Goal: Task Accomplishment & Management: Complete application form

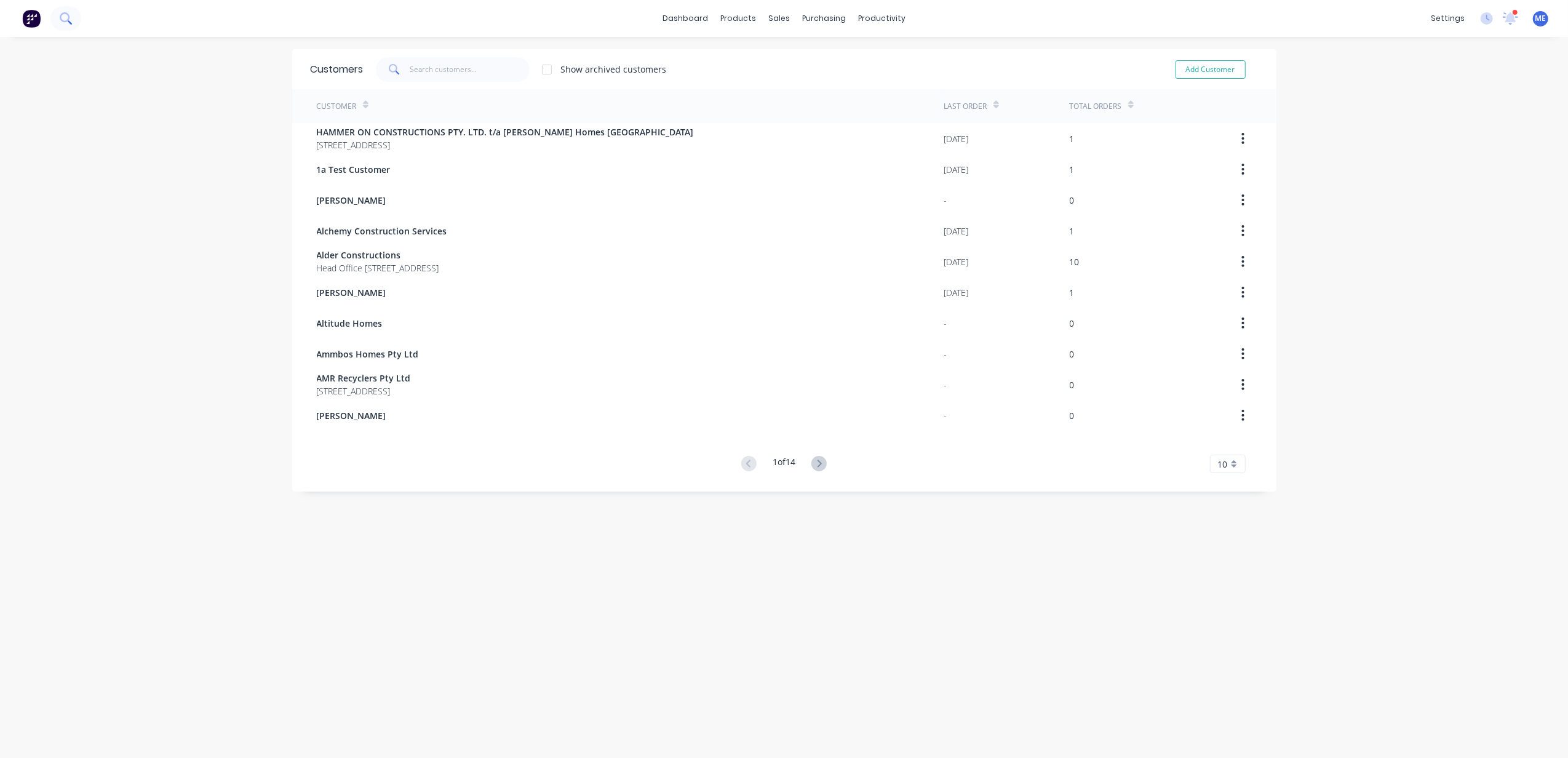
click at [73, 16] on button at bounding box center [66, 18] width 31 height 25
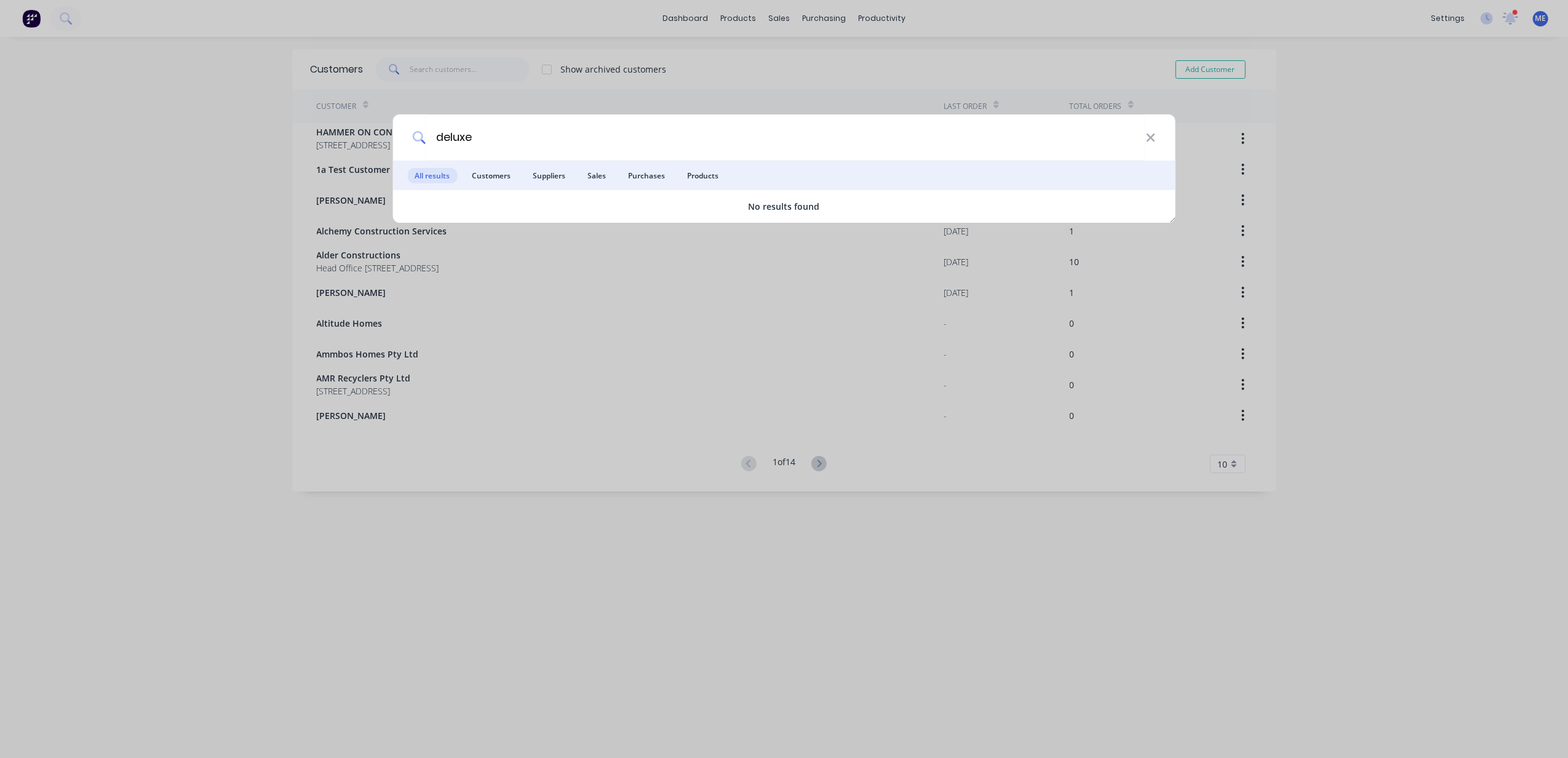
type input "deluxe"
click at [1149, 132] on icon at bounding box center [1150, 138] width 10 height 13
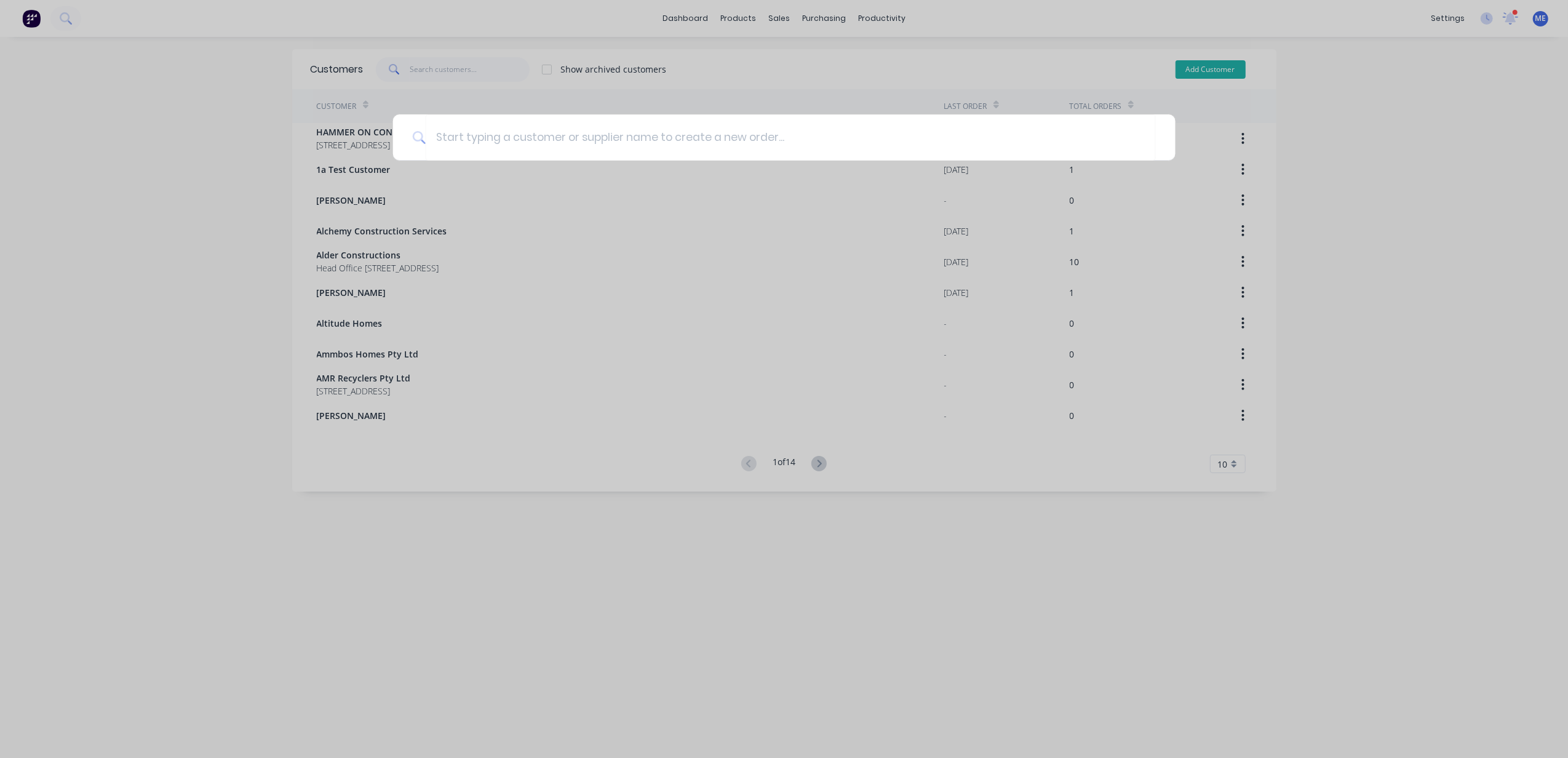
click at [1220, 65] on div at bounding box center [784, 379] width 1568 height 758
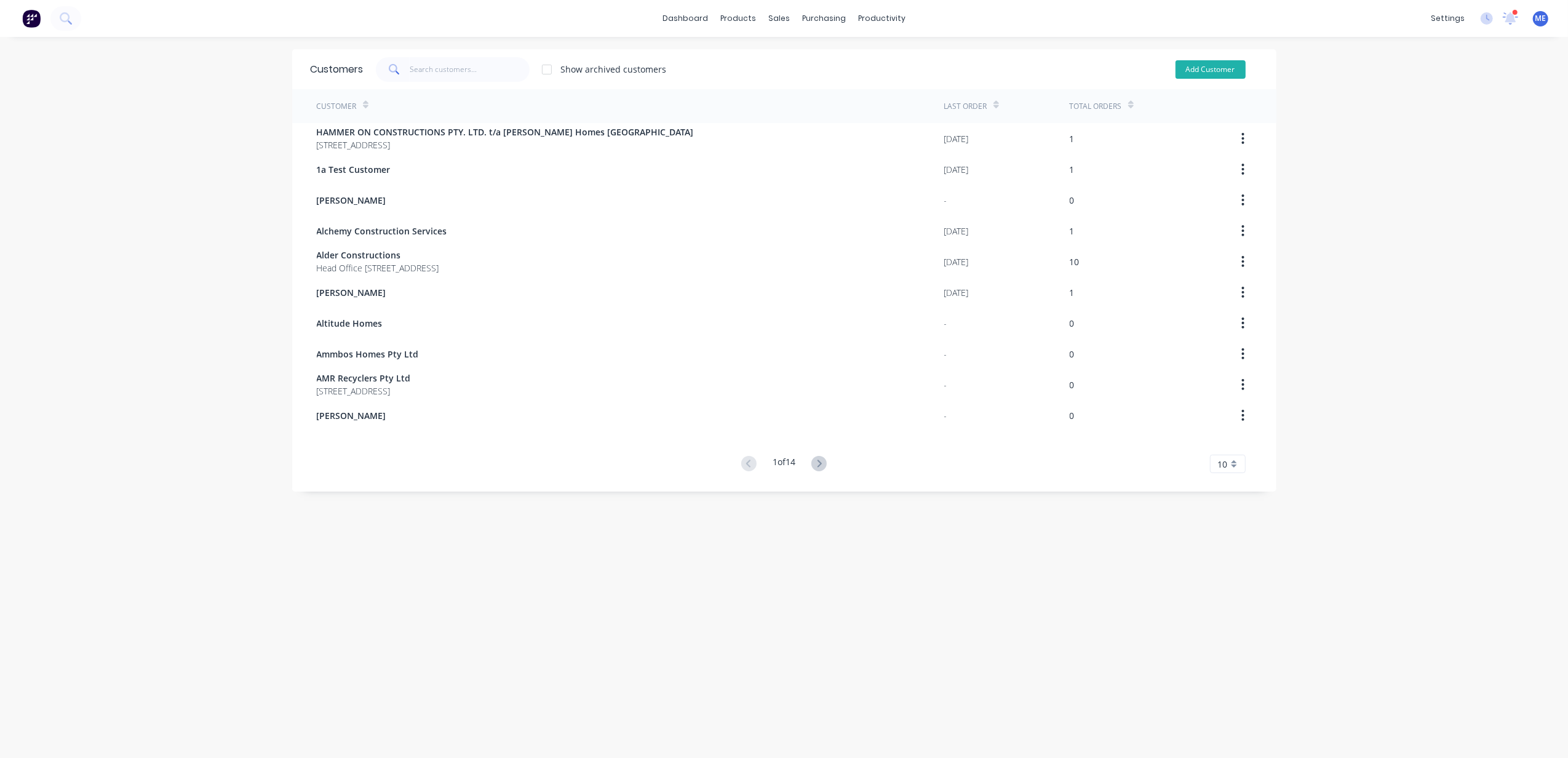
click at [1219, 70] on button "Add Customer" at bounding box center [1210, 69] width 70 height 18
select select "AU"
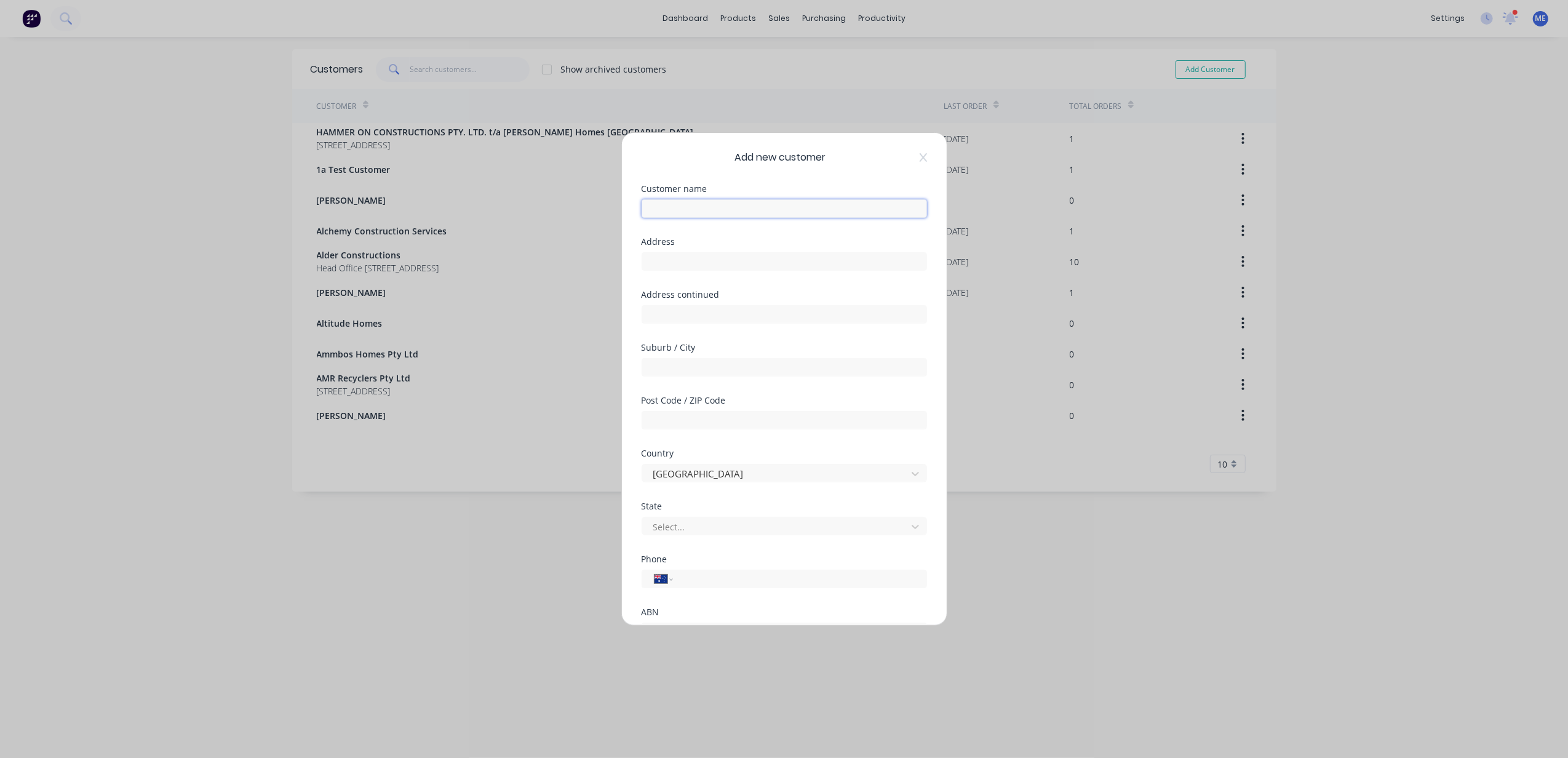
click at [701, 210] on input "text" at bounding box center [784, 209] width 286 height 18
paste input "ELUXE CONSTRUCTION AND DEVELOPMENTS PTY LTD"
drag, startPoint x: 703, startPoint y: 209, endPoint x: 596, endPoint y: 212, distance: 107.0
click at [596, 212] on div "Add new customer Customer name ELUXE CONSTRUCTION AND DEVELOPMENTS PTY LTD Requ…" at bounding box center [784, 379] width 1568 height 758
click at [694, 204] on input "ELUXE CONSTRUCTION AND DEVELOPMENTS PTY LTD" at bounding box center [784, 209] width 286 height 18
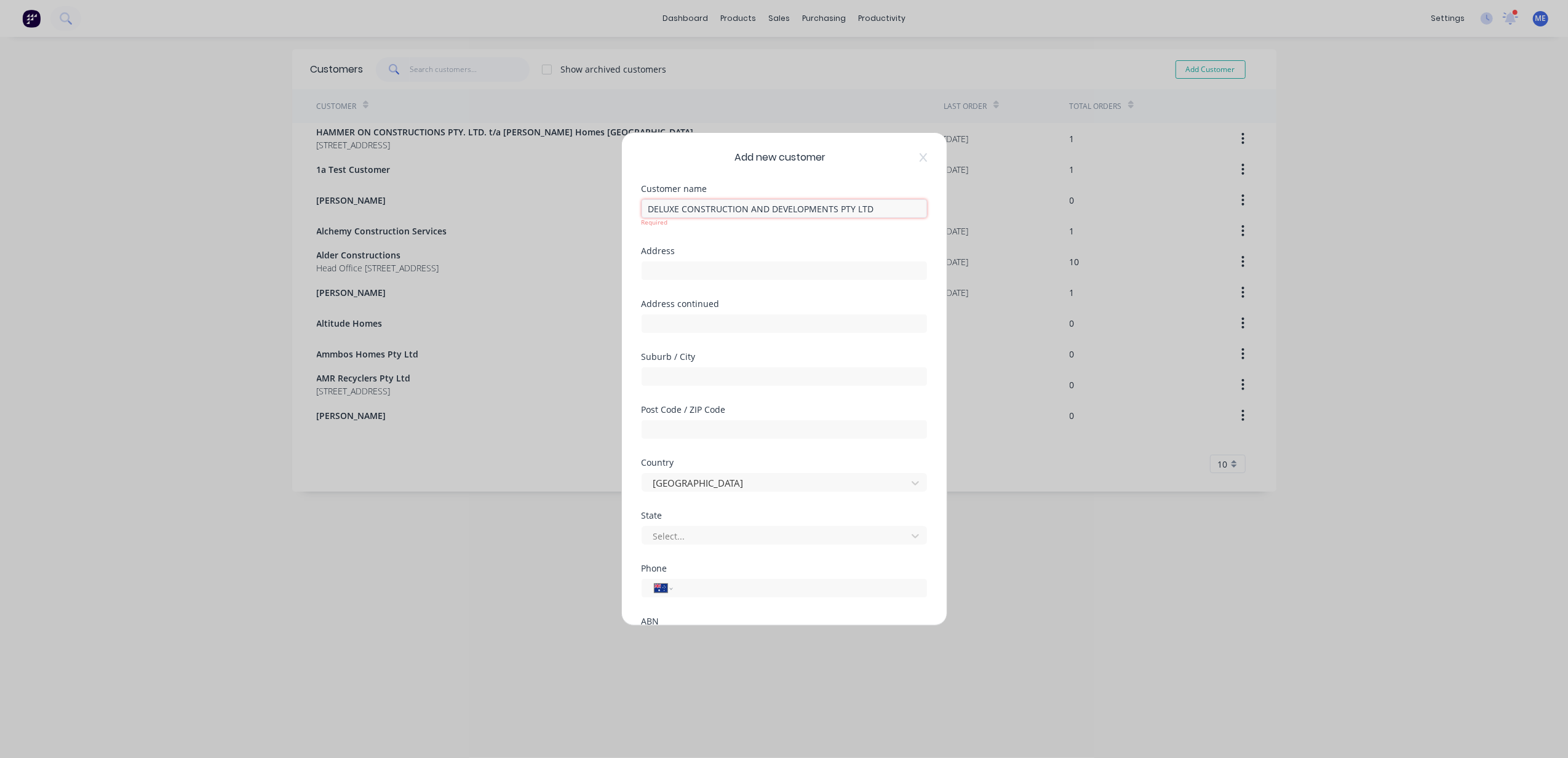
type input "DELUXE CONSTRUCTION AND DEVELOPMENTS PTY LTD"
click at [696, 609] on div "ABN" at bounding box center [784, 612] width 286 height 8
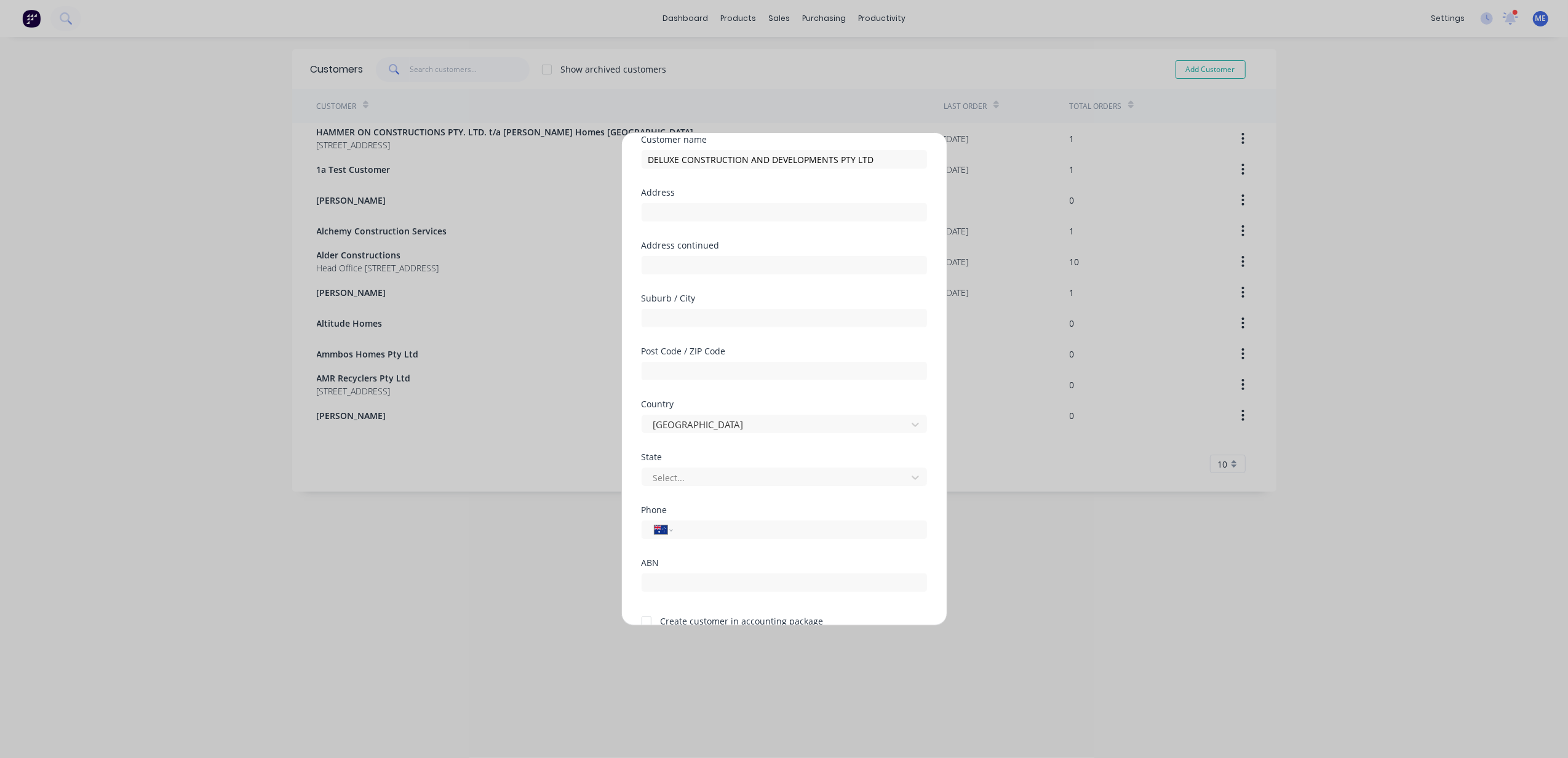
scroll to position [109, 0]
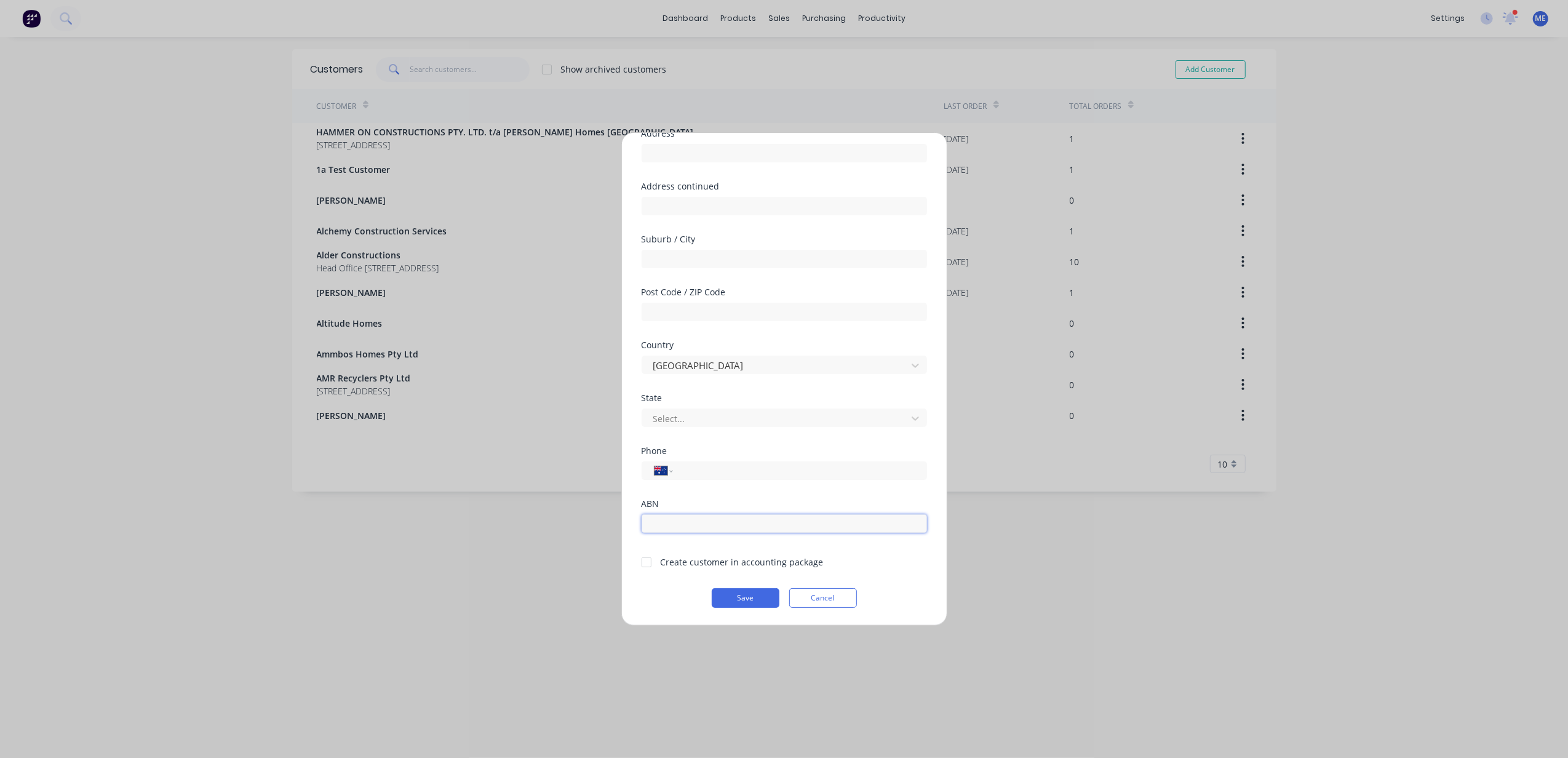
click at [694, 531] on input "text" at bounding box center [784, 524] width 286 height 18
paste input "92 168 589 615"
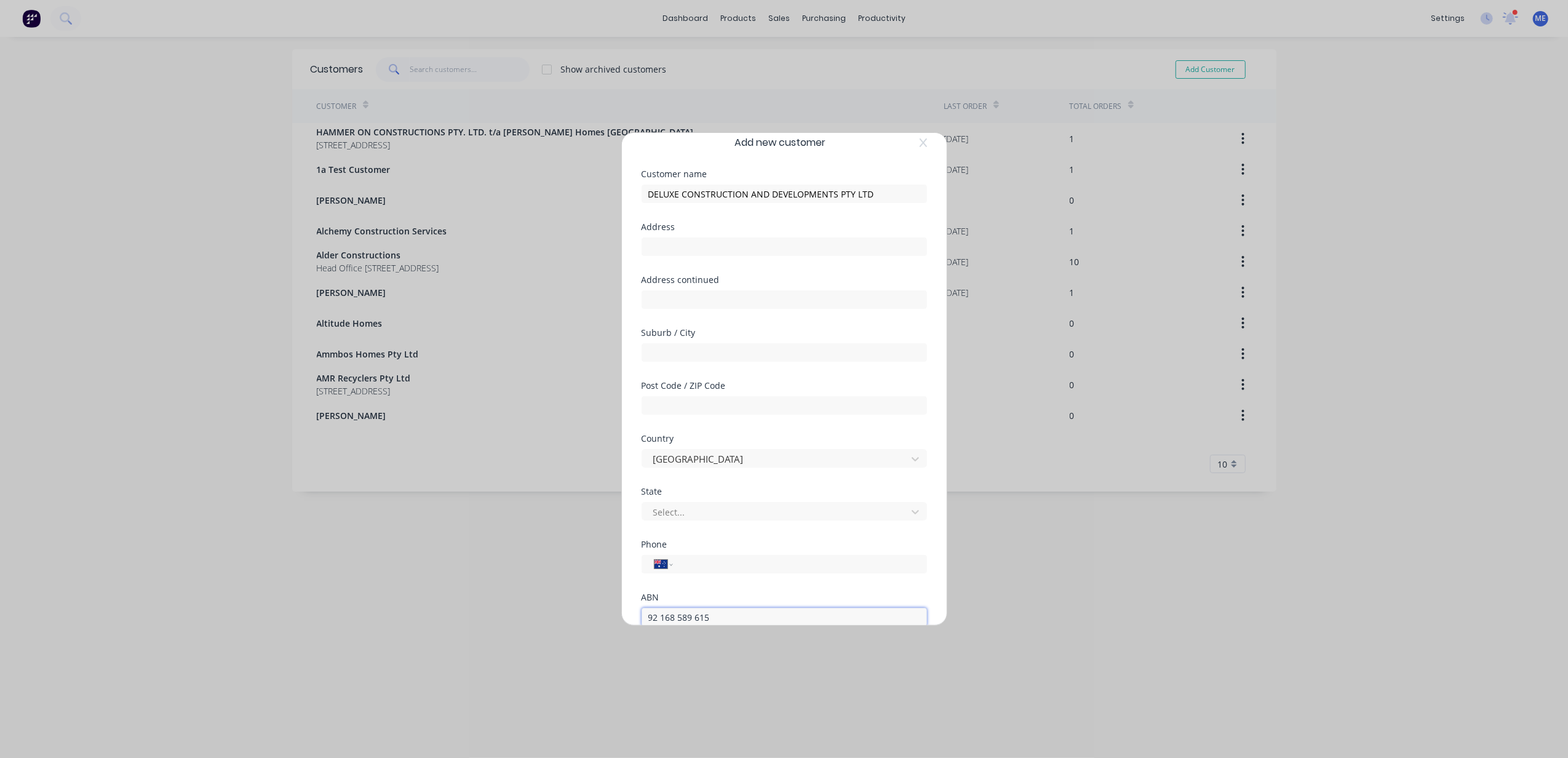
scroll to position [0, 0]
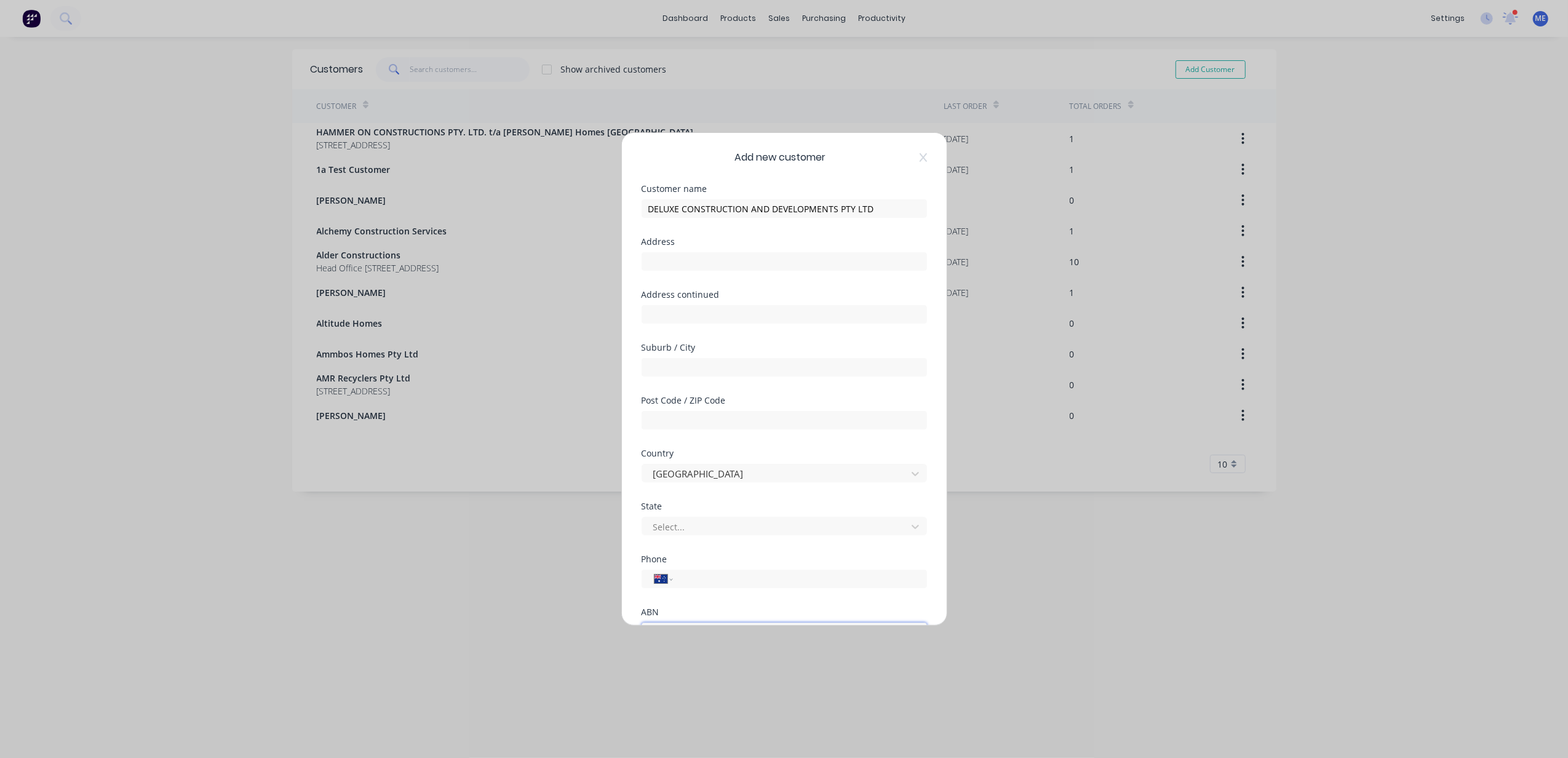
type input "92 168 589 615"
drag, startPoint x: 722, startPoint y: 251, endPoint x: 722, endPoint y: 259, distance: 8.0
click at [722, 252] on div at bounding box center [784, 260] width 286 height 22
click at [721, 262] on input "text" at bounding box center [784, 261] width 286 height 18
paste input "[STREET_ADDRESS][PERSON_NAME]"
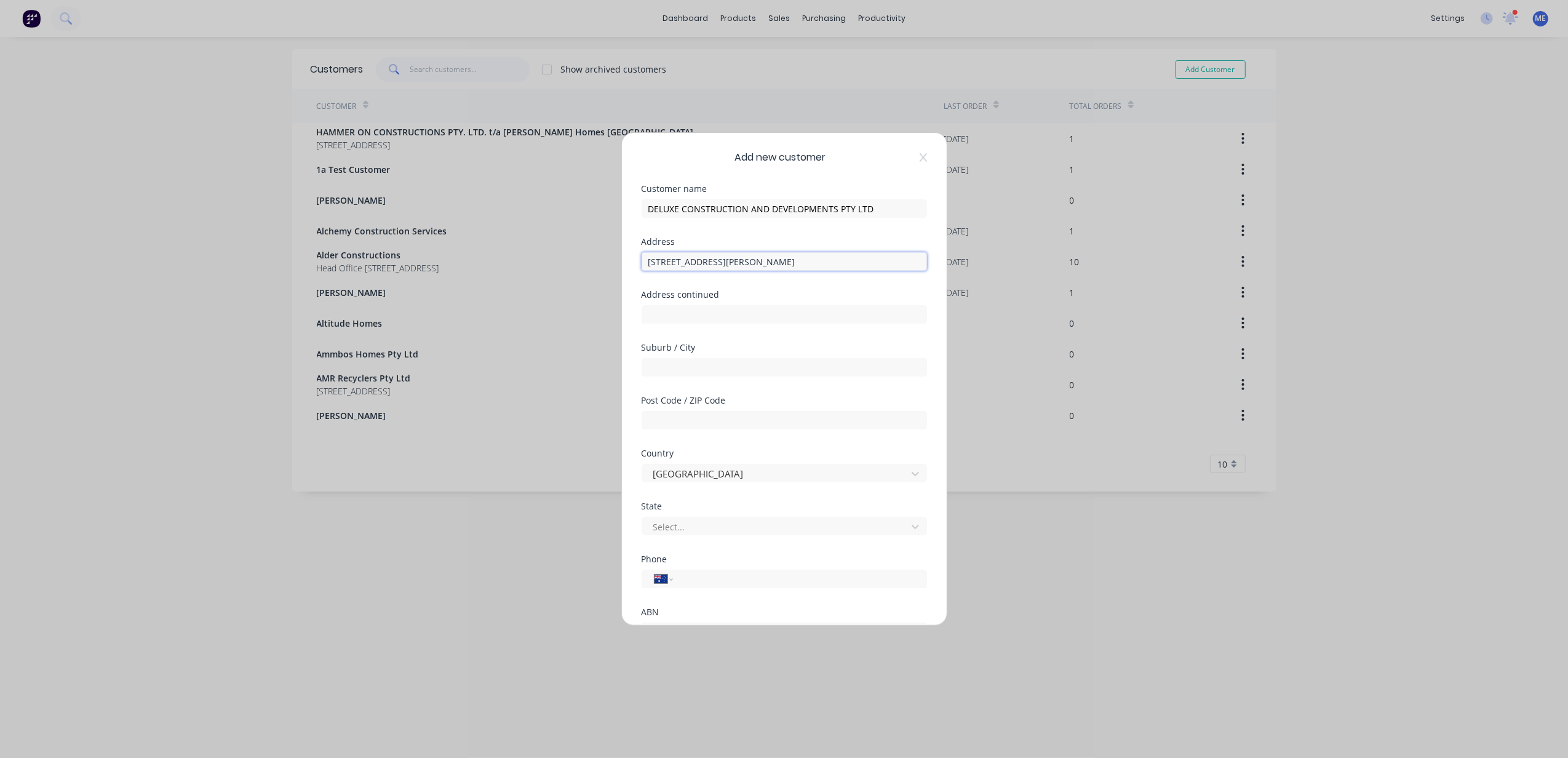
type input "[STREET_ADDRESS][PERSON_NAME]"
click at [687, 323] on input "text" at bounding box center [784, 314] width 286 height 18
click at [655, 370] on input "text" at bounding box center [784, 367] width 286 height 18
paste input "Upper Coomera"
type input "Upper Coomera"
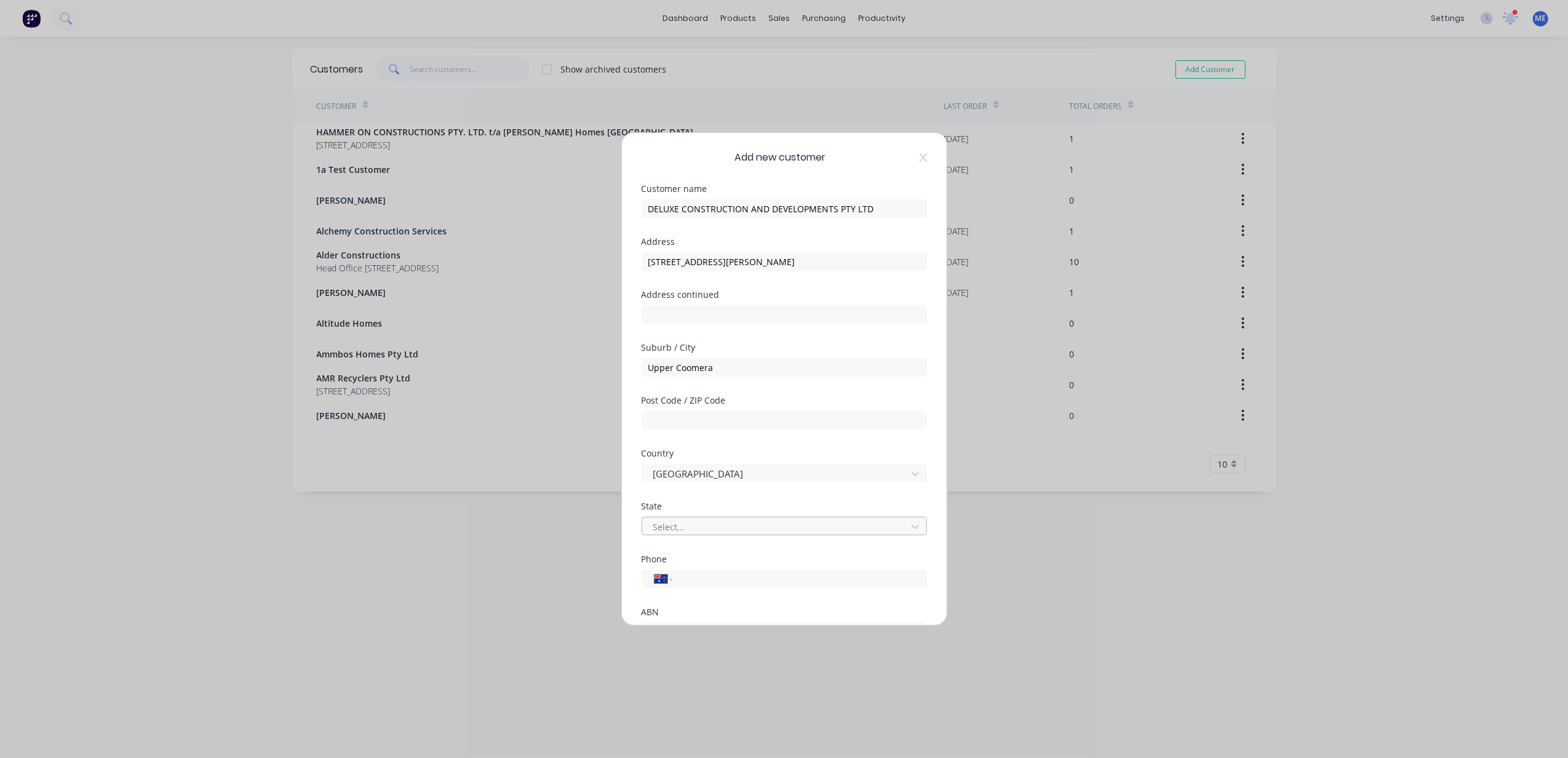
click at [675, 522] on div at bounding box center [776, 527] width 248 height 16
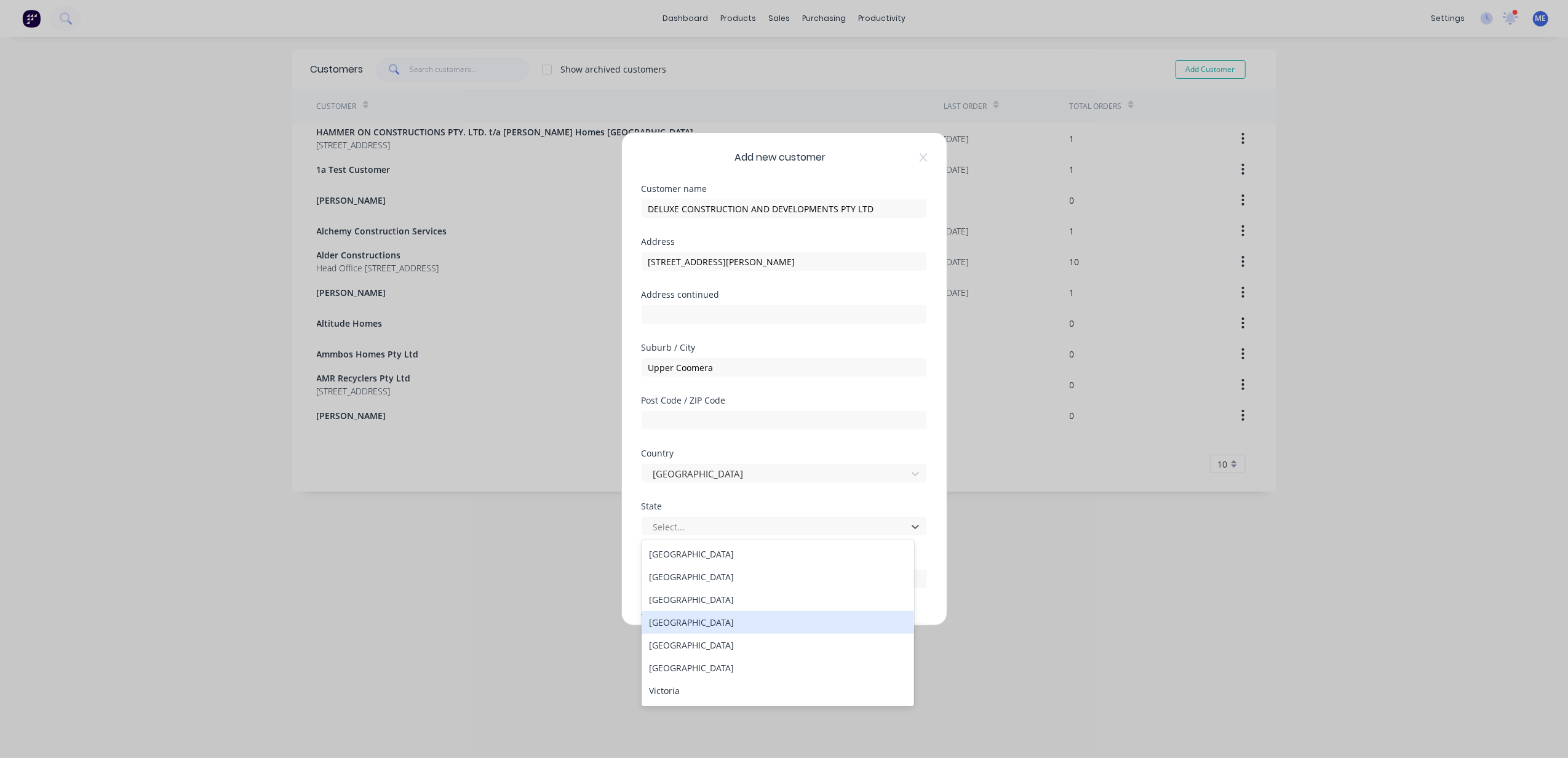
drag, startPoint x: 685, startPoint y: 614, endPoint x: 689, endPoint y: 608, distance: 7.2
click at [684, 613] on div "[GEOGRAPHIC_DATA]" at bounding box center [777, 622] width 272 height 23
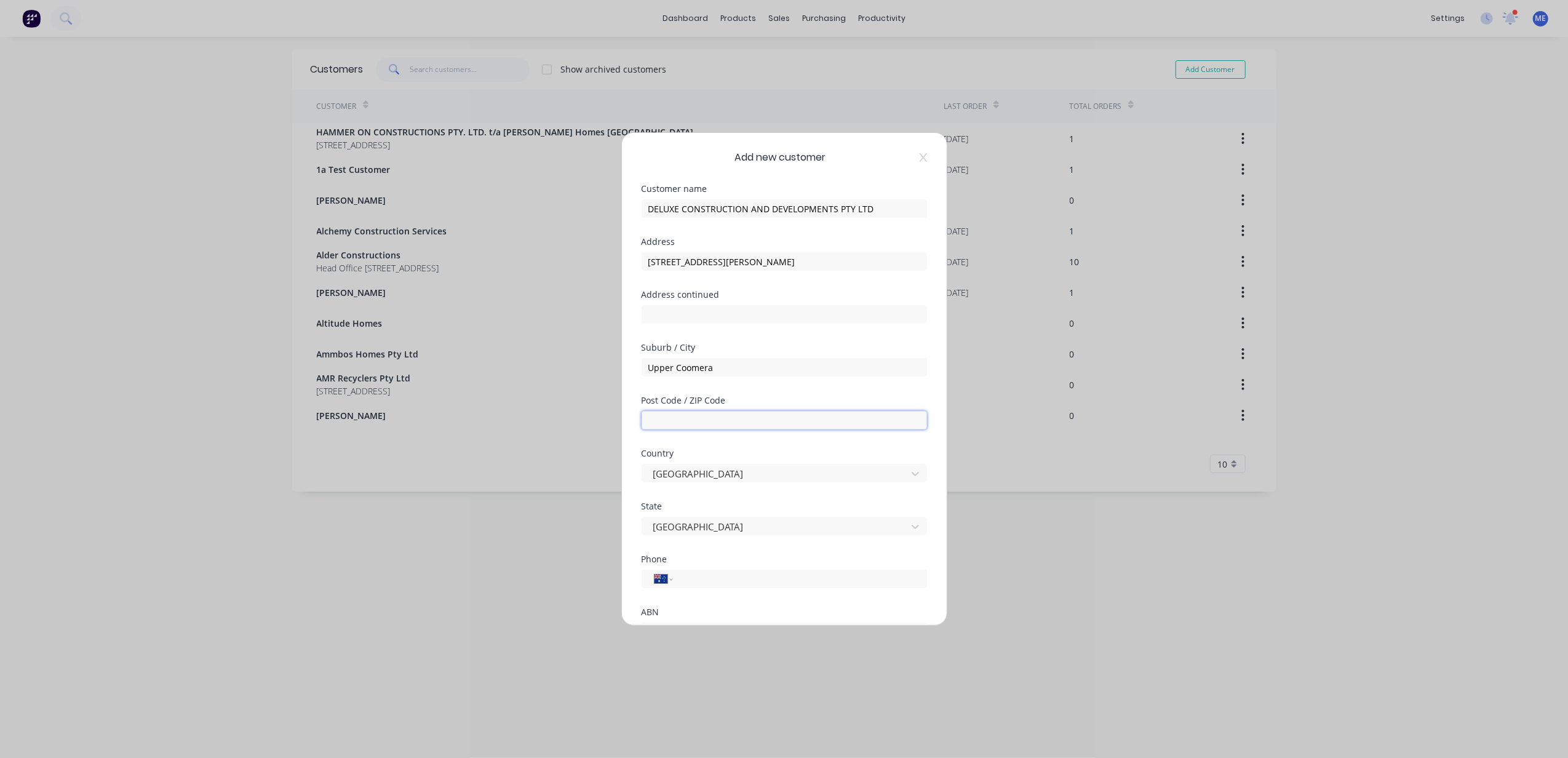
click at [703, 423] on input "text" at bounding box center [784, 420] width 286 height 18
type input "4209"
click at [708, 579] on input "tel" at bounding box center [797, 579] width 232 height 14
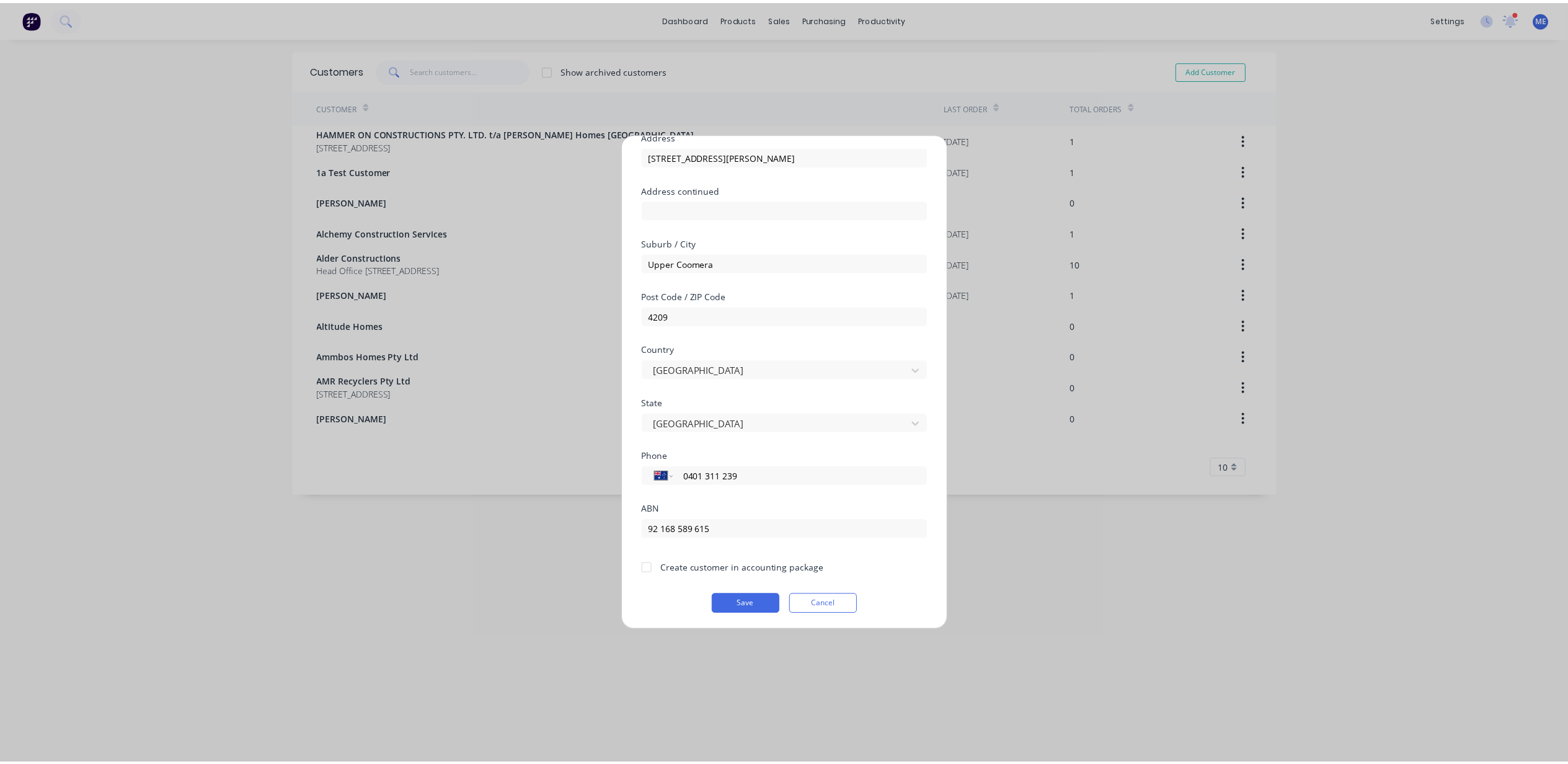
scroll to position [110, 0]
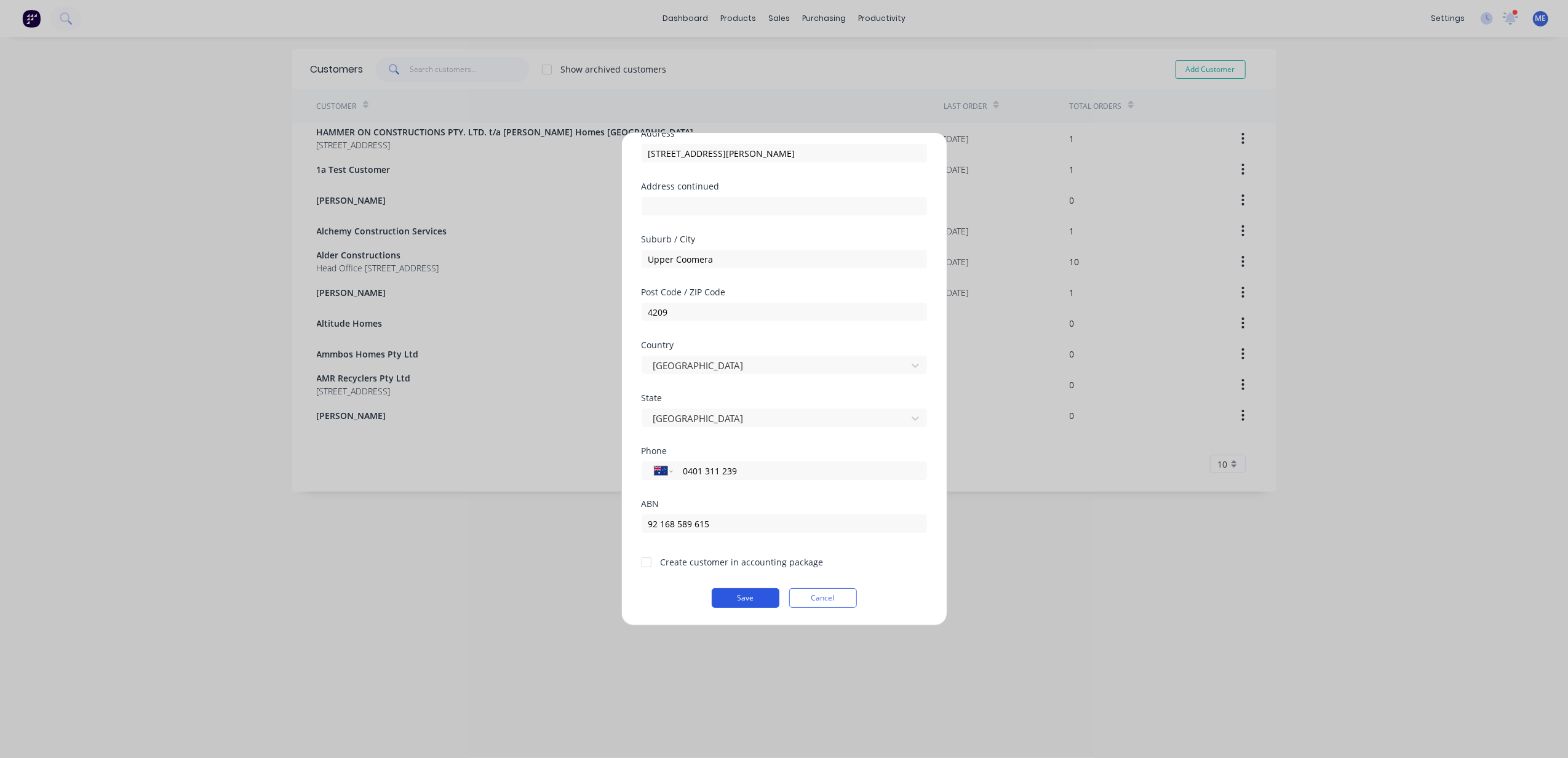
type input "0401 311 239"
click at [756, 602] on button "Save" at bounding box center [746, 598] width 68 height 20
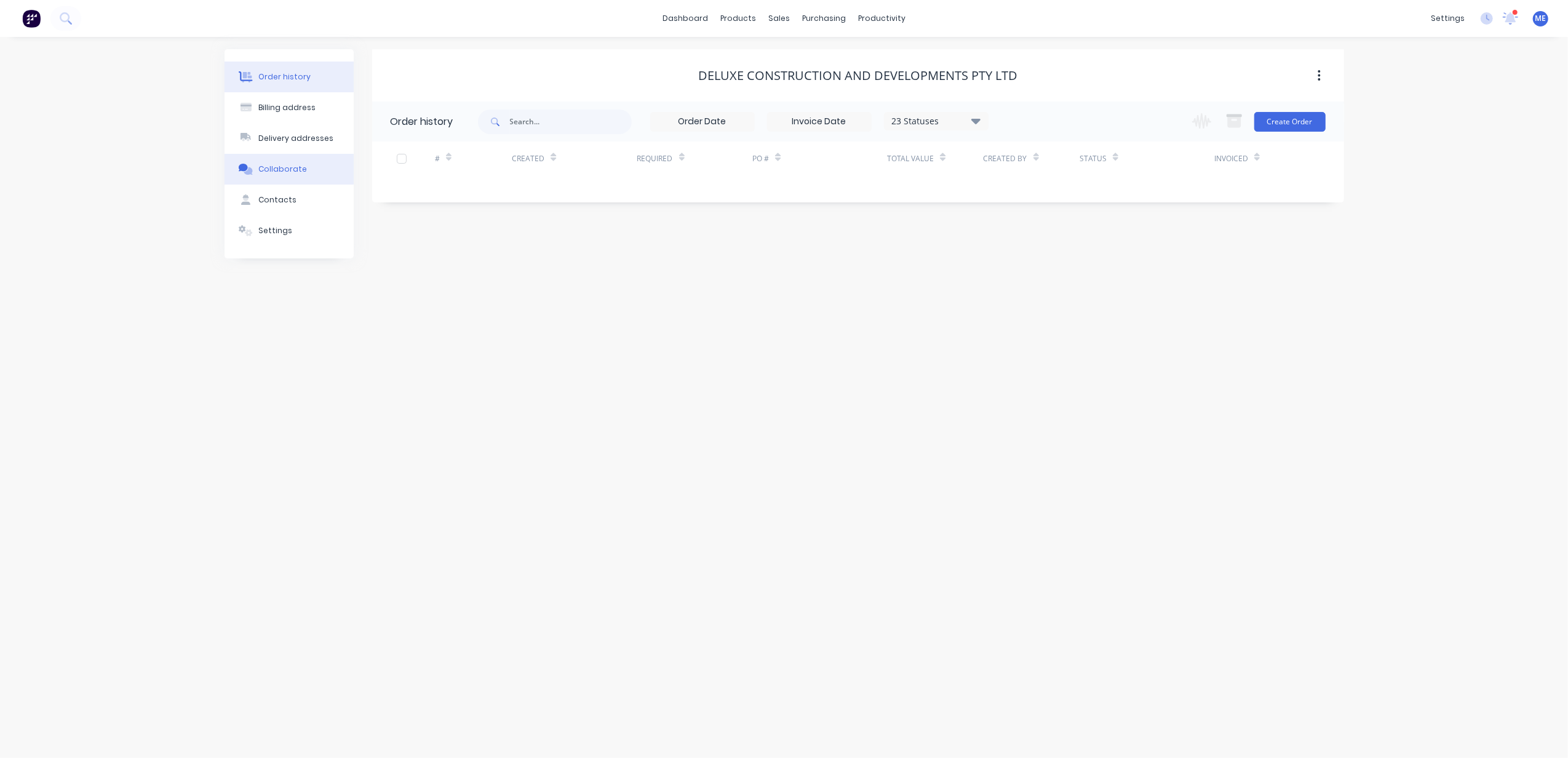
click at [288, 169] on div "Collaborate" at bounding box center [282, 169] width 49 height 11
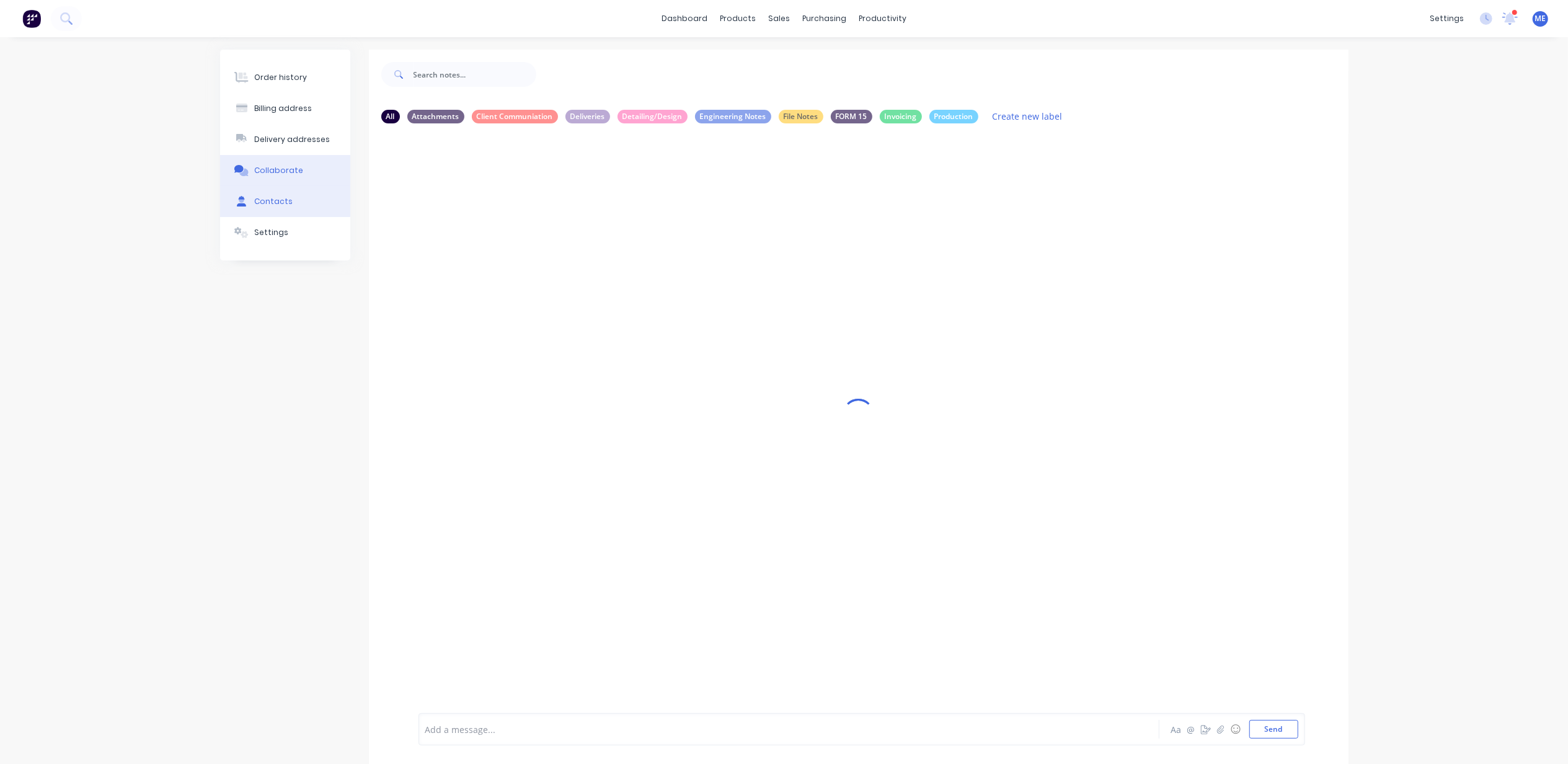
click at [284, 211] on button "Contacts" at bounding box center [285, 202] width 130 height 31
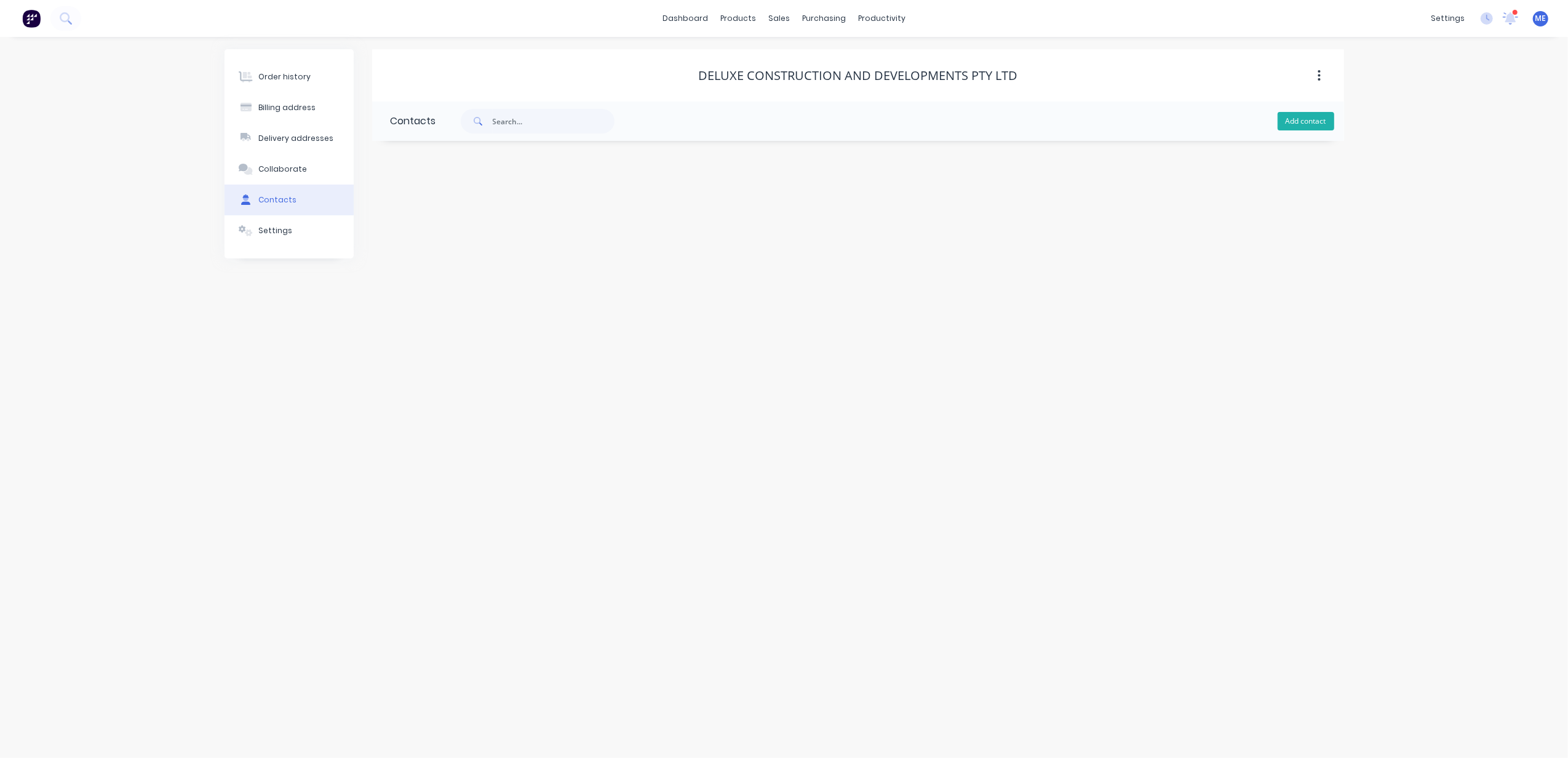
click at [1297, 124] on button "Add contact" at bounding box center [1306, 121] width 56 height 18
select select "AU"
click at [460, 207] on input "text" at bounding box center [491, 212] width 201 height 18
type input "[PERSON_NAME]"
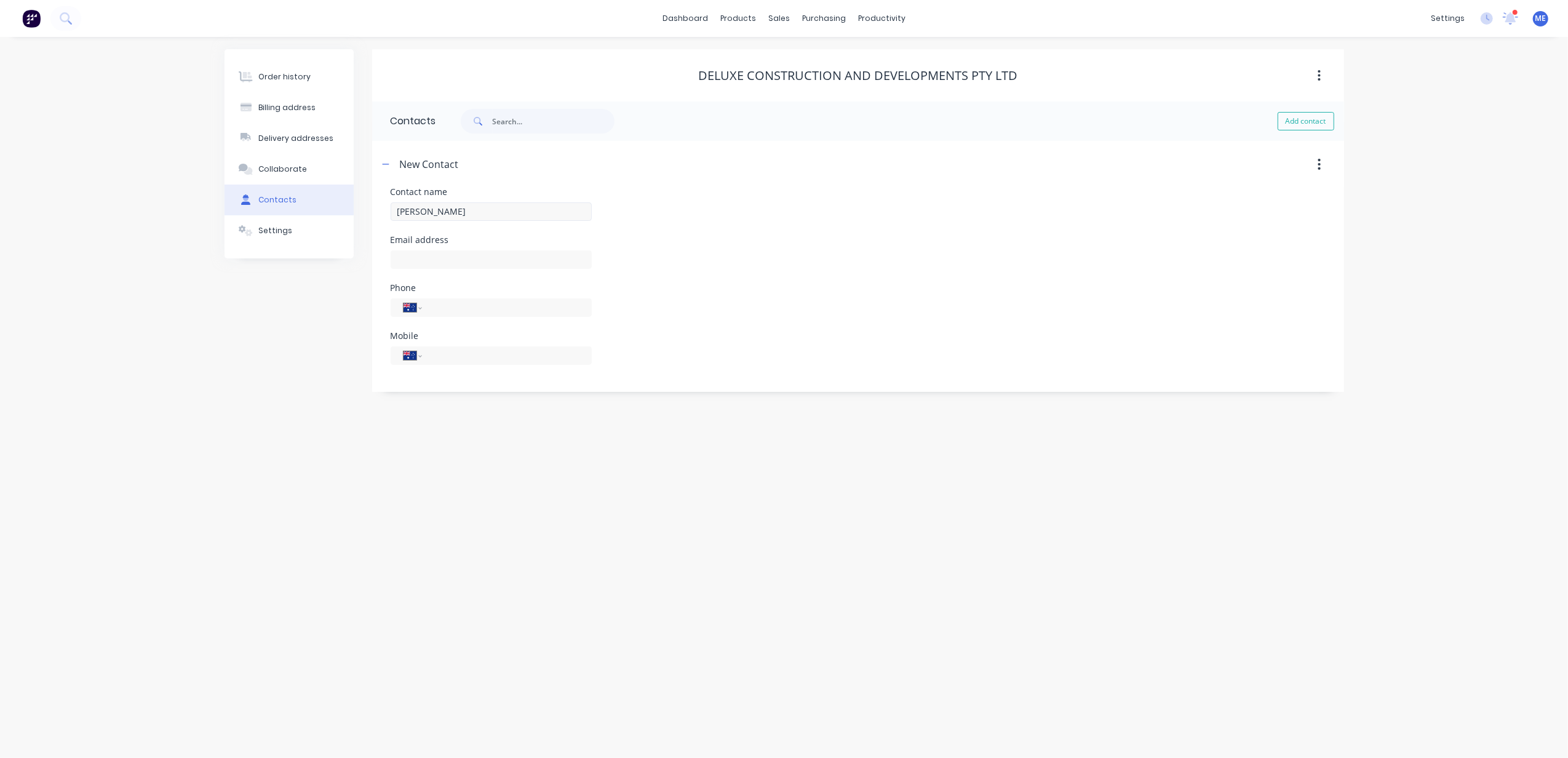
select select "AU"
click at [451, 255] on input "text" at bounding box center [491, 260] width 201 height 18
paste input "mailto:[EMAIL_ADDRESS][DOMAIN_NAME]"
drag, startPoint x: 425, startPoint y: 258, endPoint x: 311, endPoint y: 264, distance: 114.2
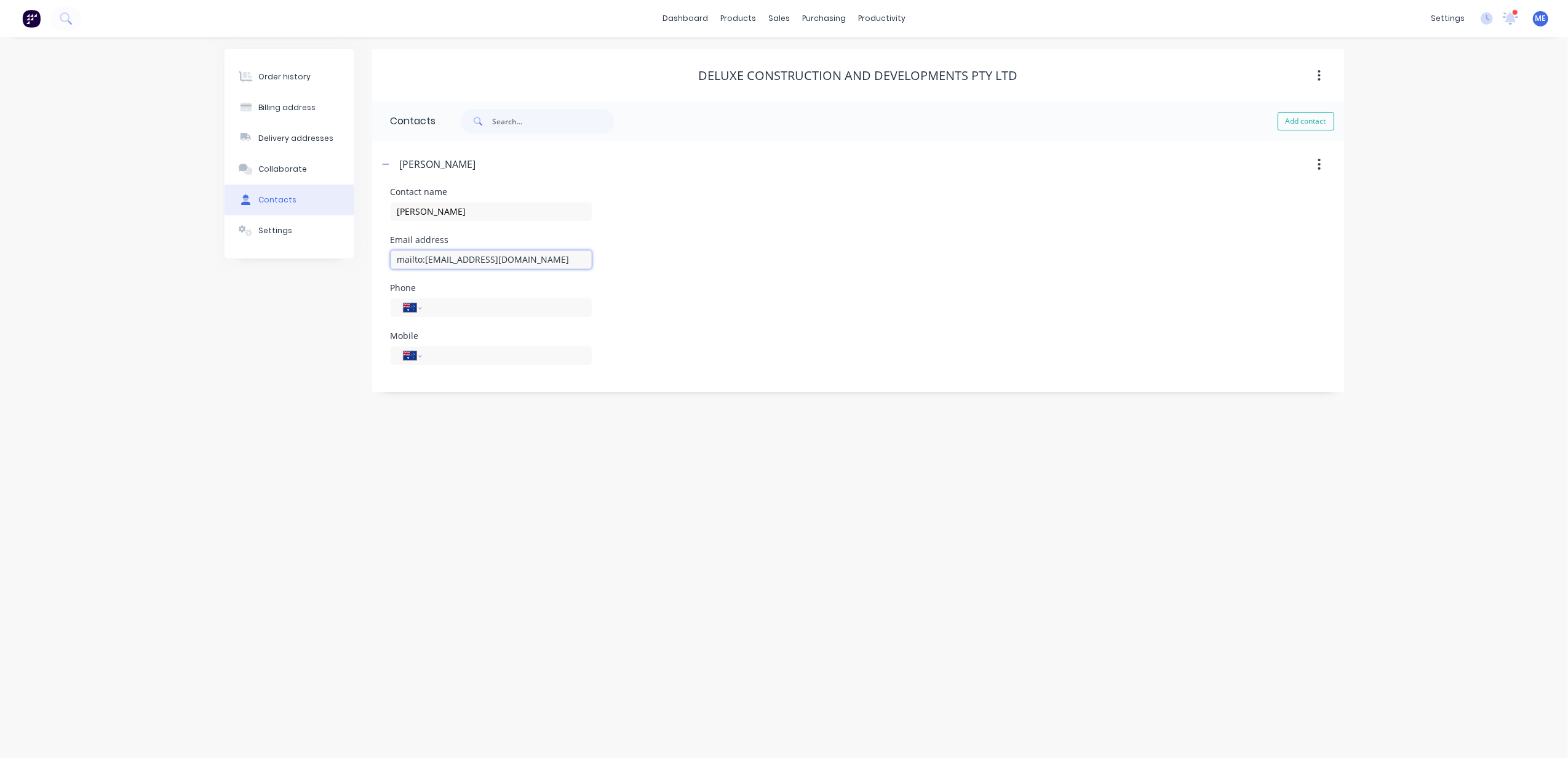
click at [318, 264] on div "Order history Billing address Delivery addresses Collaborate Contacts Settings …" at bounding box center [784, 221] width 1119 height 343
type input "[EMAIL_ADDRESS][DOMAIN_NAME]"
click at [463, 308] on input "tel" at bounding box center [504, 308] width 147 height 14
type input "0401 311 239"
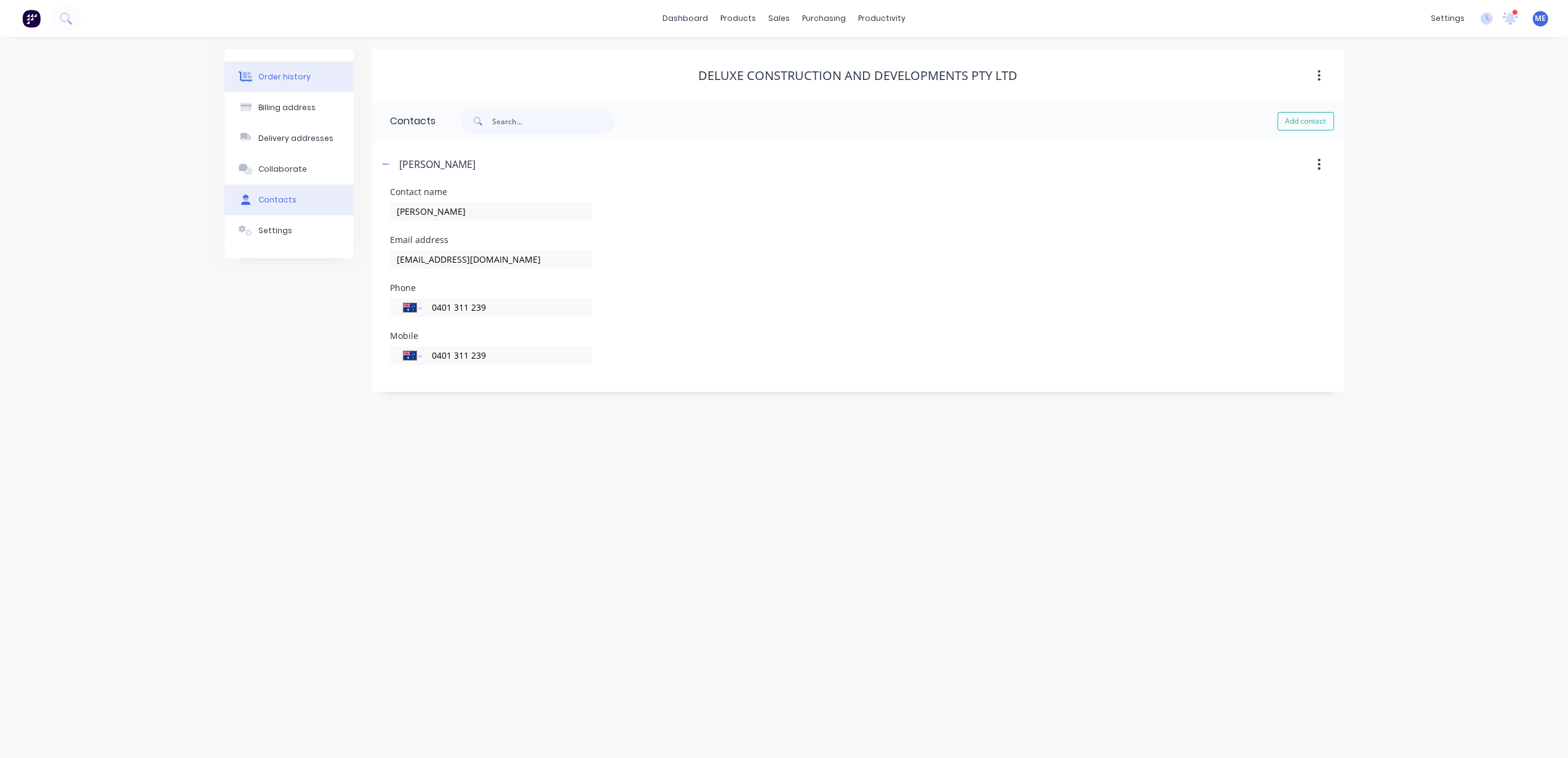
click at [273, 74] on div "Order history" at bounding box center [284, 77] width 52 height 11
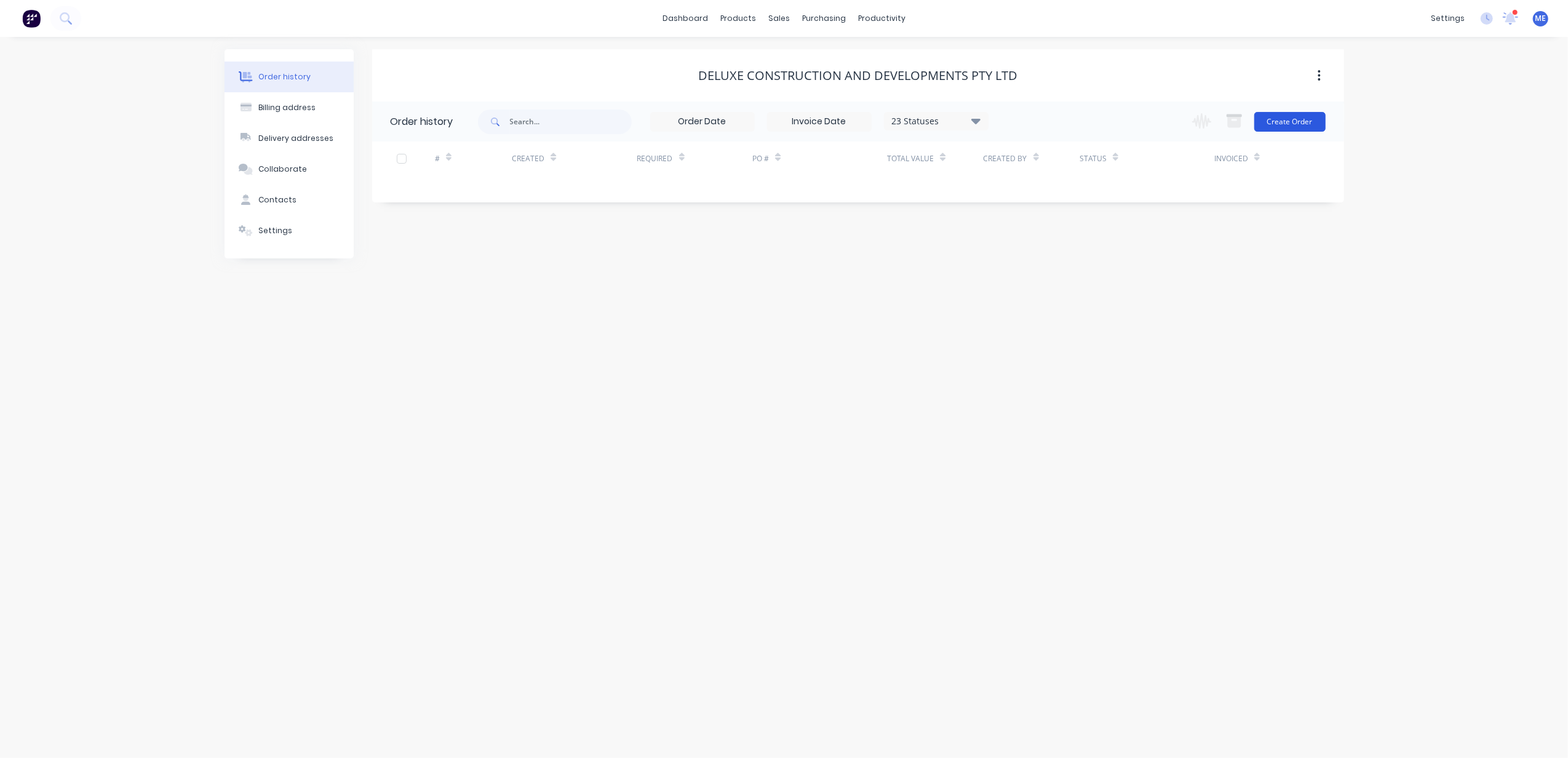
click at [1303, 124] on button "Create Order" at bounding box center [1289, 122] width 71 height 20
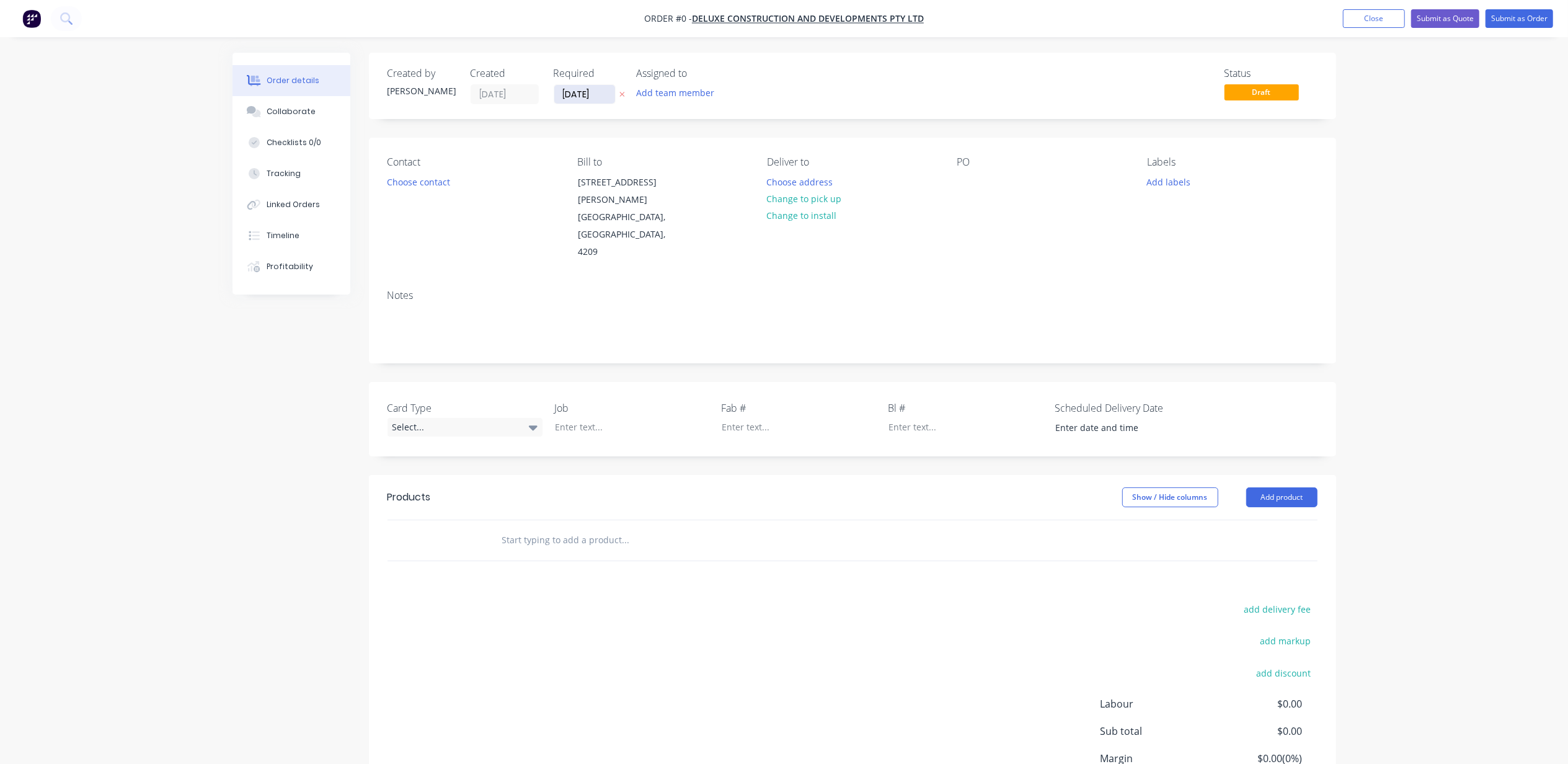
click at [583, 90] on input "[DATE]" at bounding box center [585, 94] width 60 height 18
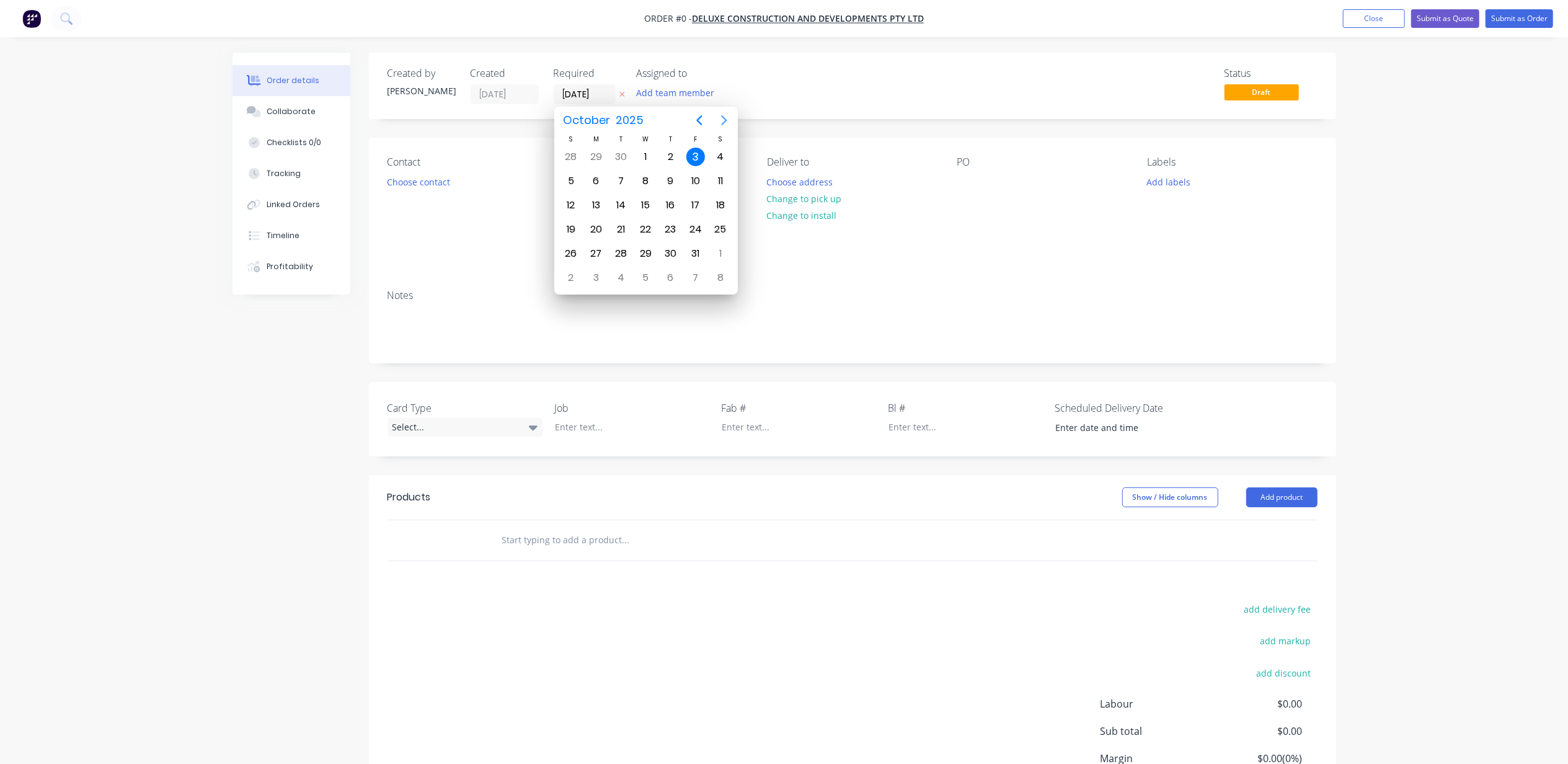
click at [724, 120] on icon "Next page" at bounding box center [724, 120] width 15 height 15
click at [724, 120] on icon "Next page" at bounding box center [724, 120] width 15 height 15
click at [622, 250] on div "30" at bounding box center [621, 254] width 18 height 18
type input "[DATE]"
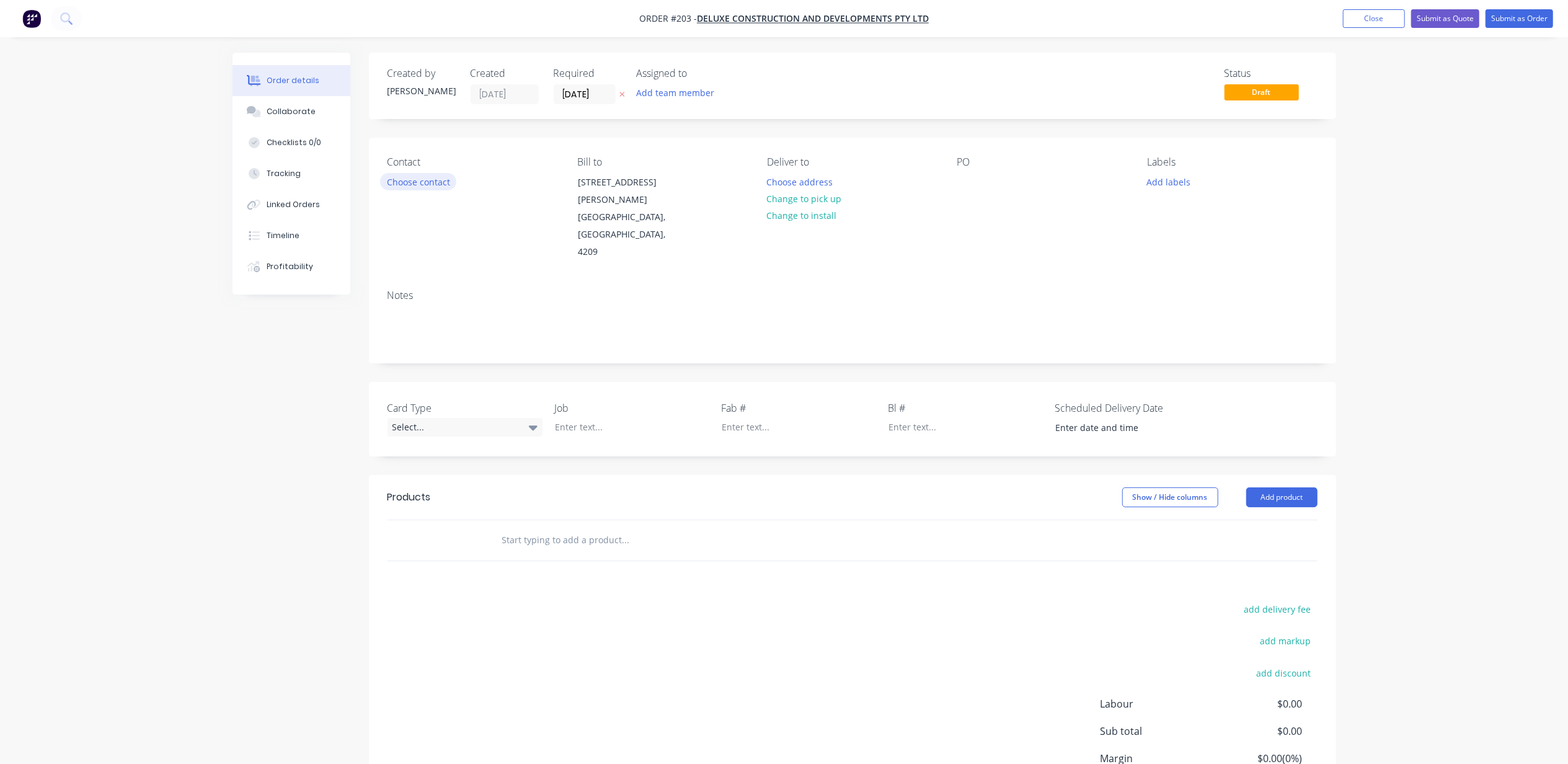
click at [432, 181] on button "Choose contact" at bounding box center [417, 181] width 76 height 17
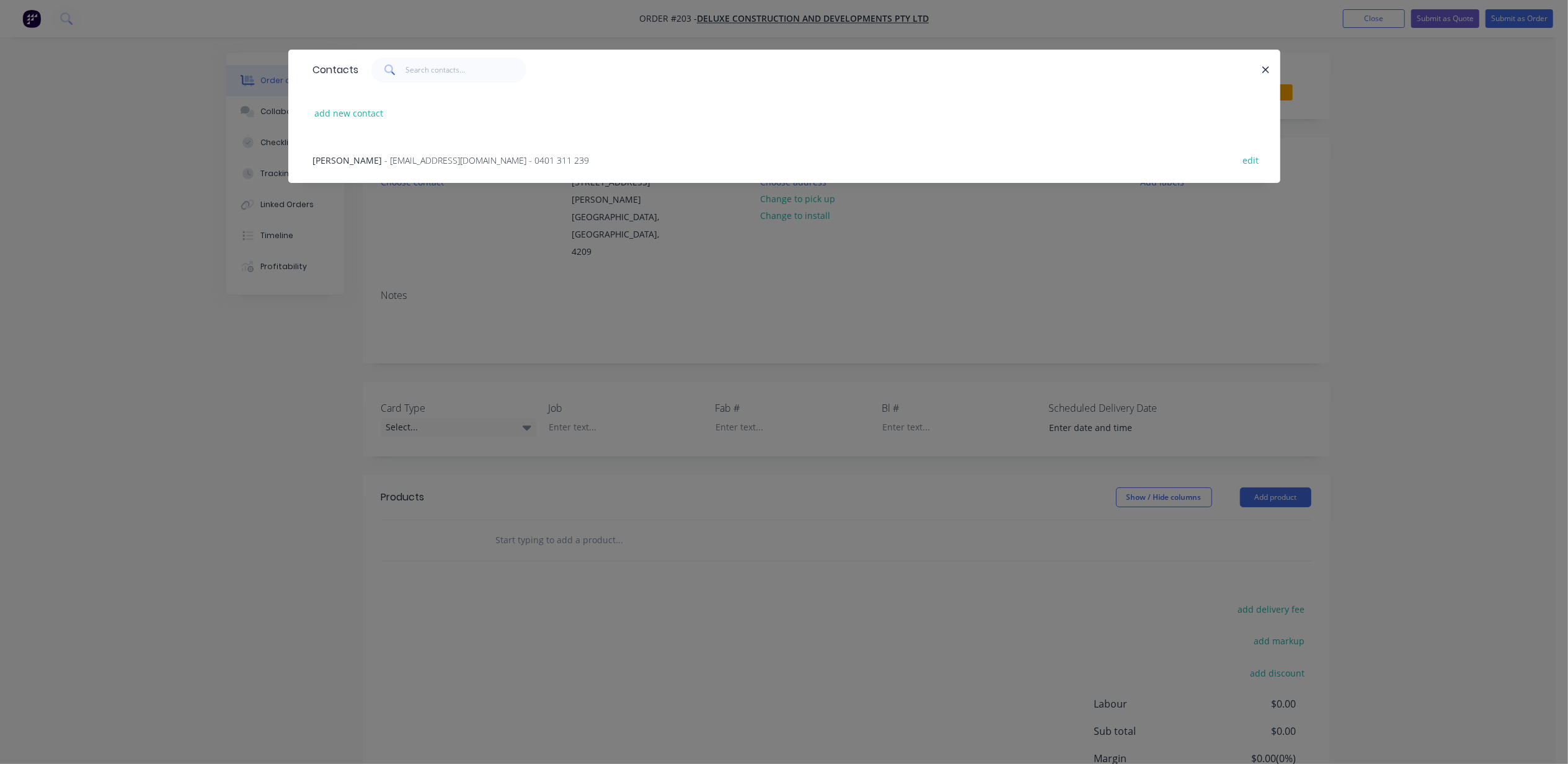
click at [390, 160] on span "- [EMAIL_ADDRESS][DOMAIN_NAME] - 0401 311 239" at bounding box center [487, 160] width 205 height 12
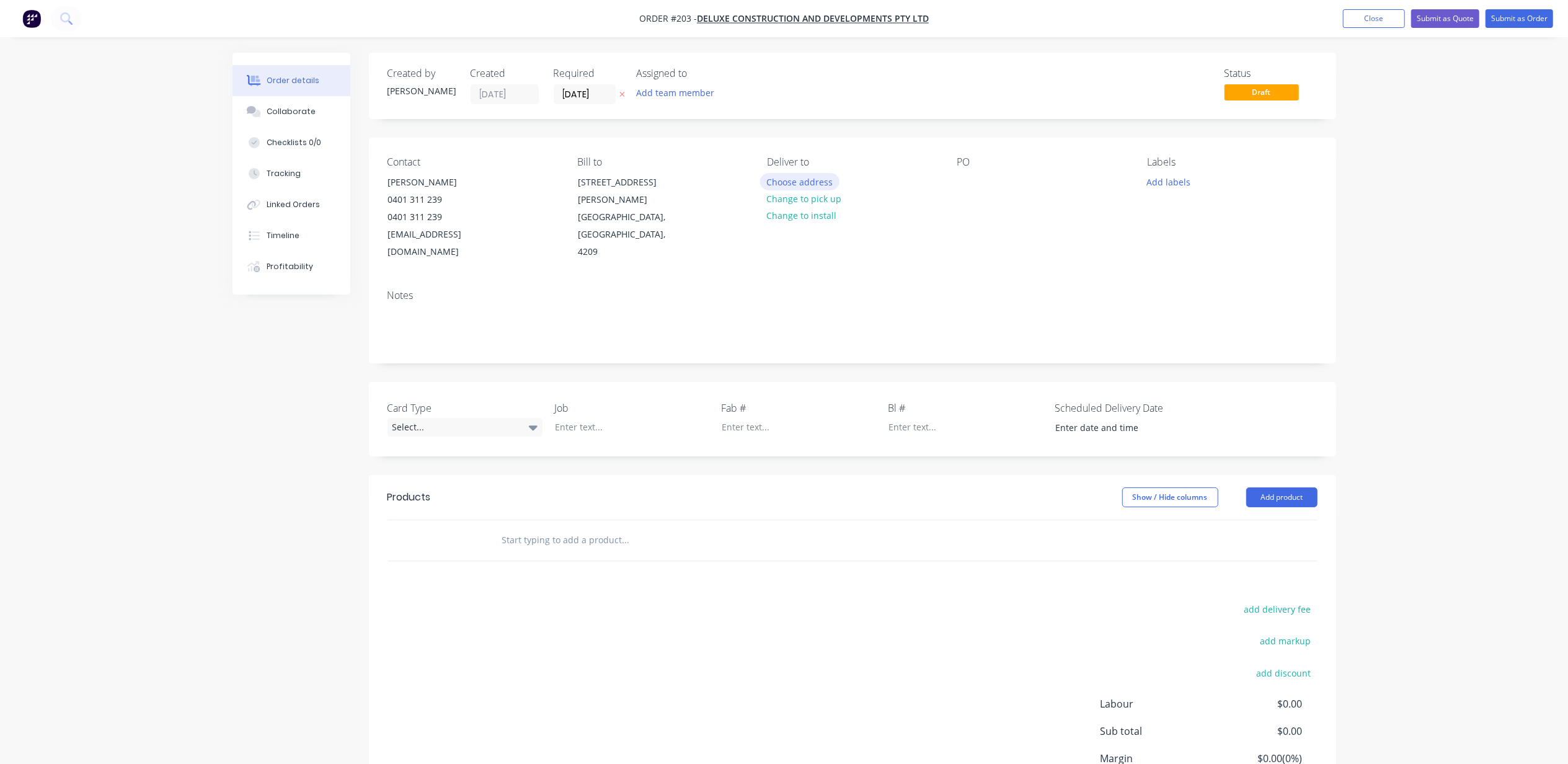
click at [815, 177] on button "Choose address" at bounding box center [800, 181] width 80 height 17
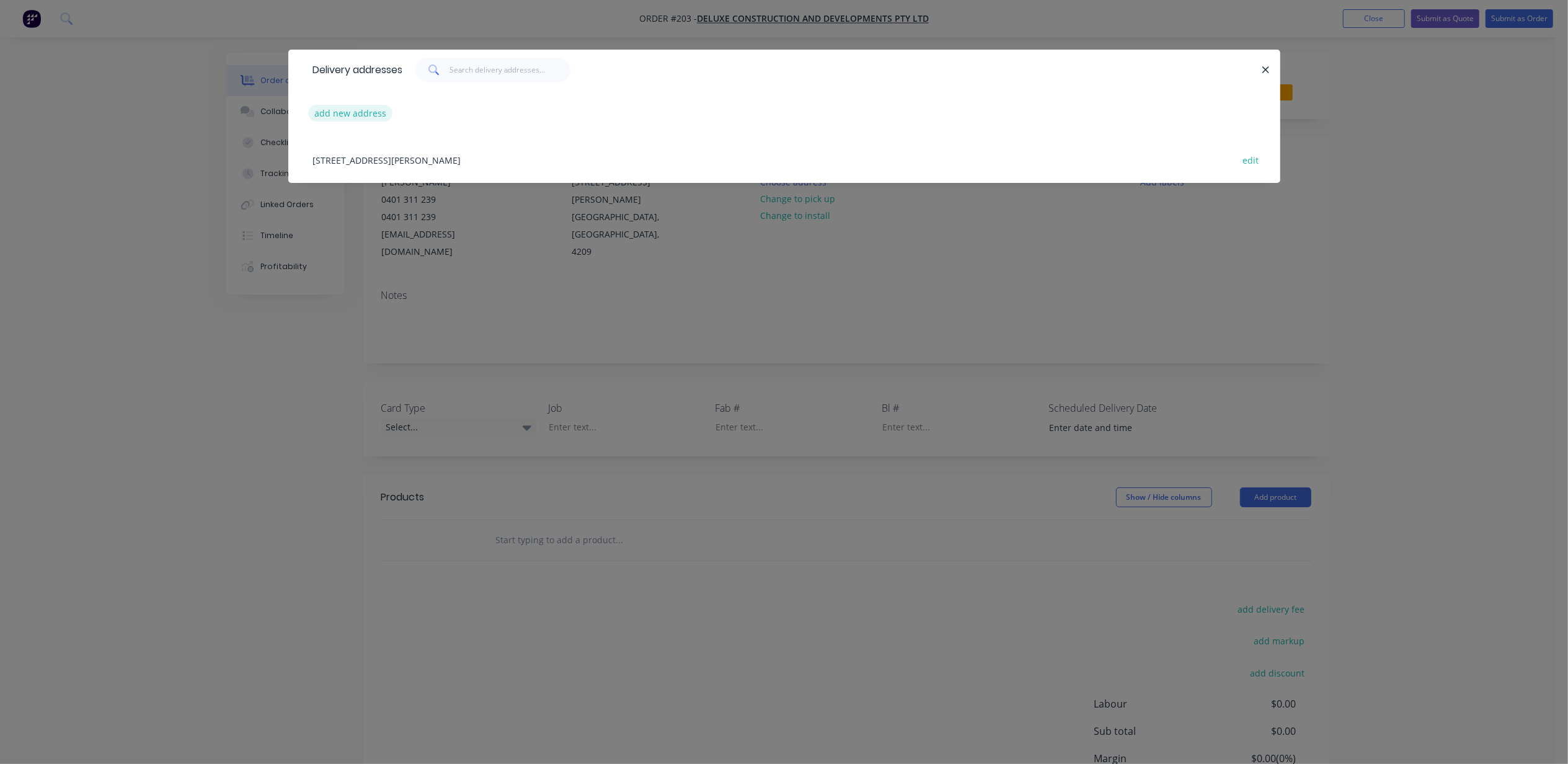
click at [361, 114] on button "add new address" at bounding box center [350, 113] width 85 height 17
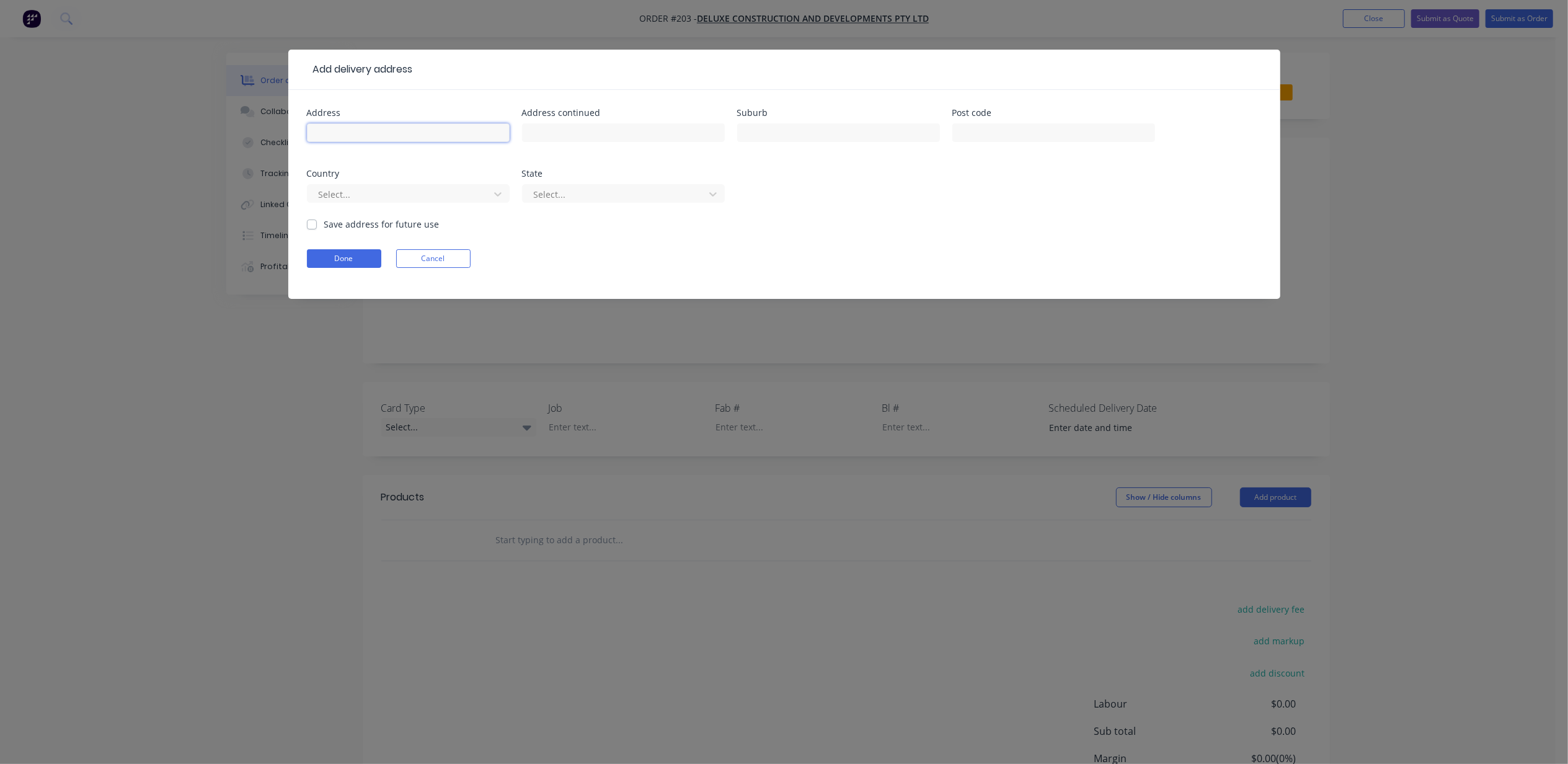
click at [375, 139] on input "text" at bounding box center [408, 133] width 203 height 18
type input "[STREET_ADDRESS]"
type input "Benobble"
type input "4275"
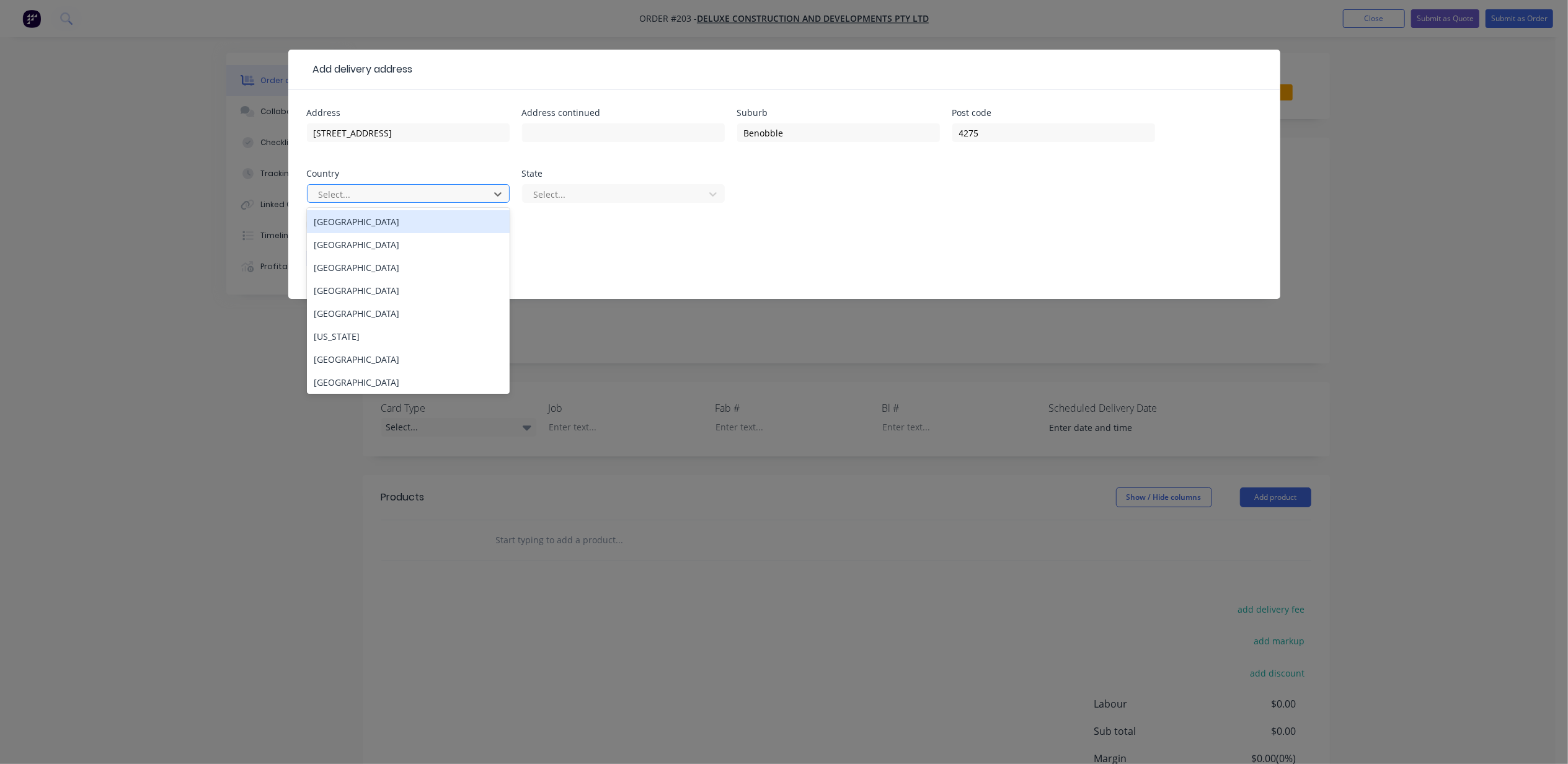
click at [385, 186] on div at bounding box center [400, 194] width 166 height 16
click at [365, 229] on div "[GEOGRAPHIC_DATA]" at bounding box center [408, 222] width 203 height 23
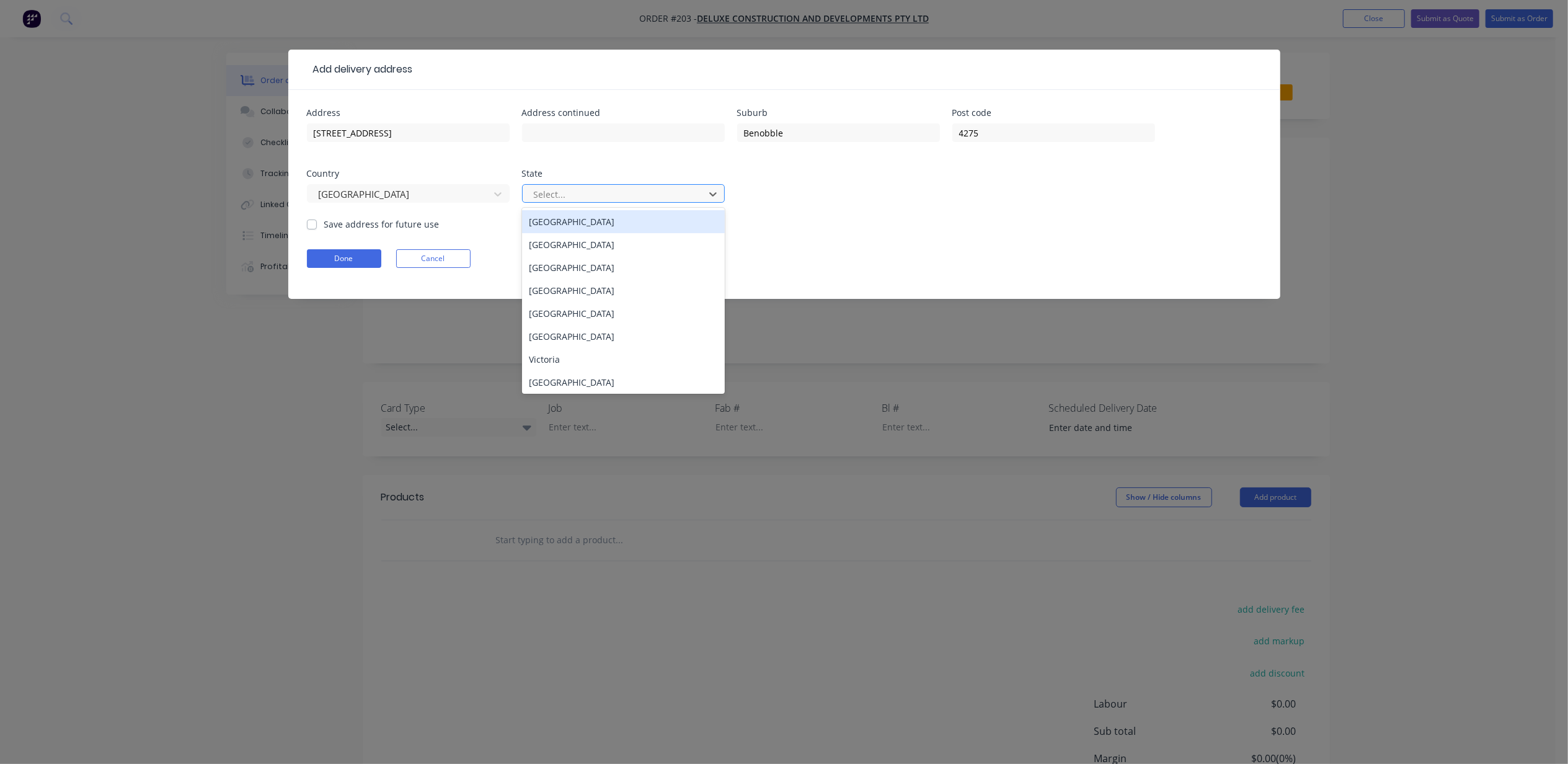
click at [623, 196] on div at bounding box center [615, 194] width 166 height 16
click at [598, 295] on div "[GEOGRAPHIC_DATA]" at bounding box center [623, 290] width 203 height 23
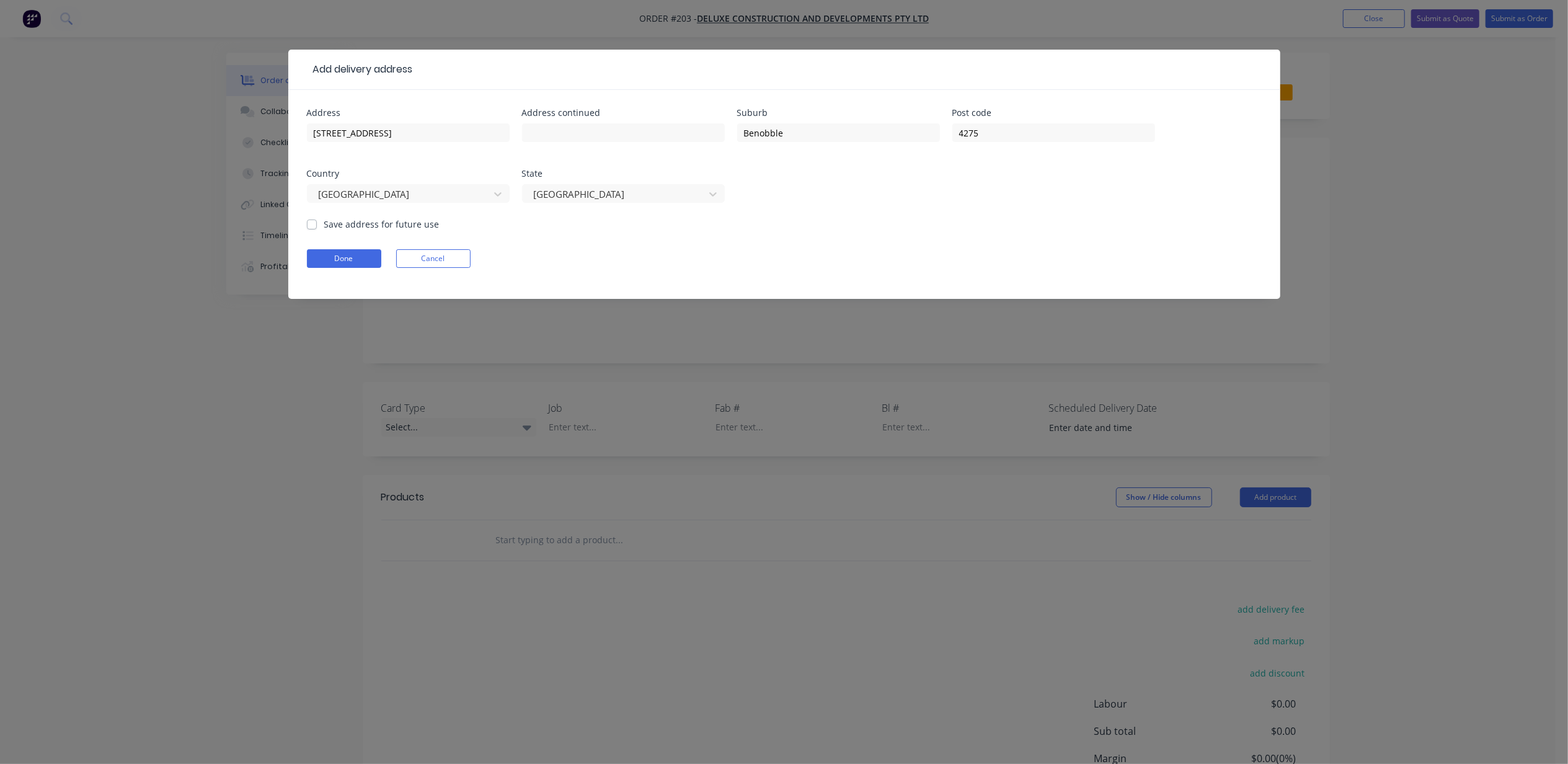
click at [393, 225] on label "Save address for future use" at bounding box center [382, 224] width 115 height 13
click at [317, 225] on input "Save address for future use" at bounding box center [312, 223] width 10 height 12
checkbox input "true"
click at [360, 258] on button "Done" at bounding box center [344, 259] width 75 height 18
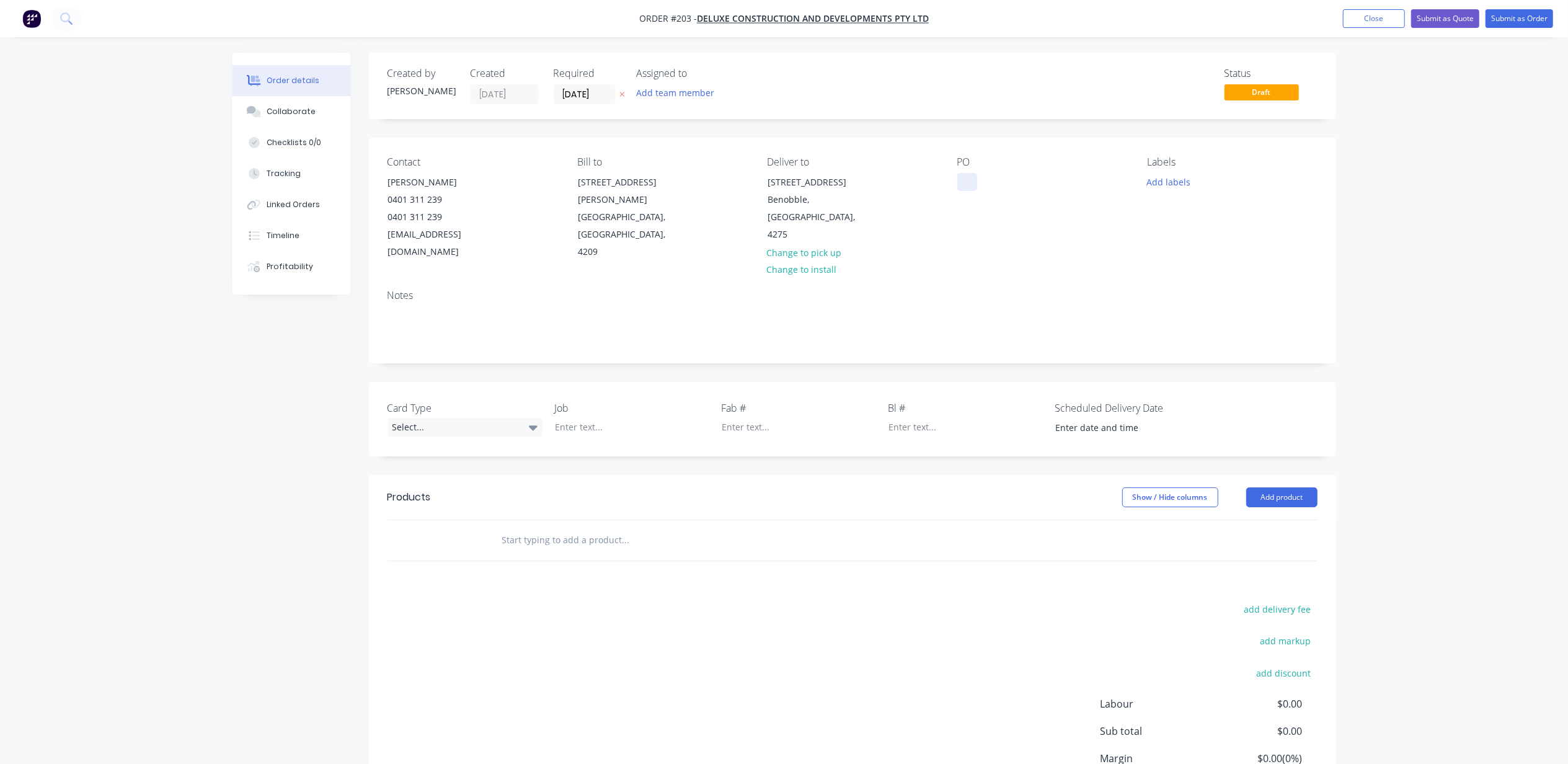
click at [973, 182] on div at bounding box center [967, 181] width 20 height 18
click at [1198, 180] on div "Add labels" at bounding box center [1232, 181] width 170 height 17
click at [1194, 174] on div "Add labels" at bounding box center [1232, 181] width 170 height 17
click at [1178, 182] on button "Add labels" at bounding box center [1168, 181] width 57 height 17
click at [1239, 289] on div "01 PARENT JOB" at bounding box center [1213, 292] width 64 height 14
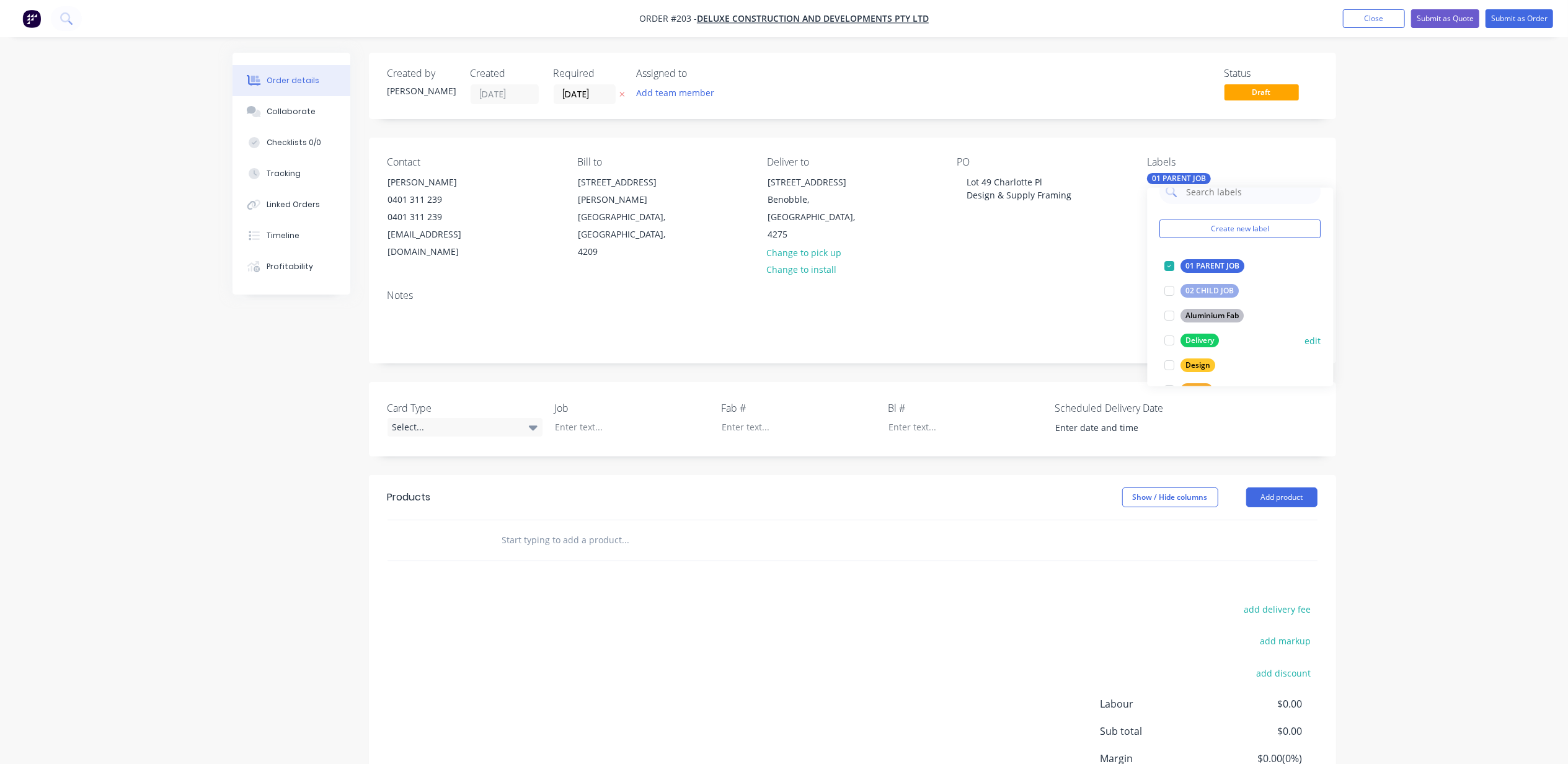
scroll to position [83, 0]
click at [1197, 281] on div "Delivery" at bounding box center [1200, 279] width 38 height 14
click at [1203, 310] on div "Design" at bounding box center [1198, 304] width 35 height 14
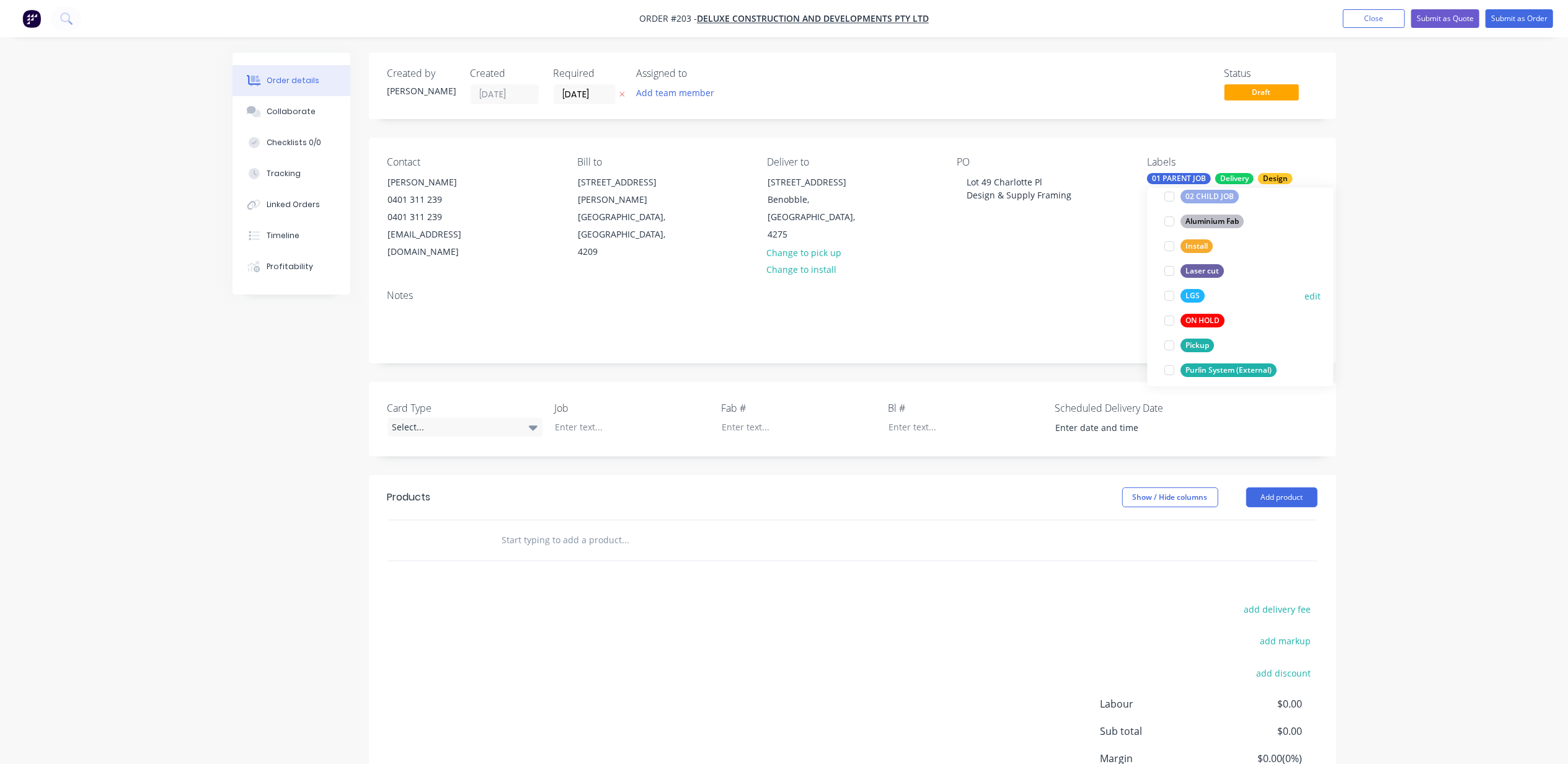
click at [1204, 293] on button "LGS" at bounding box center [1185, 296] width 50 height 17
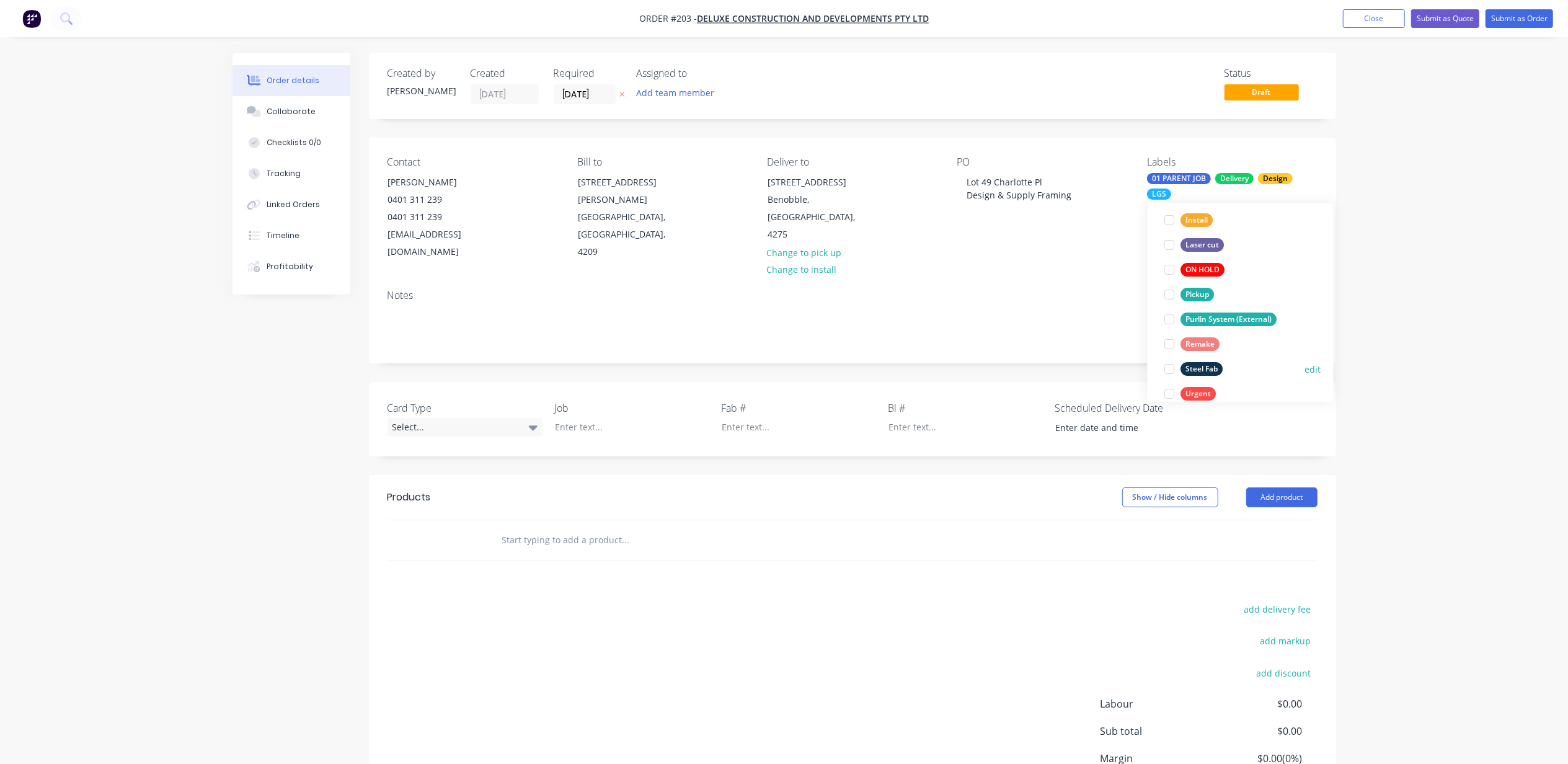
click at [1223, 375] on button "Steel Fab" at bounding box center [1194, 369] width 68 height 17
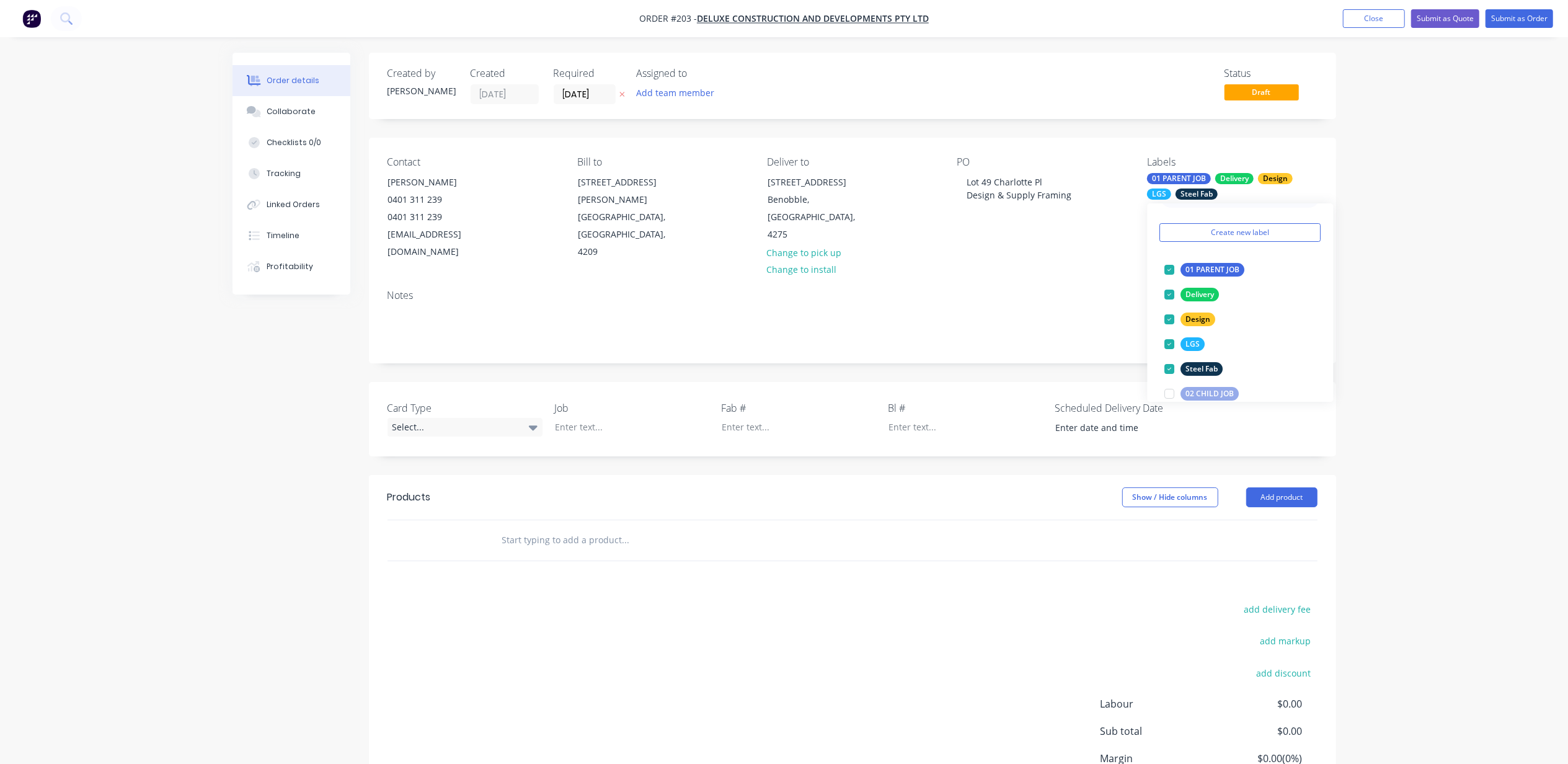
click at [1447, 233] on div "Order details Collaborate Checklists 0/0 Tracking Linked Orders Timeline Profit…" at bounding box center [784, 439] width 1568 height 878
click at [425, 418] on div "Select..." at bounding box center [465, 428] width 155 height 18
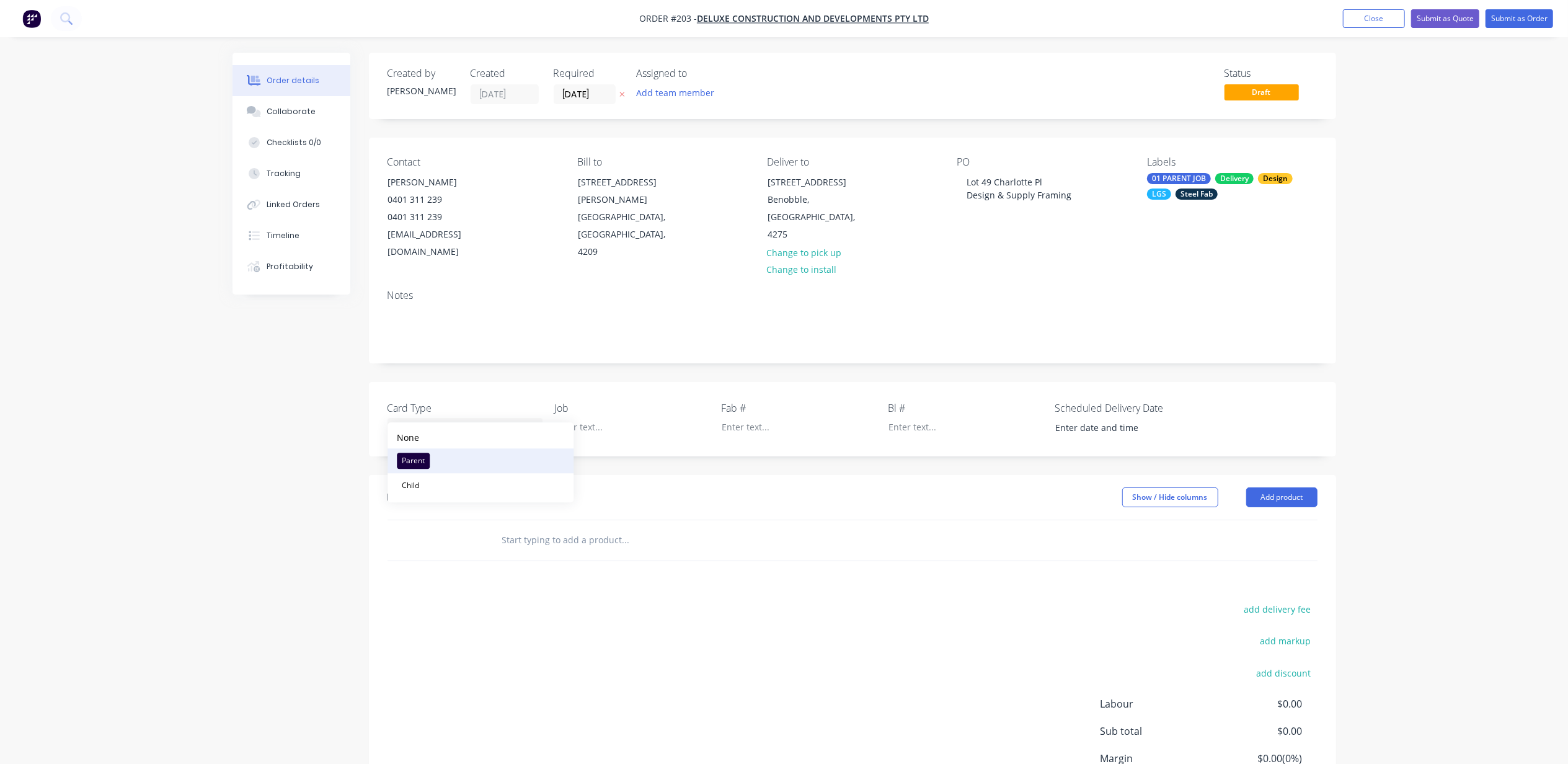
click at [427, 454] on div "Parent" at bounding box center [413, 461] width 33 height 16
drag, startPoint x: 1070, startPoint y: 196, endPoint x: 924, endPoint y: 179, distance: 147.0
click at [924, 179] on div "Contact [PERSON_NAME] [PHONE_NUMBER] [EMAIL_ADDRESS][DOMAIN_NAME] Bill to [STRE…" at bounding box center [853, 209] width 967 height 142
copy div "Lot 49 Charlotte Pl Design & Supply Framing"
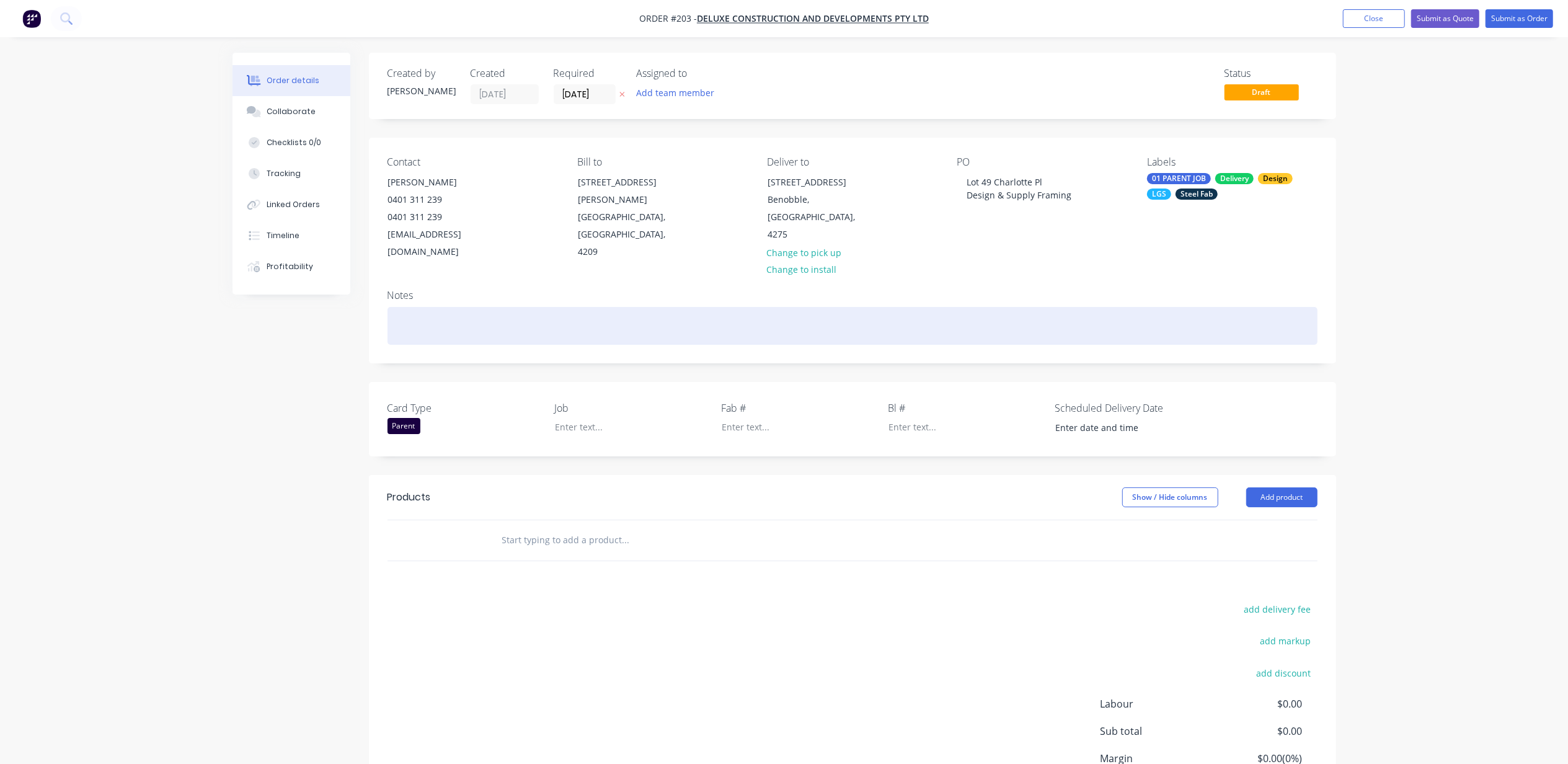
click at [486, 307] on div at bounding box center [853, 326] width 930 height 38
paste div
drag, startPoint x: 474, startPoint y: 308, endPoint x: 496, endPoint y: 316, distance: 23.4
click at [474, 308] on div "Lot 49 Charlotte Pl Design & Supply Framing" at bounding box center [853, 326] width 930 height 38
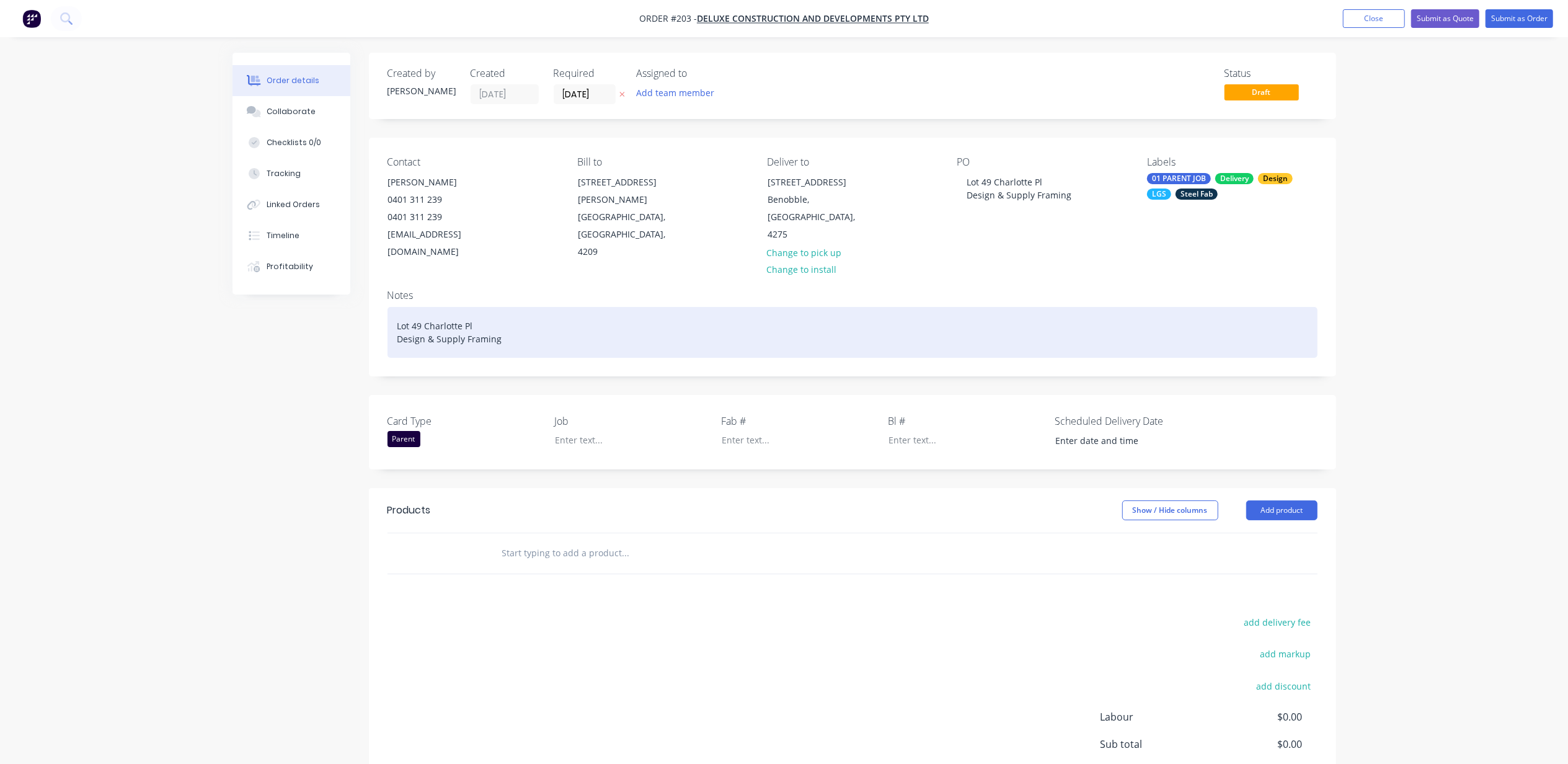
click at [530, 320] on div "Lot 49 Charlotte Pl Design & Supply Framing" at bounding box center [853, 332] width 930 height 51
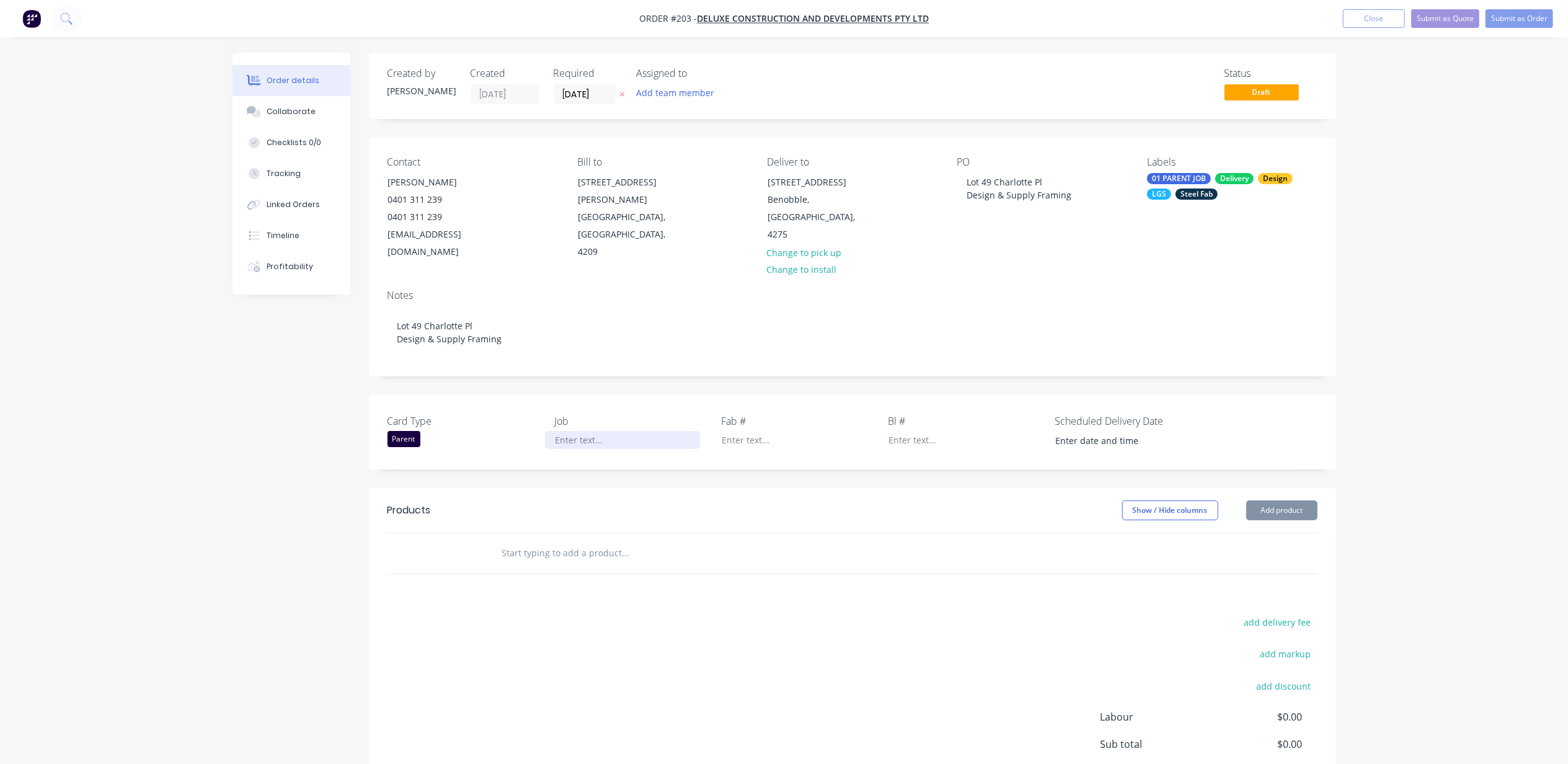
click at [579, 431] on div at bounding box center [622, 440] width 155 height 18
click at [1466, 415] on div "Order details Collaborate Checklists 0/0 Tracking Linked Orders Timeline Profit…" at bounding box center [784, 445] width 1568 height 891
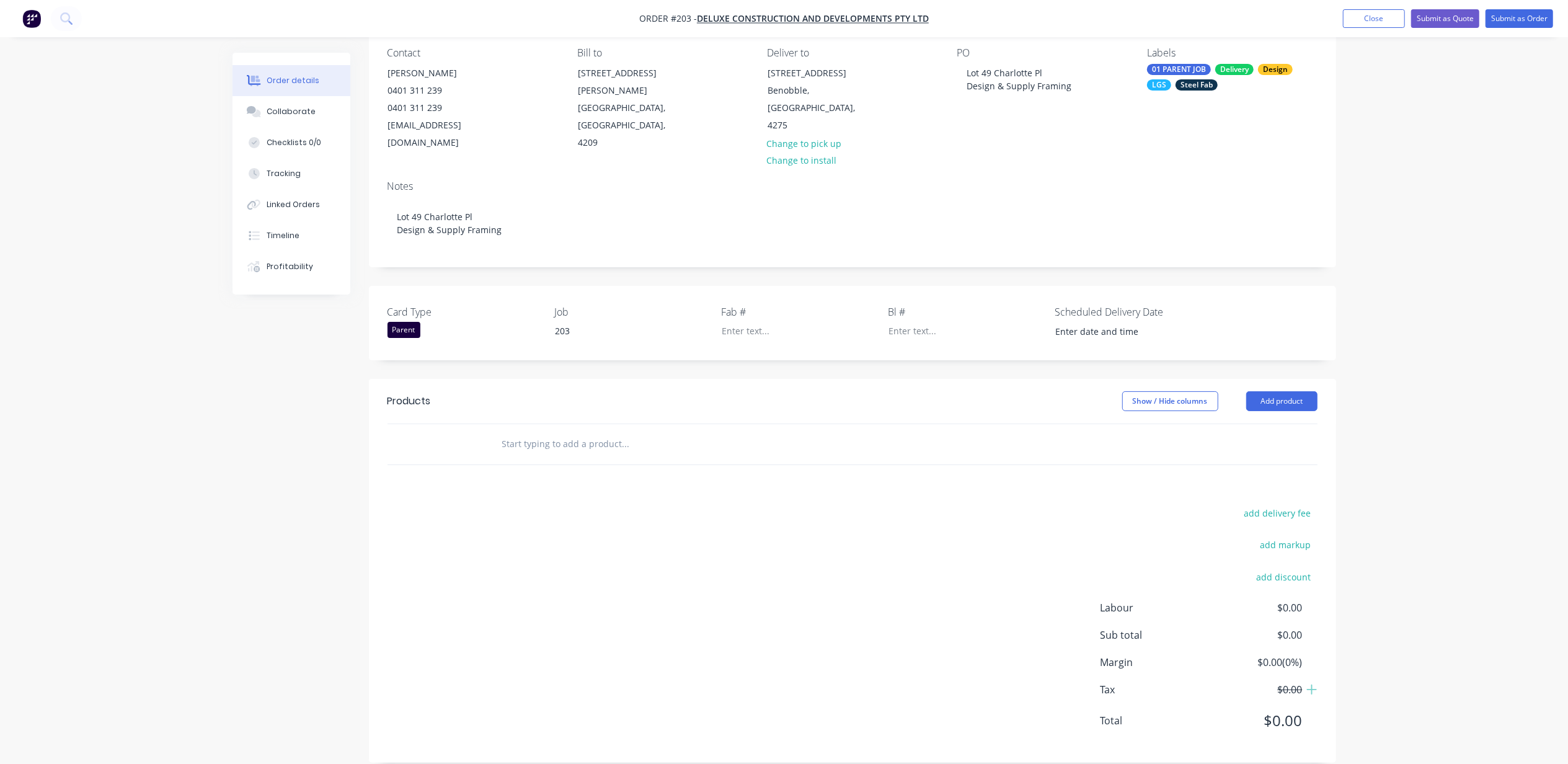
scroll to position [112, 0]
click at [1082, 321] on label at bounding box center [1124, 329] width 156 height 20
click at [1082, 321] on input at bounding box center [1124, 329] width 154 height 18
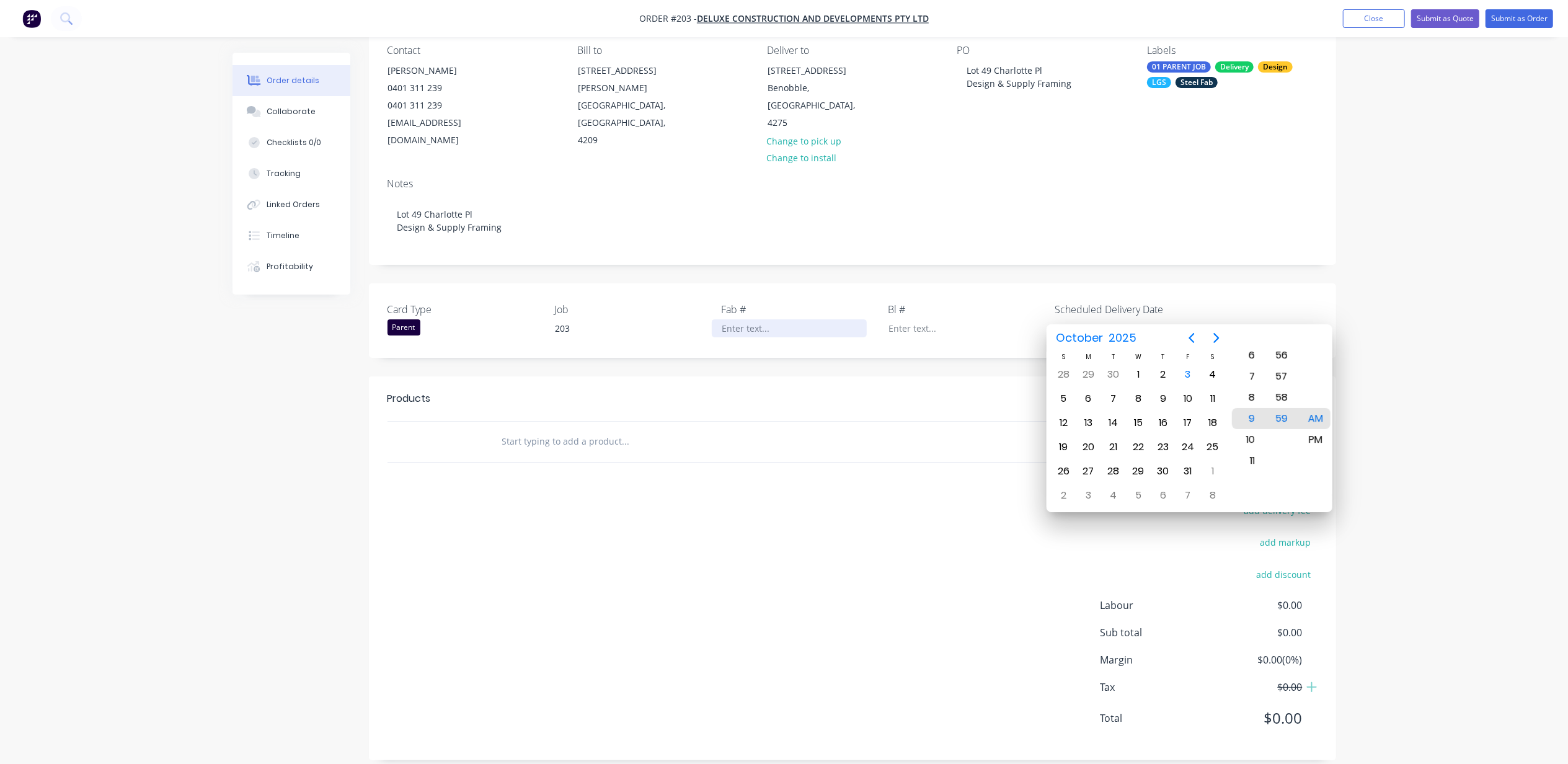
click at [836, 319] on div at bounding box center [789, 328] width 155 height 18
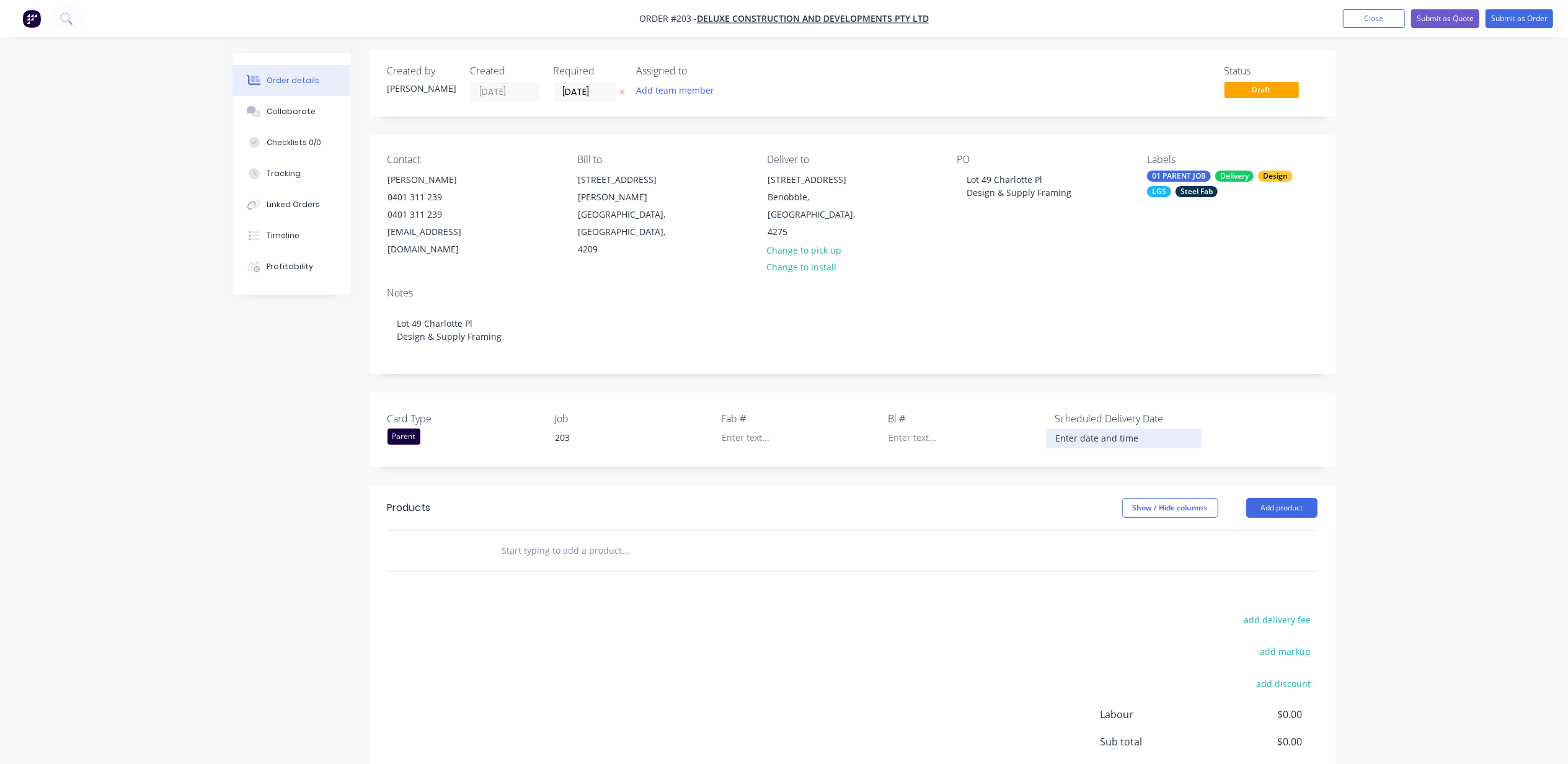
scroll to position [0, 0]
click at [1166, 431] on label at bounding box center [1124, 441] width 156 height 20
click at [1166, 432] on input at bounding box center [1124, 441] width 154 height 18
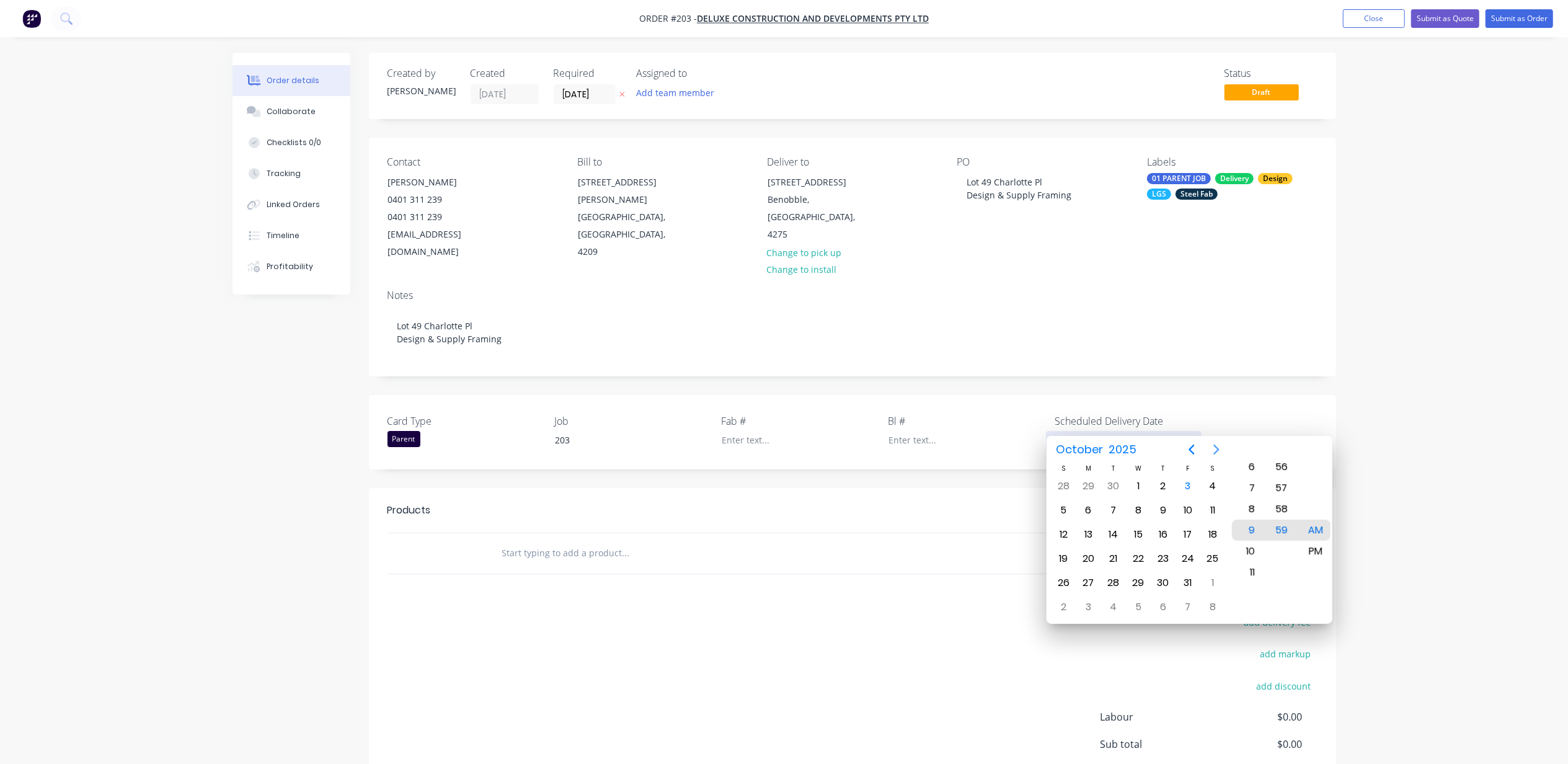
click at [1216, 447] on icon "Next page" at bounding box center [1217, 450] width 6 height 10
click at [1114, 585] on div "30" at bounding box center [1114, 583] width 18 height 18
type input "[DATE] 9:59 AM"
click at [1437, 351] on div "Order details Collaborate Checklists 0/0 Tracking Linked Orders Timeline Profit…" at bounding box center [784, 445] width 1568 height 891
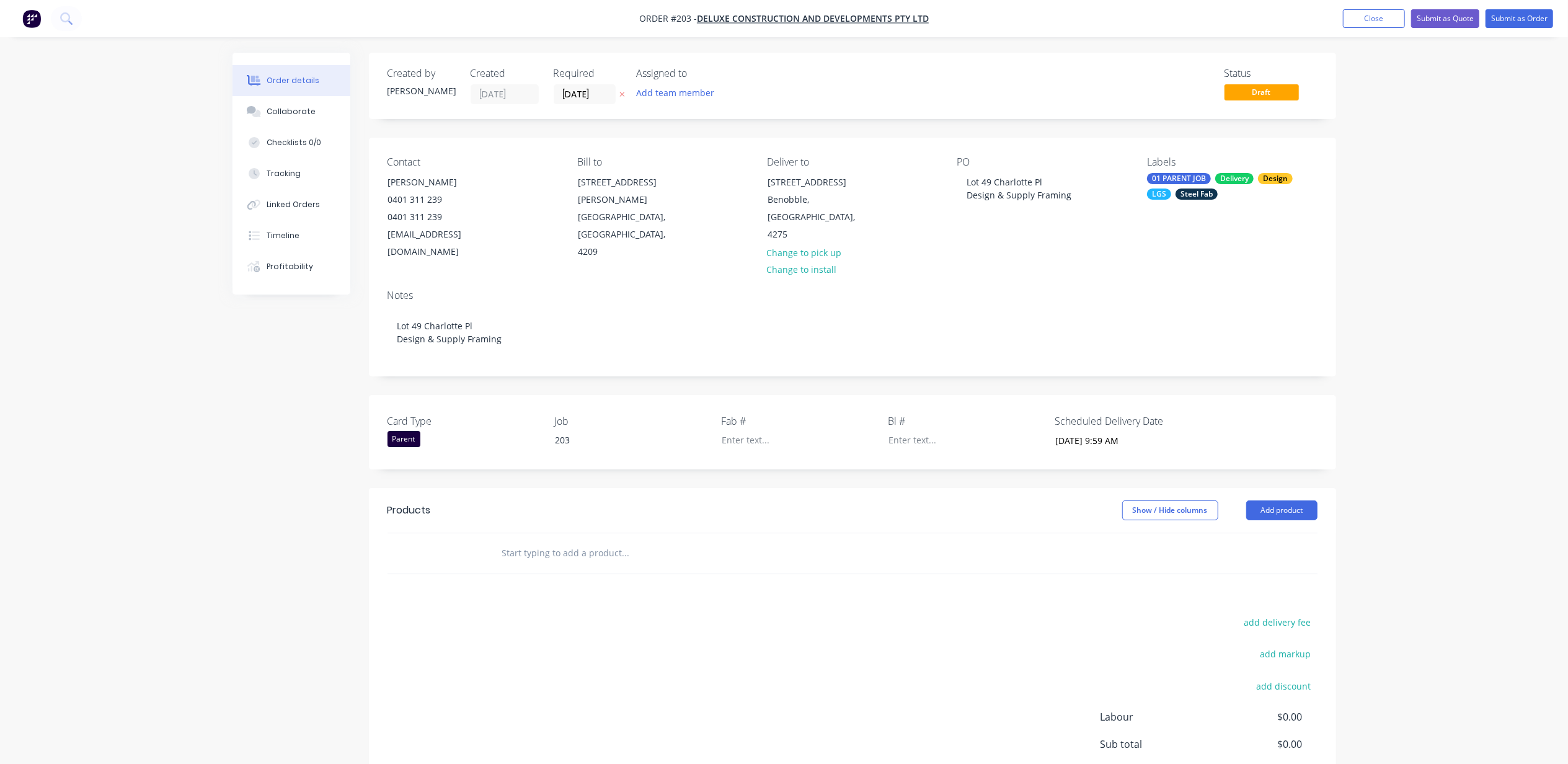
drag, startPoint x: 602, startPoint y: 531, endPoint x: 1180, endPoint y: 524, distance: 578.0
click at [604, 541] on input "text" at bounding box center [625, 553] width 248 height 25
click at [1286, 501] on button "Add product" at bounding box center [1282, 511] width 71 height 20
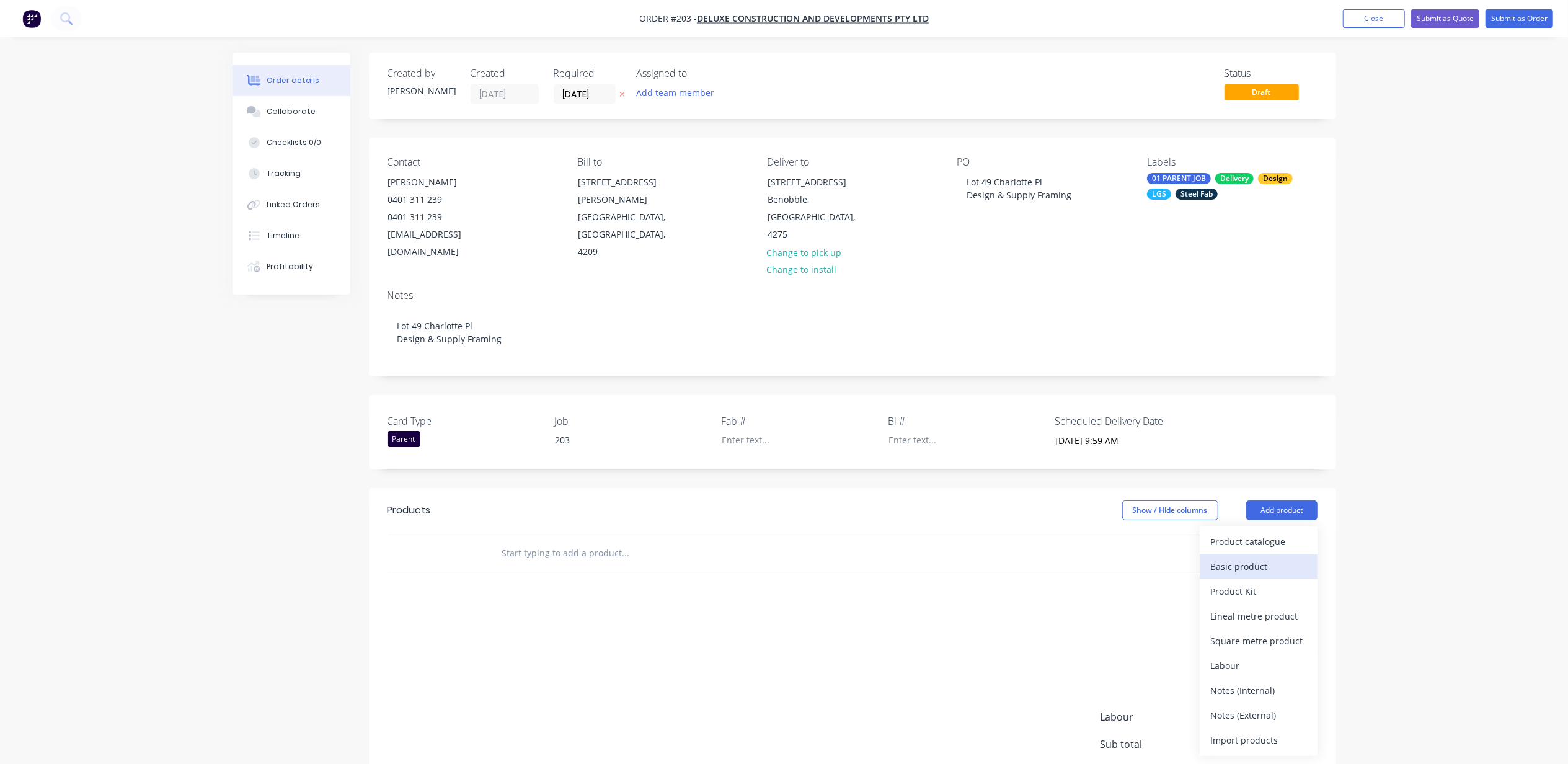
click at [1246, 558] on div "Basic product" at bounding box center [1259, 566] width 95 height 18
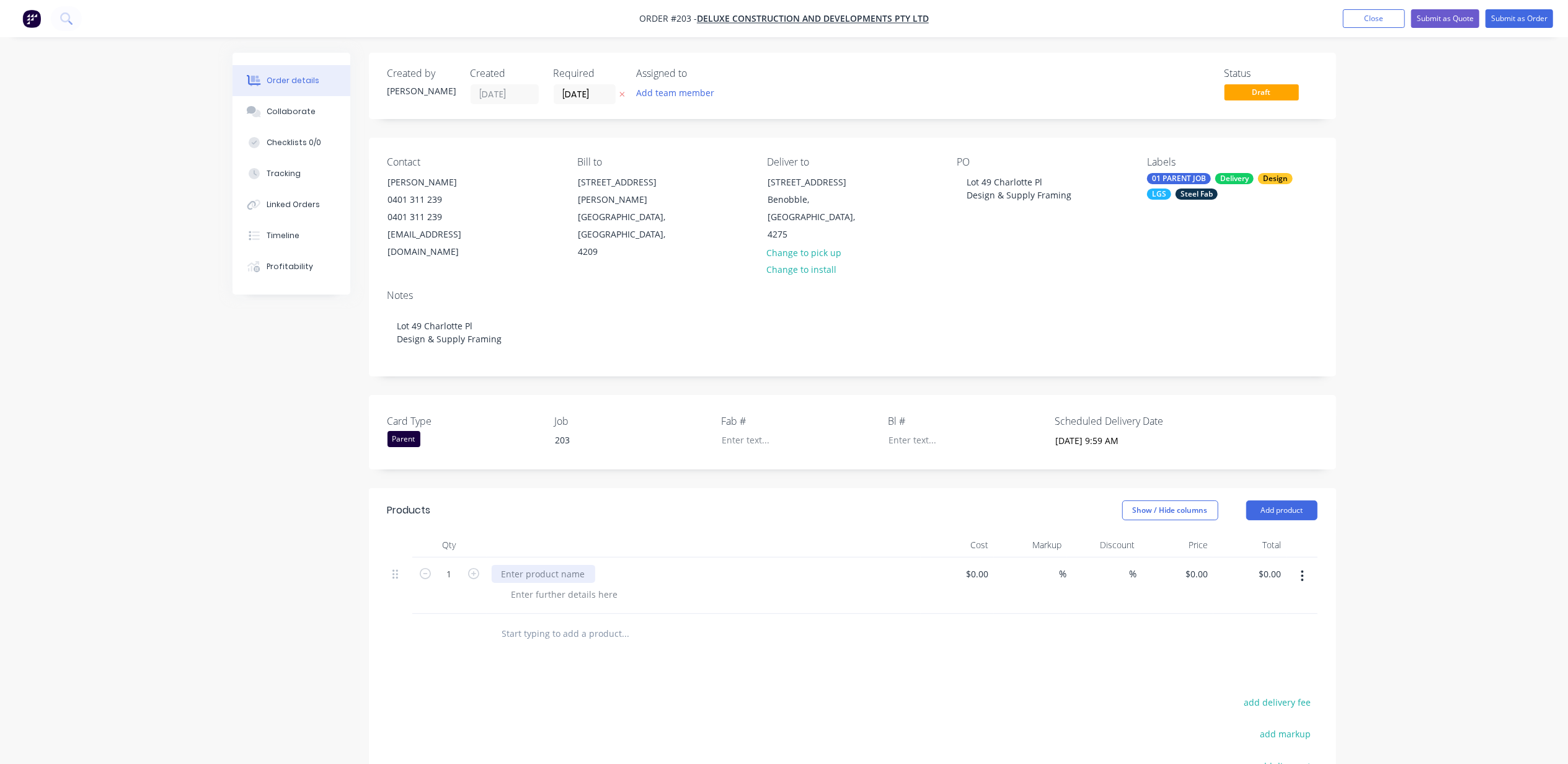
click at [532, 565] on div at bounding box center [543, 573] width 104 height 18
click at [563, 585] on div at bounding box center [565, 594] width 127 height 18
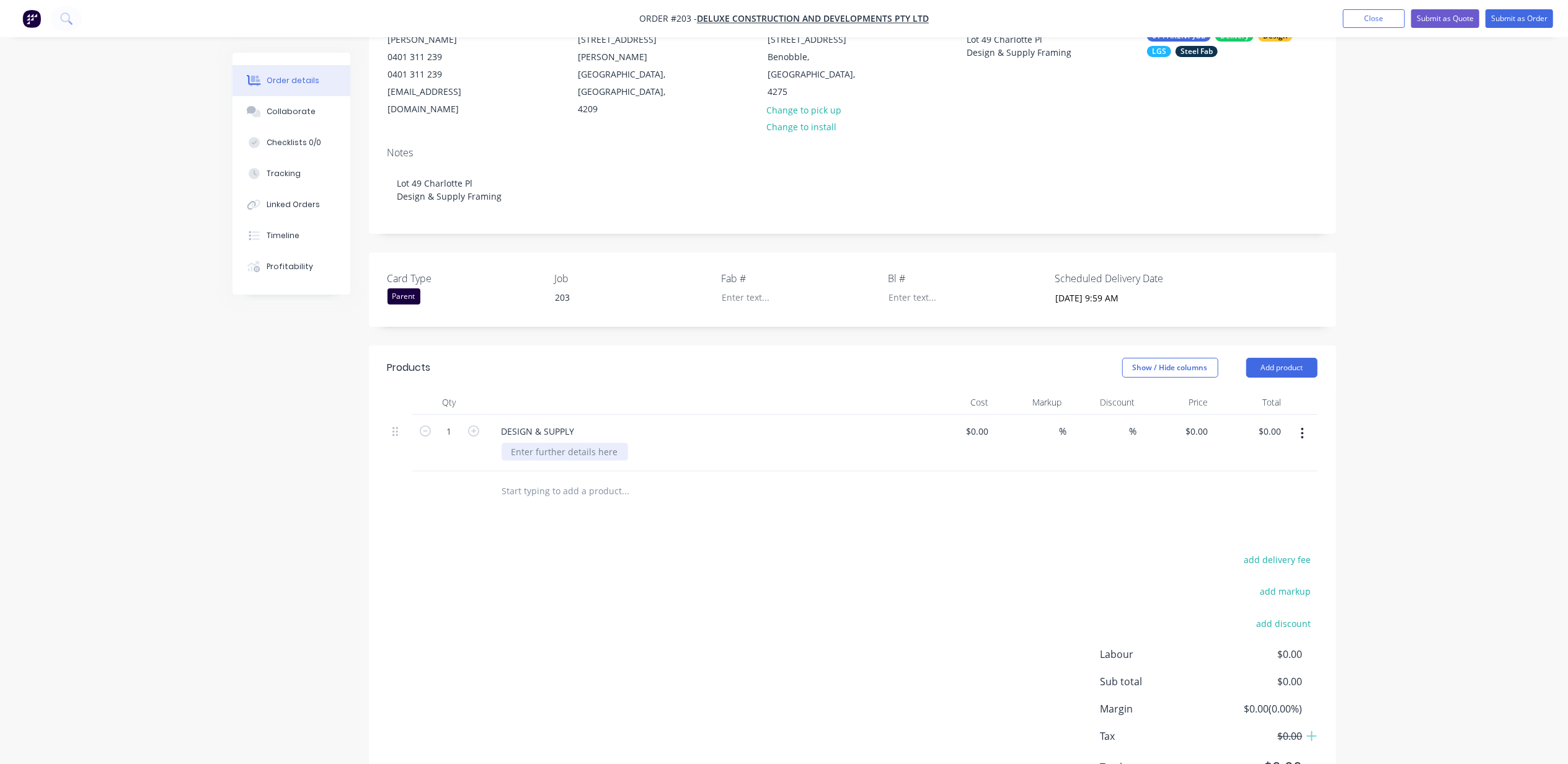
scroll to position [191, 0]
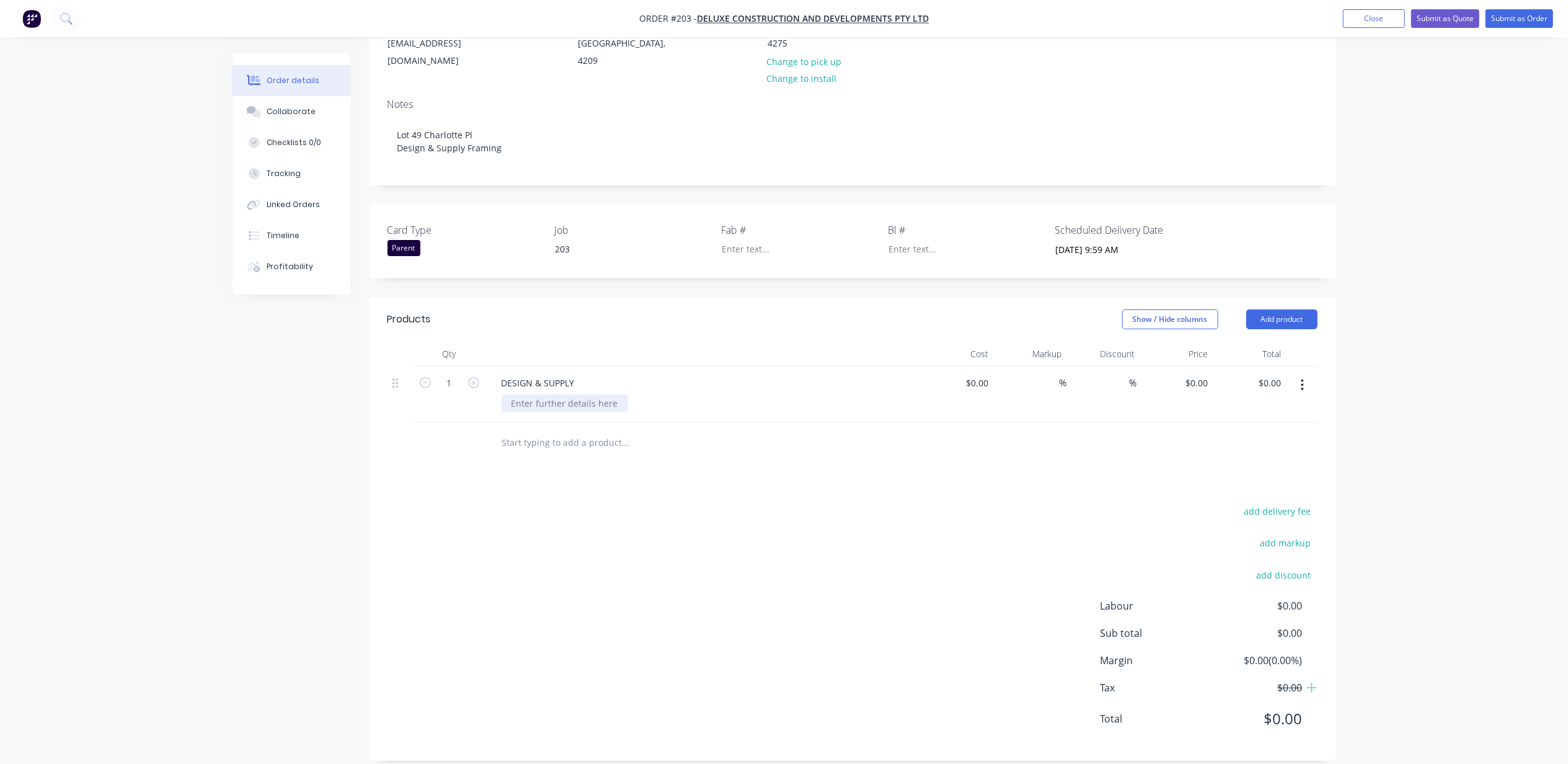
click at [592, 395] on div at bounding box center [565, 403] width 127 height 18
click at [577, 447] on input "text" at bounding box center [625, 455] width 248 height 25
click at [553, 443] on input "text" at bounding box center [625, 455] width 248 height 25
click at [577, 453] on div at bounding box center [710, 456] width 447 height 41
click at [572, 444] on input "text" at bounding box center [625, 455] width 248 height 25
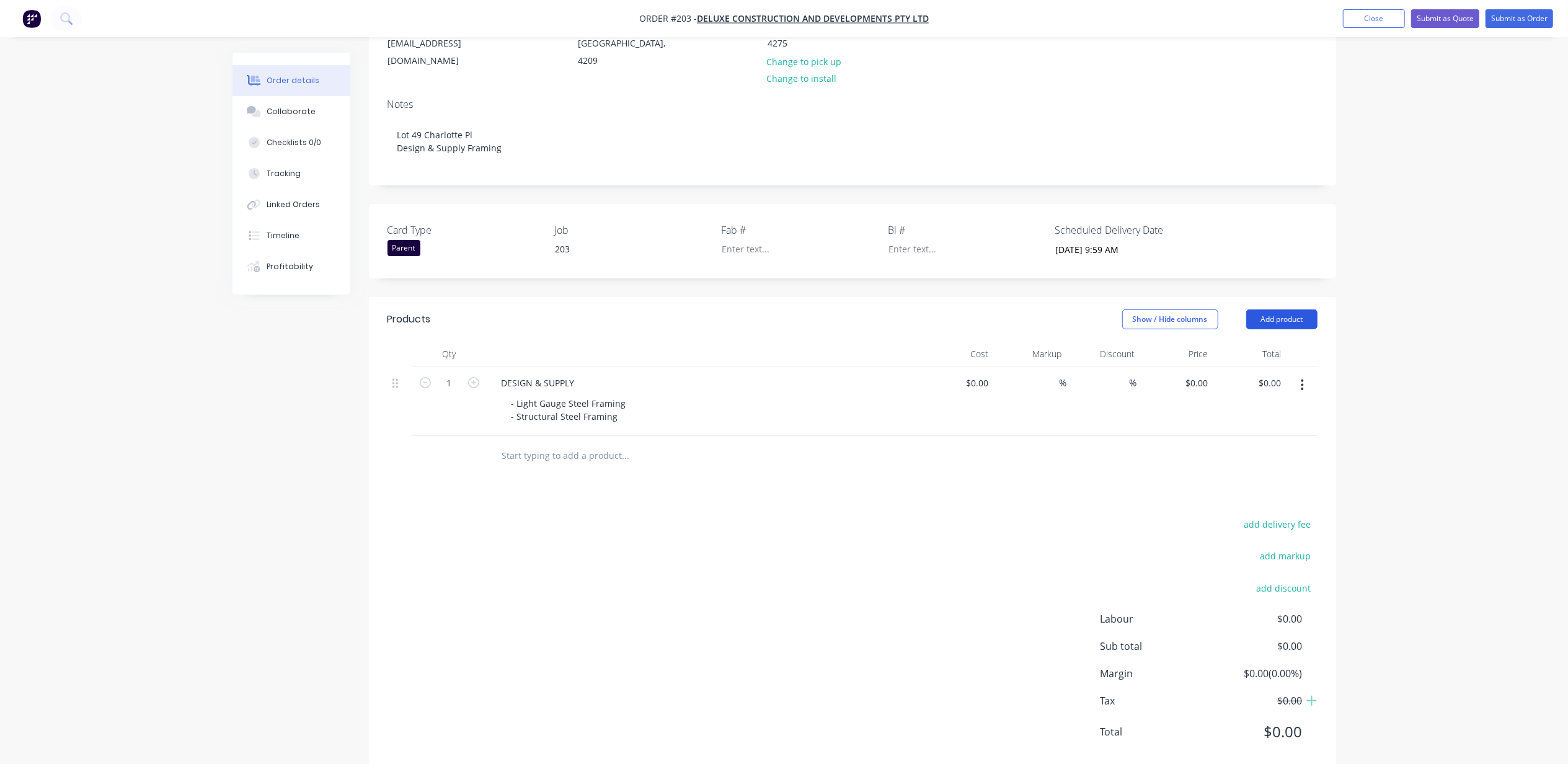
click at [1296, 309] on button "Add product" at bounding box center [1282, 319] width 71 height 20
click at [1270, 516] on div "Notes (External)" at bounding box center [1259, 524] width 95 height 18
click at [544, 443] on div at bounding box center [536, 452] width 90 height 18
paste div
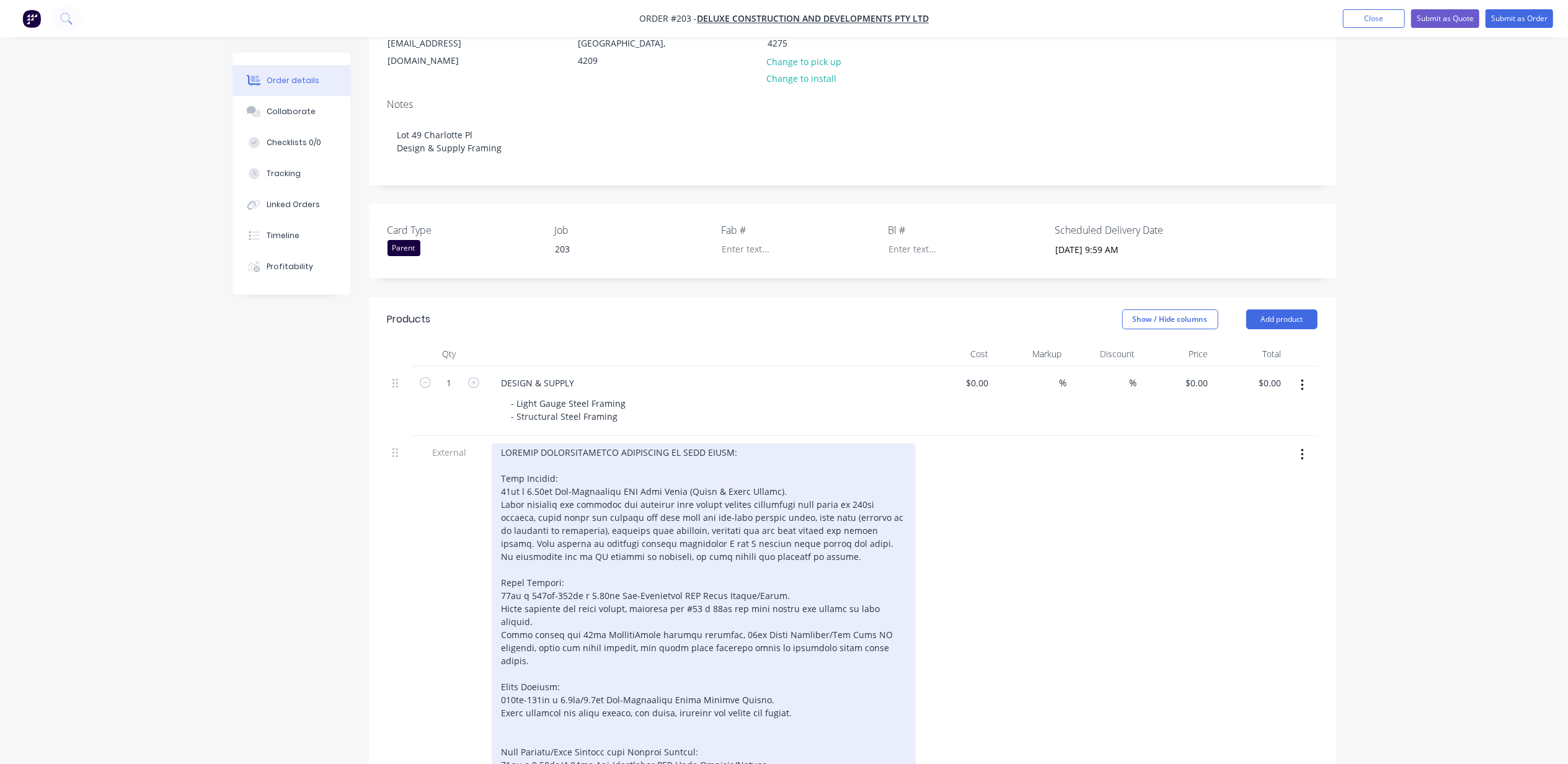
click at [628, 445] on div at bounding box center [703, 699] width 424 height 513
drag, startPoint x: 734, startPoint y: 472, endPoint x: 698, endPoint y: 475, distance: 36.1
click at [698, 475] on div at bounding box center [703, 699] width 424 height 513
click at [640, 557] on div at bounding box center [703, 699] width 424 height 513
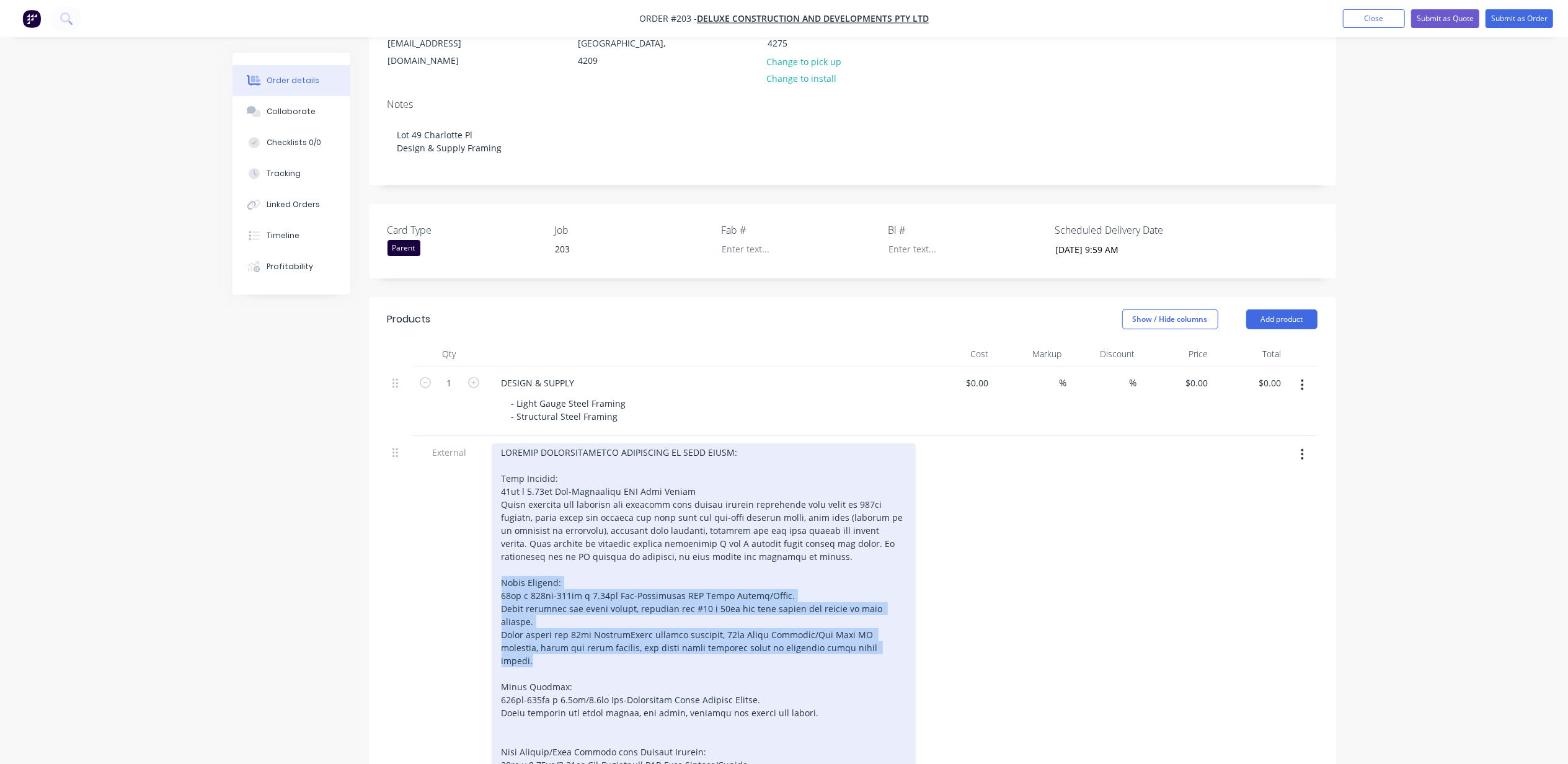
drag, startPoint x: 862, startPoint y: 621, endPoint x: 474, endPoint y: 561, distance: 392.6
click at [474, 561] on div "External" at bounding box center [853, 703] width 930 height 534
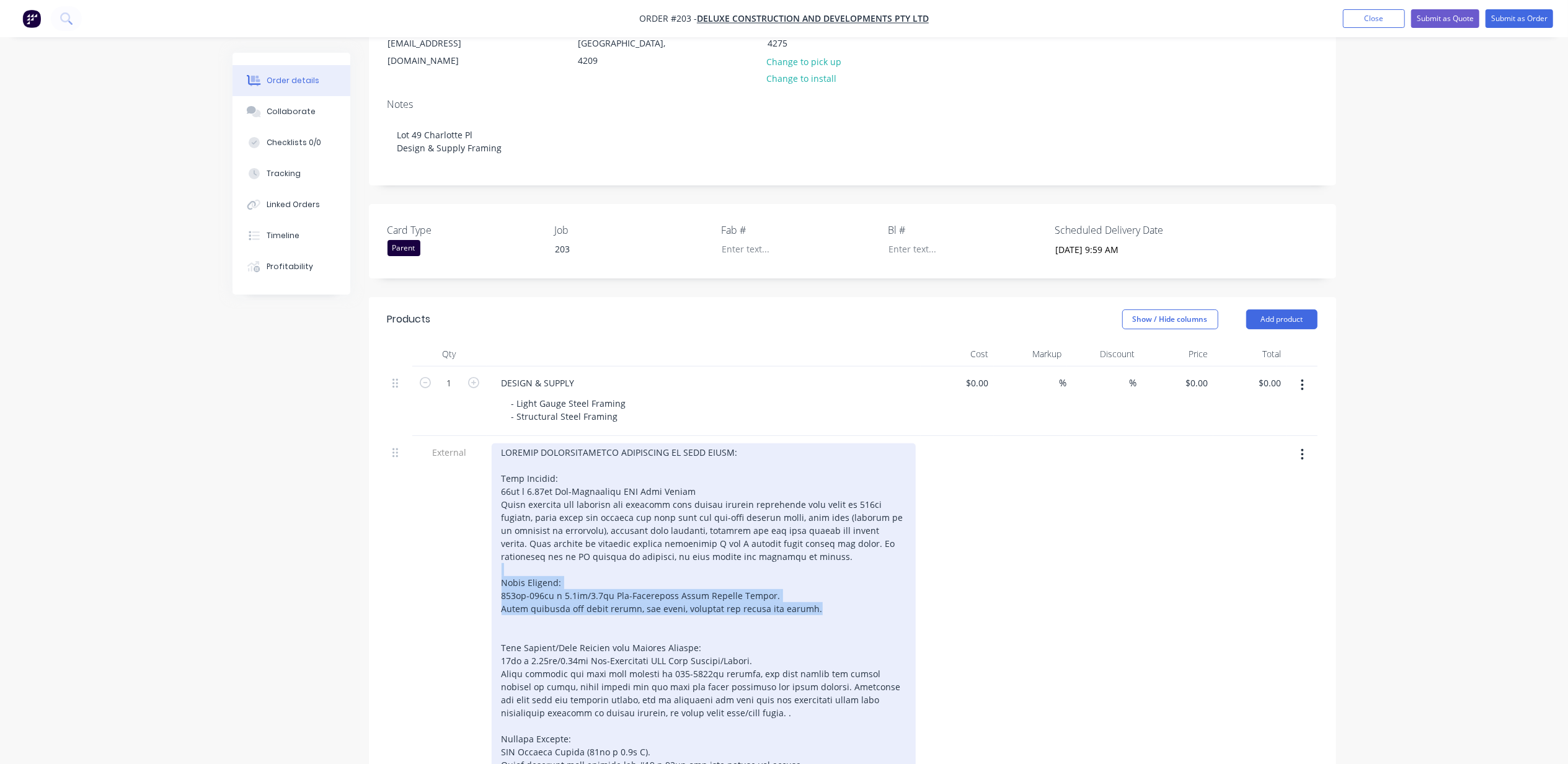
drag, startPoint x: 811, startPoint y: 590, endPoint x: 490, endPoint y: 552, distance: 323.2
click at [490, 552] on div at bounding box center [703, 650] width 434 height 429
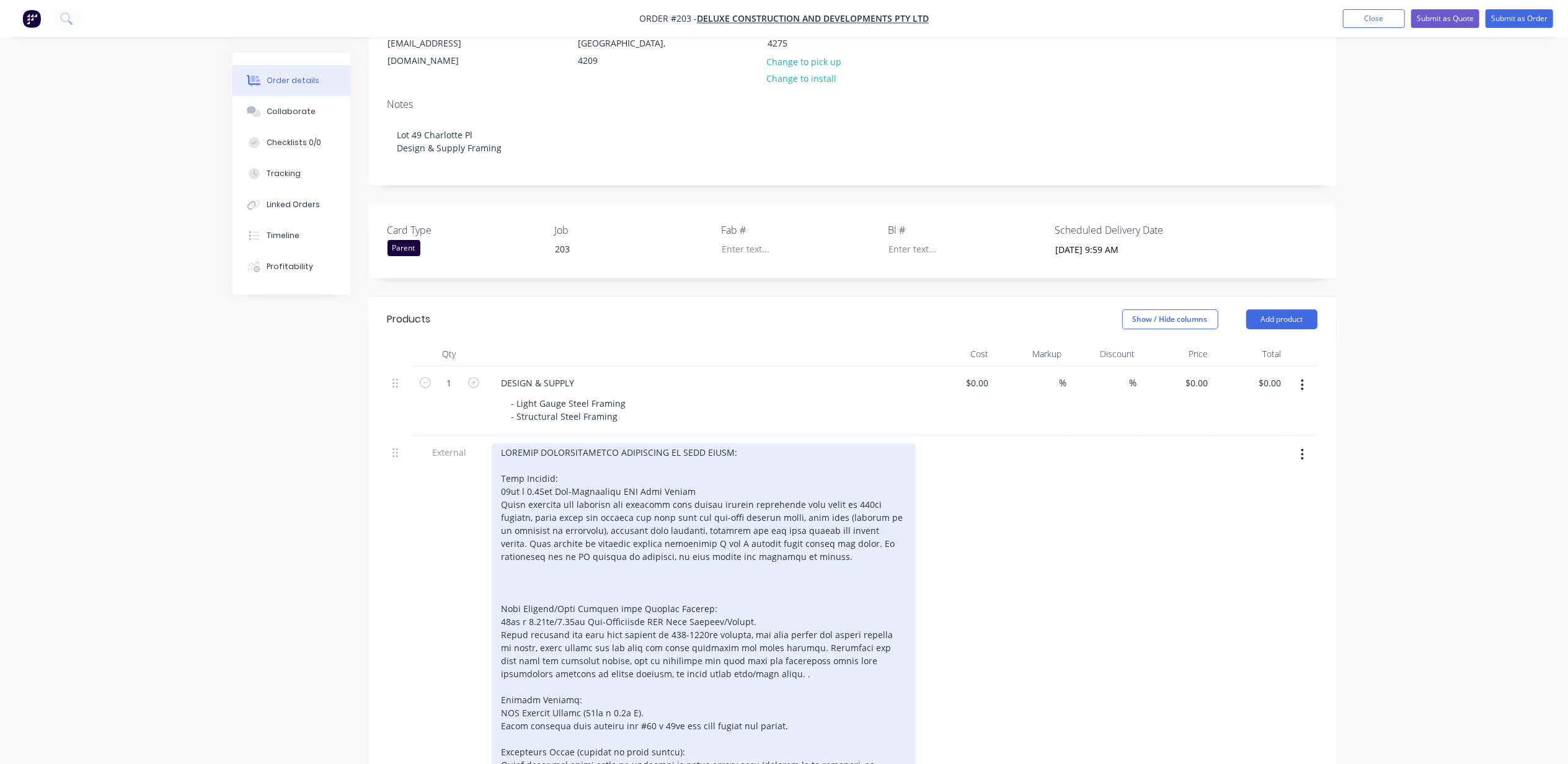
click at [529, 576] on div at bounding box center [703, 628] width 424 height 370
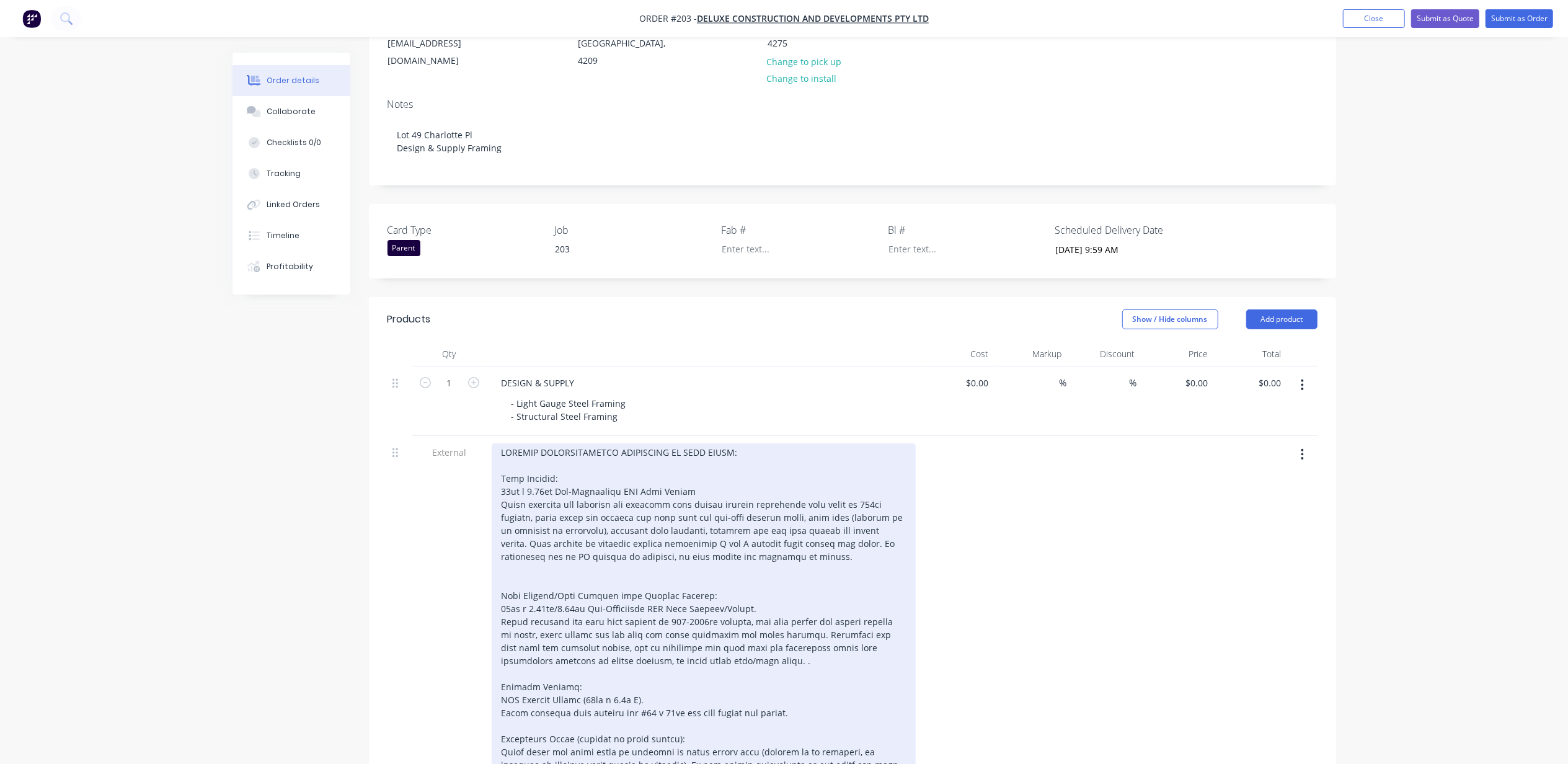
click at [526, 559] on div at bounding box center [703, 621] width 424 height 356
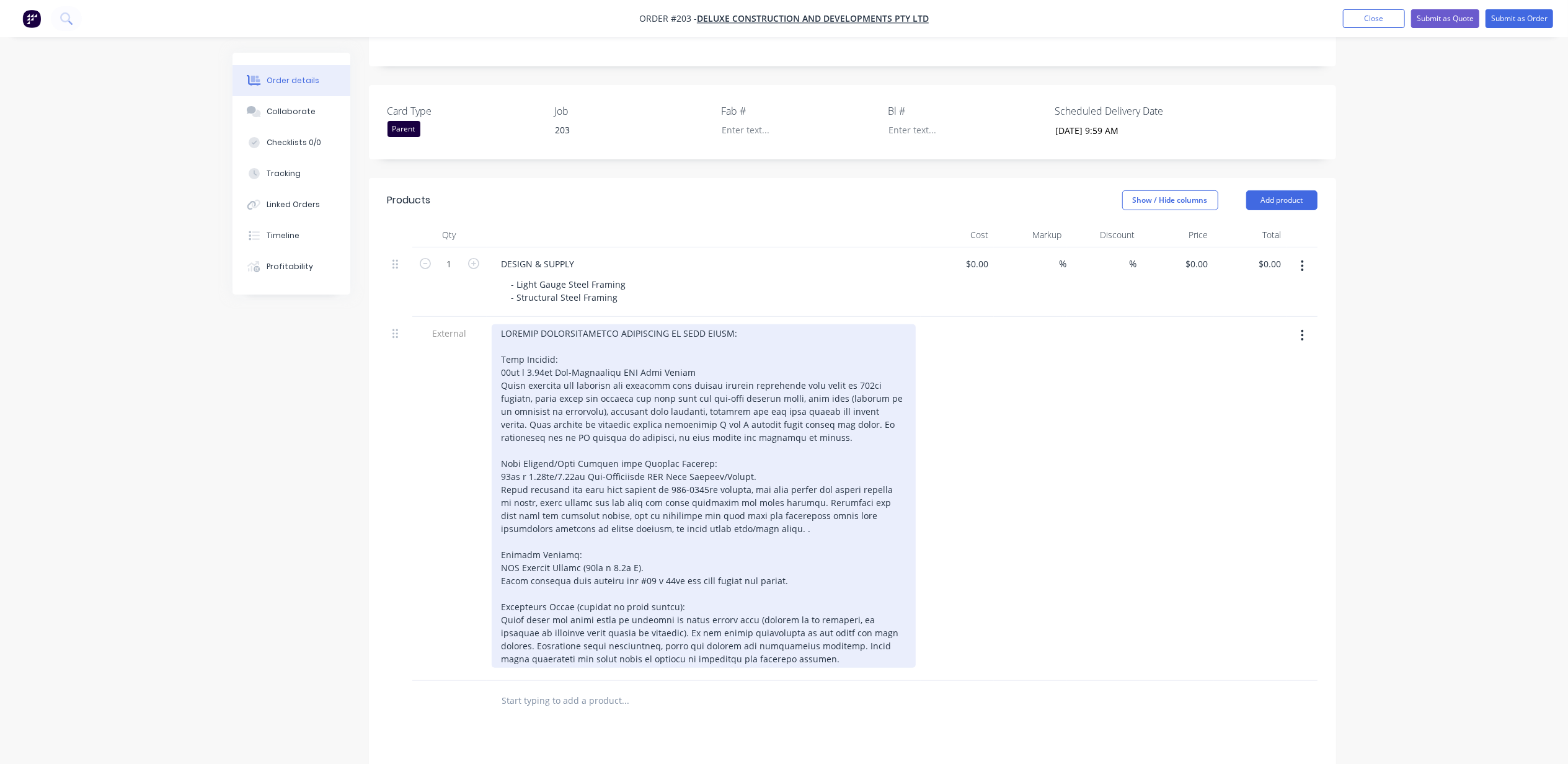
scroll to position [356, 0]
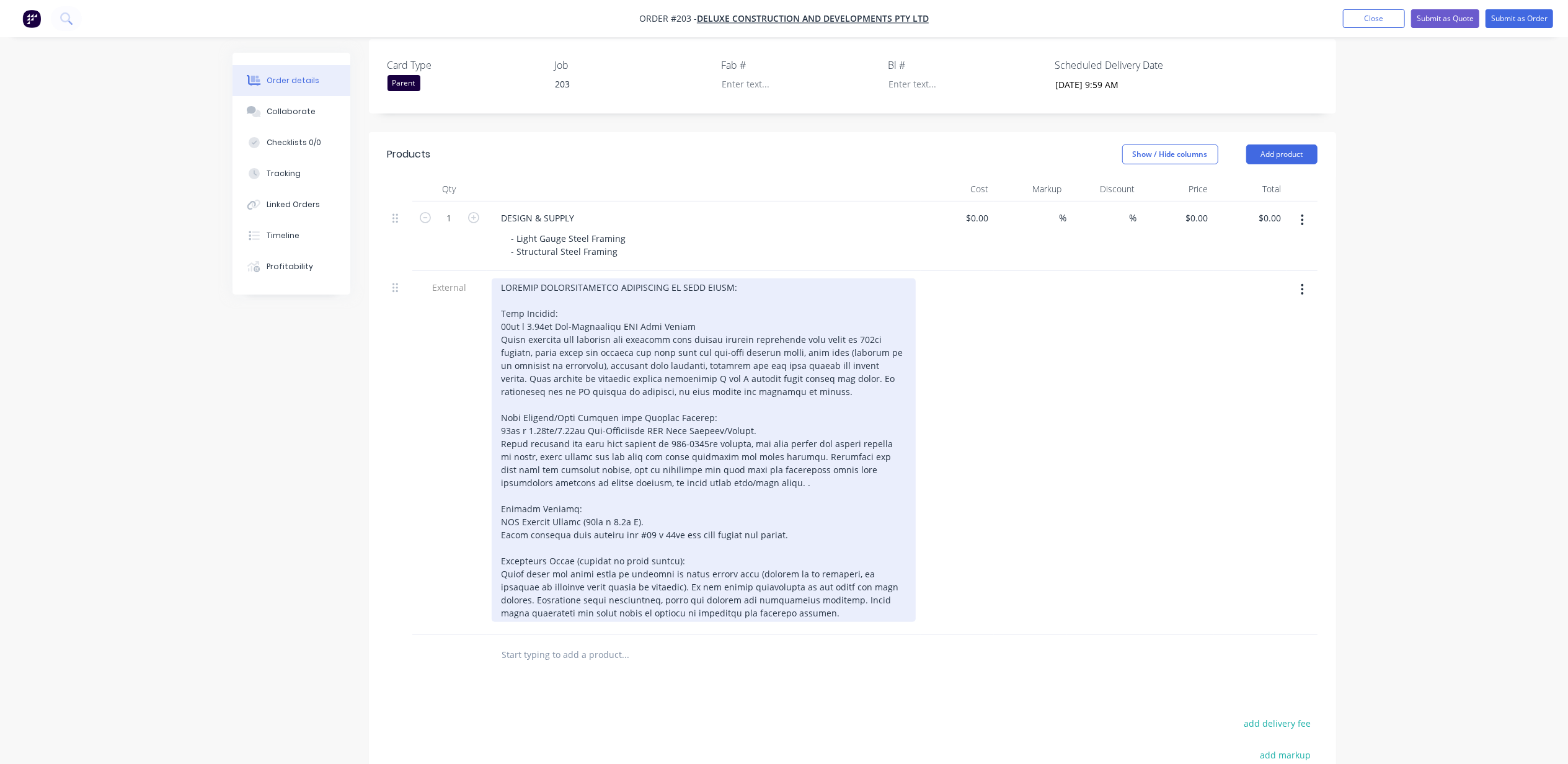
click at [737, 470] on div at bounding box center [703, 450] width 424 height 344
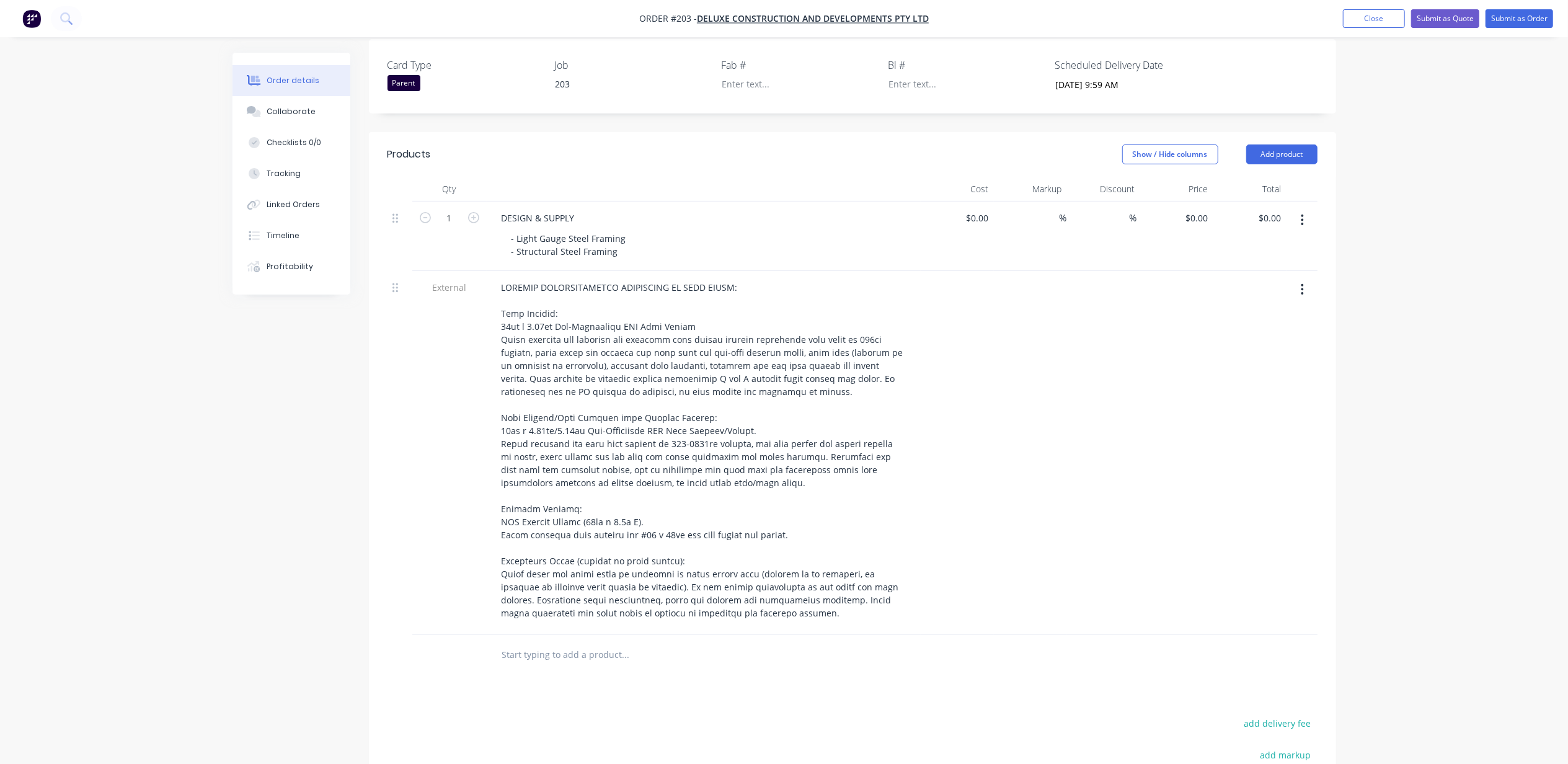
click at [133, 443] on div "Order details Collaborate Checklists 0/0 Tracking Linked Orders Timeline Profit…" at bounding box center [784, 318] width 1568 height 1348
click at [1455, 277] on div "Order details Collaborate Checklists 0/0 Tracking Linked Orders Timeline Profit…" at bounding box center [784, 318] width 1568 height 1348
click at [982, 209] on input at bounding box center [987, 218] width 14 height 18
type input "$65,000.00"
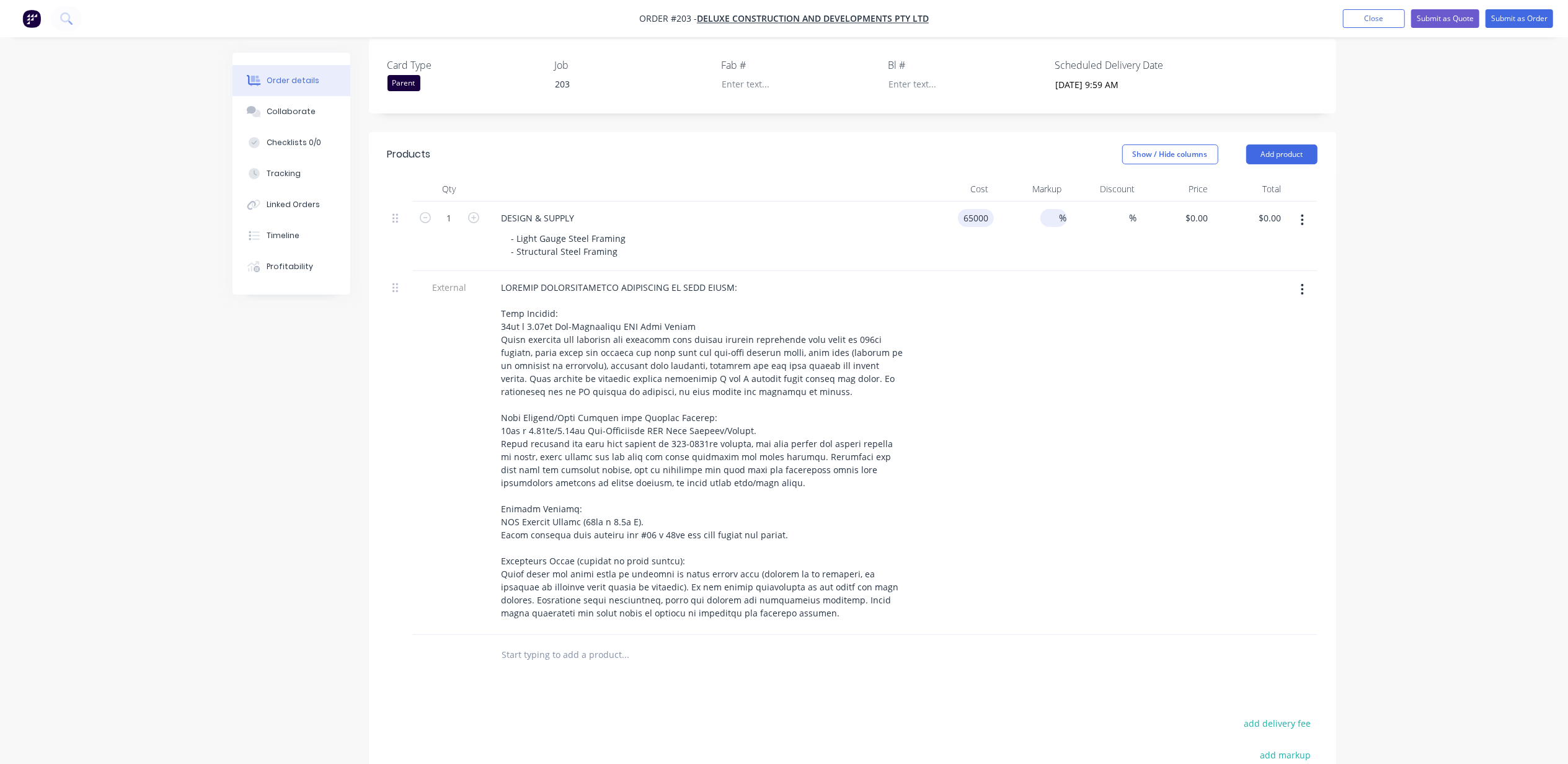
type input "$65,000.00"
click at [1058, 209] on input at bounding box center [1052, 218] width 14 height 18
type input "35"
type input "$87,750.00"
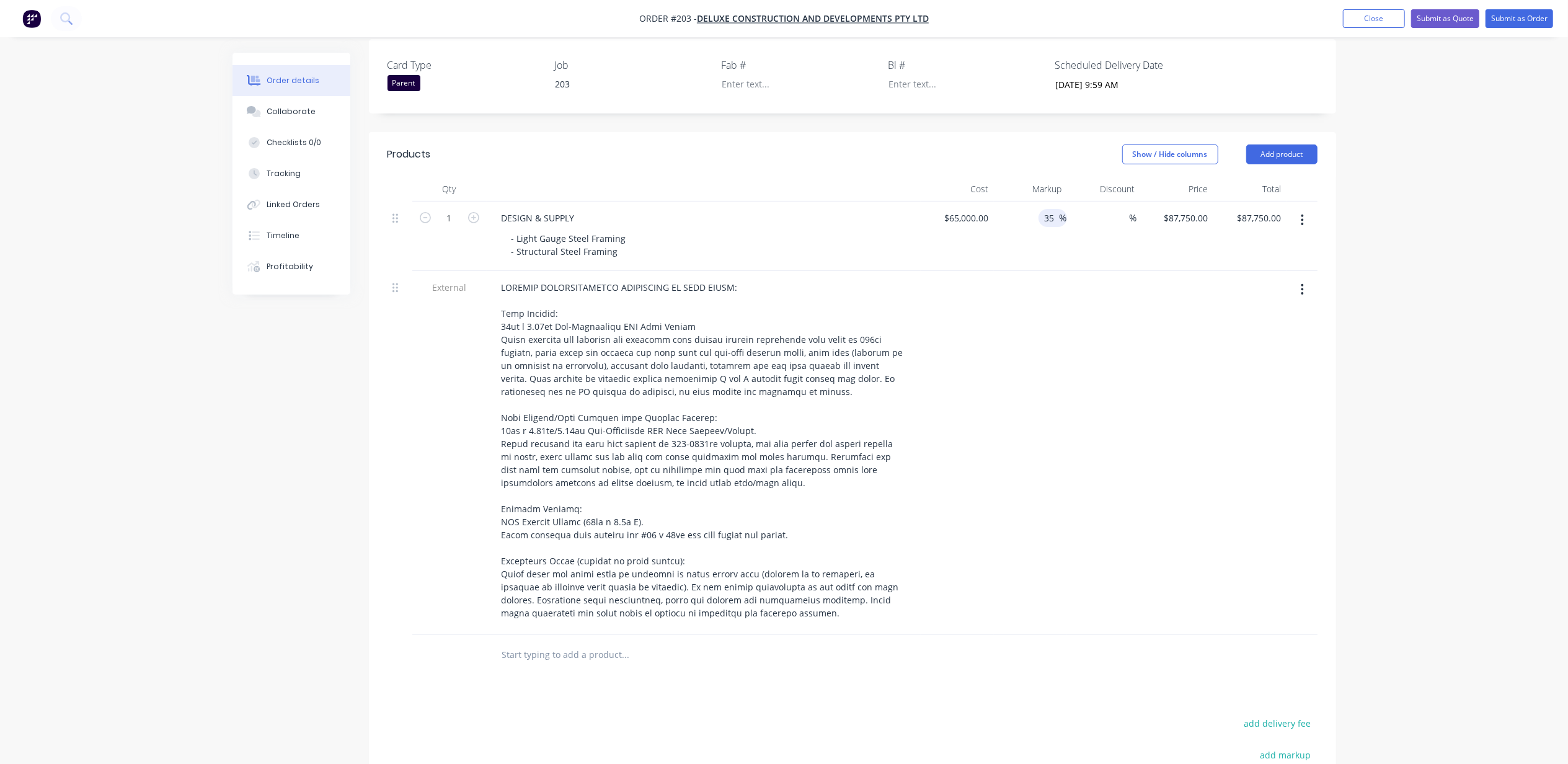
click at [1057, 209] on input "35" at bounding box center [1051, 218] width 16 height 18
drag, startPoint x: 1057, startPoint y: 205, endPoint x: 970, endPoint y: 211, distance: 87.2
click at [995, 207] on div "35 35 %" at bounding box center [1030, 236] width 73 height 70
type input "40"
type input "$91,000.00"
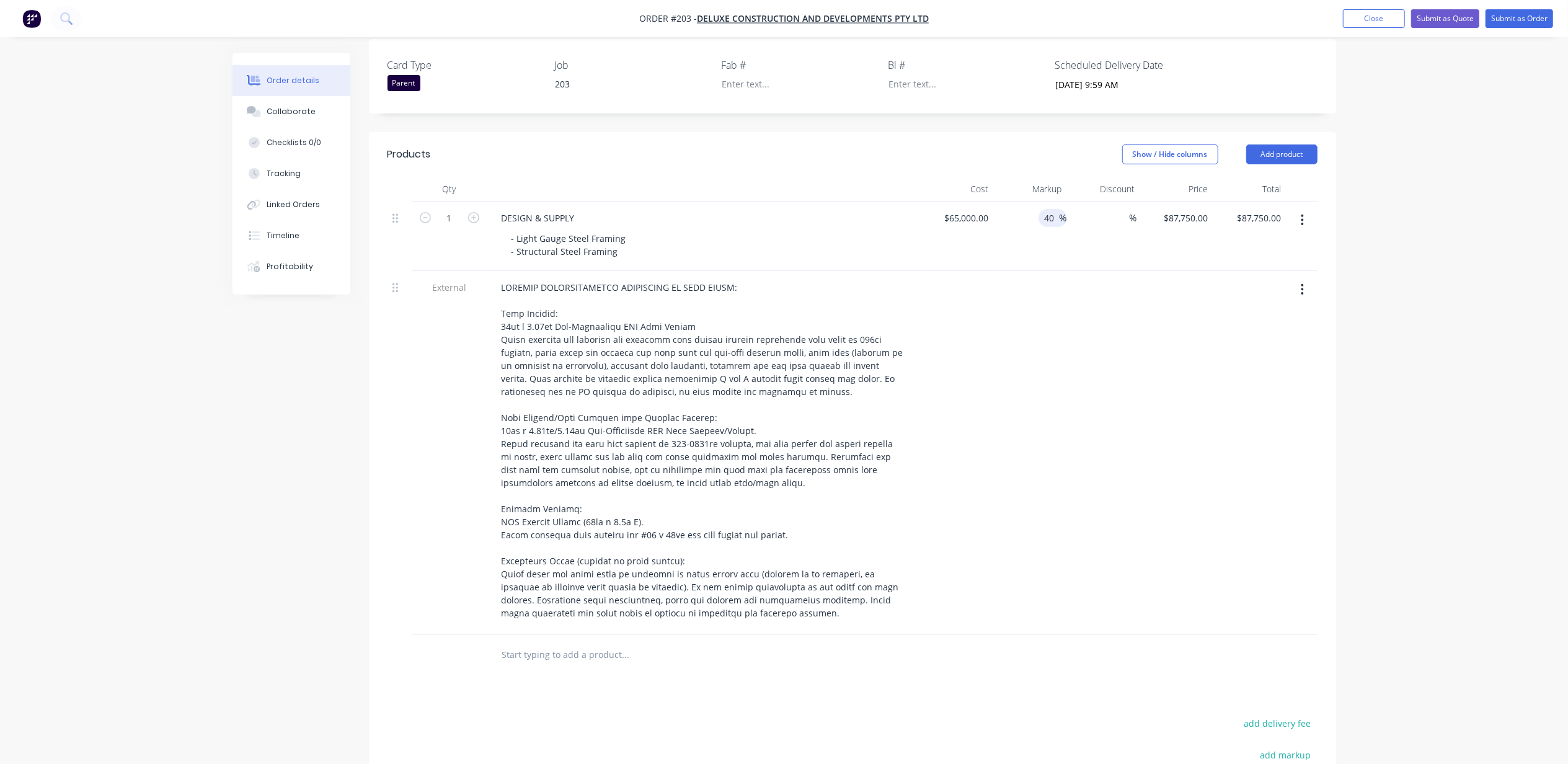
type input "$91,000.00"
click at [1044, 209] on div "40 40 %" at bounding box center [1052, 218] width 28 height 18
click at [971, 209] on input "65000" at bounding box center [969, 218] width 50 height 18
type input "$70,000.00"
type input "$98,000.00"
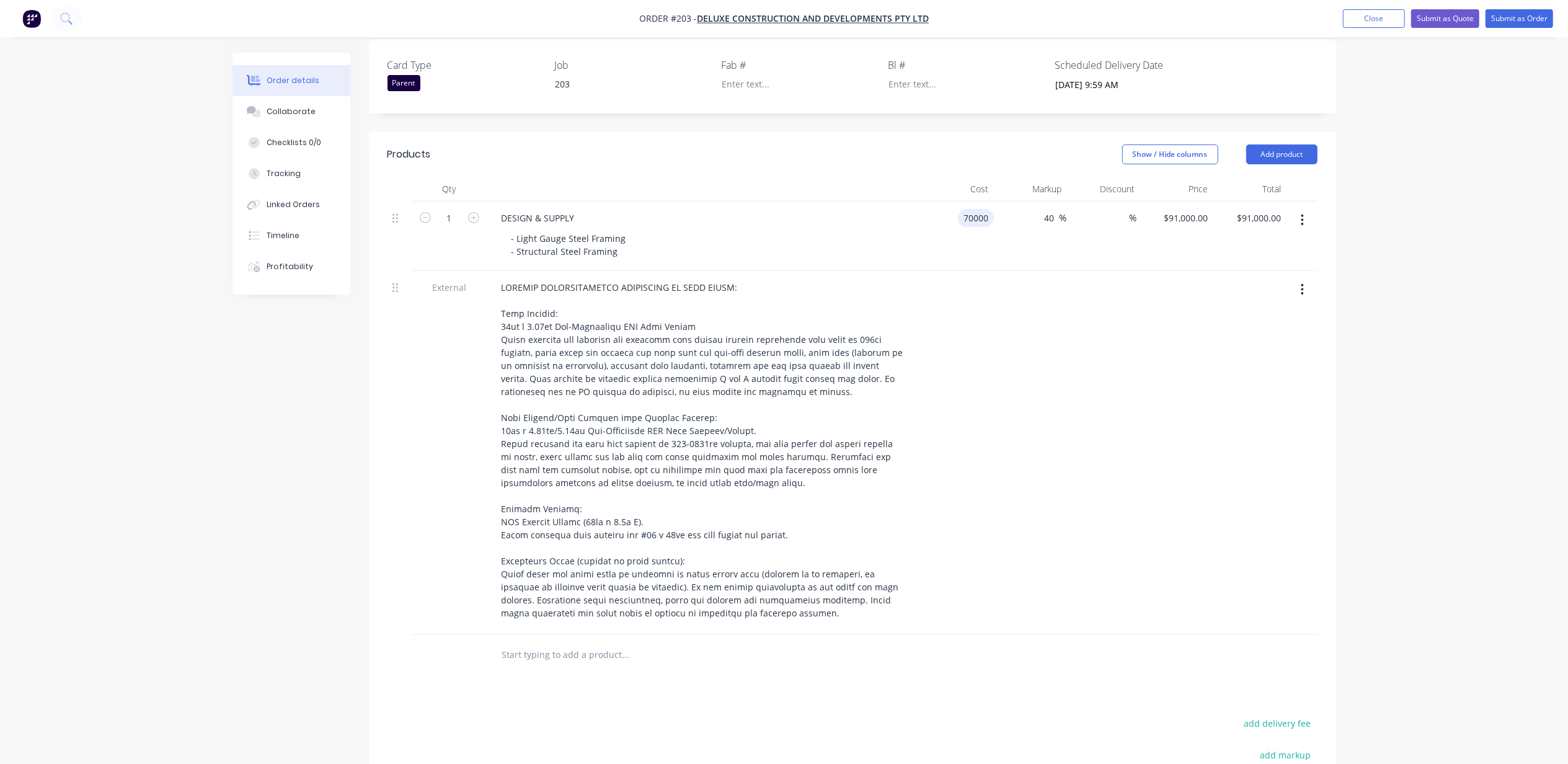
type input "$98,000.00"
click at [1422, 213] on div "Order details Collaborate Checklists 0/0 Tracking Linked Orders Timeline Profit…" at bounding box center [784, 318] width 1568 height 1348
click at [1424, 218] on div "Order details Collaborate Checklists 0/0 Tracking Linked Orders Timeline Profit…" at bounding box center [784, 318] width 1568 height 1348
click at [990, 209] on input "70000" at bounding box center [978, 218] width 31 height 18
type input "$68,500.00"
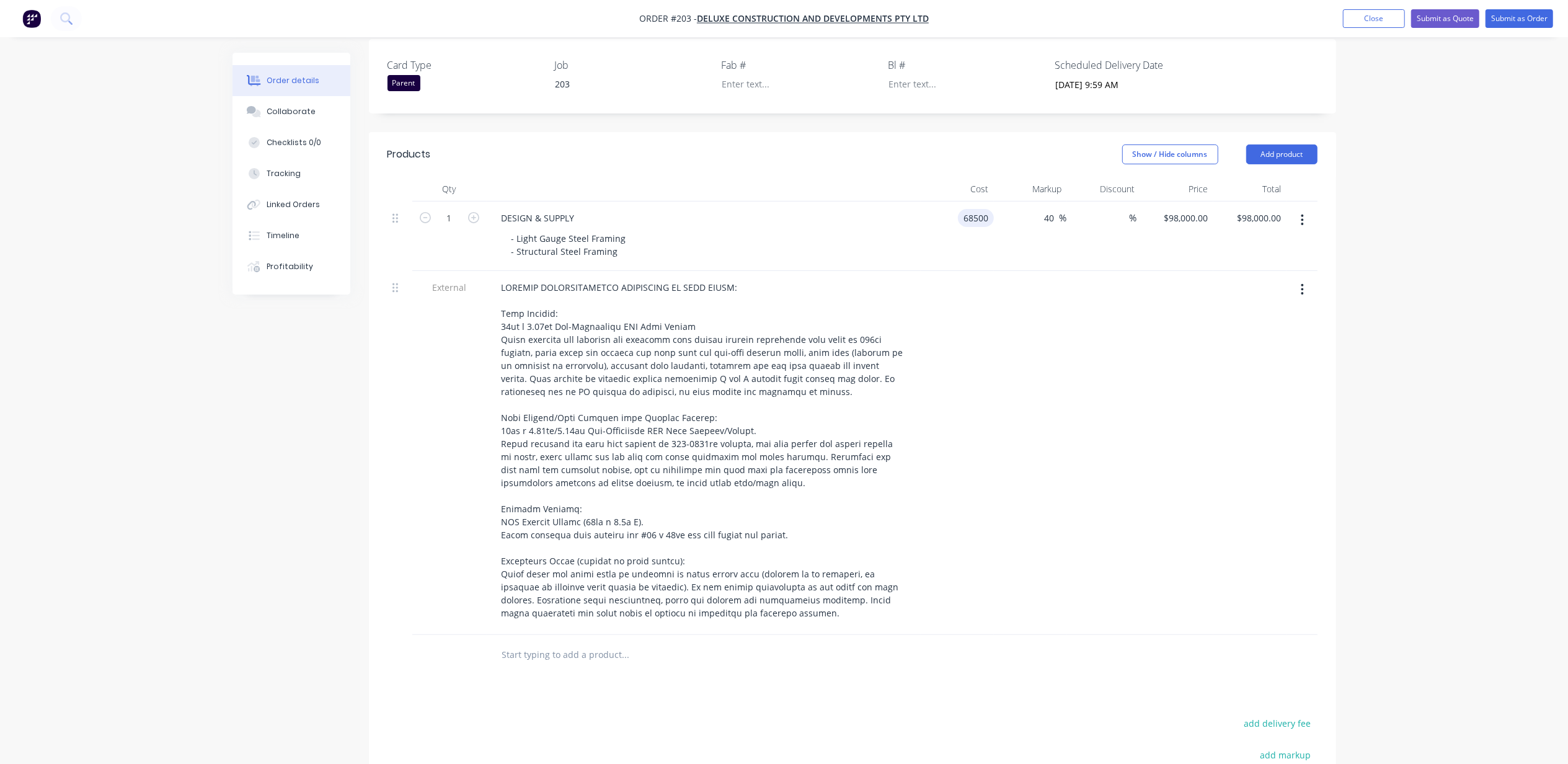
type input "$95,900.00"
click at [983, 209] on input "68500" at bounding box center [969, 218] width 50 height 18
type input "$70,000.00"
type input "$98,000.00"
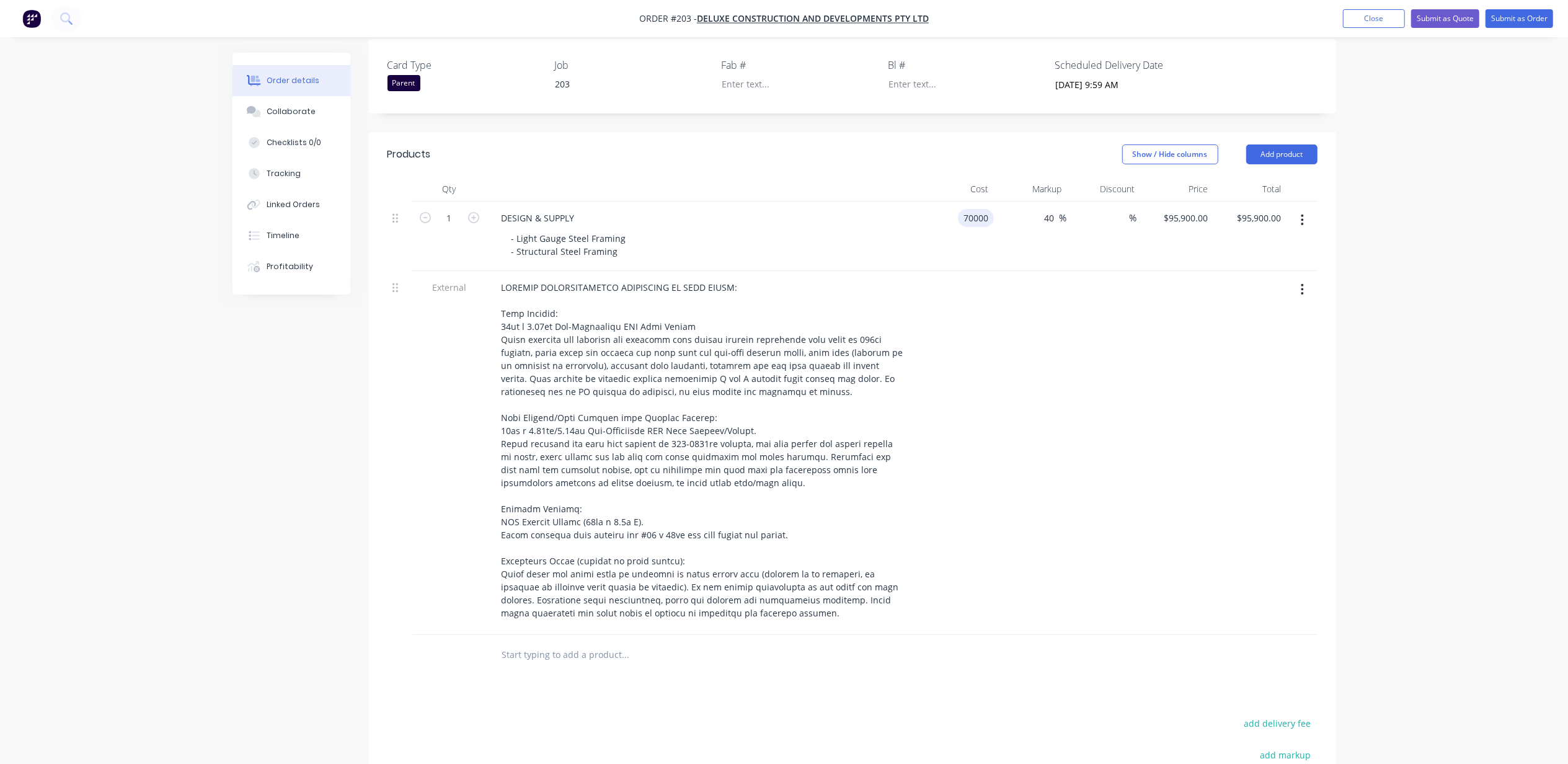
type input "$98,000.00"
click at [1456, 224] on div "Order details Collaborate Checklists 0/0 Tracking Linked Orders Timeline Profit…" at bounding box center [784, 318] width 1568 height 1348
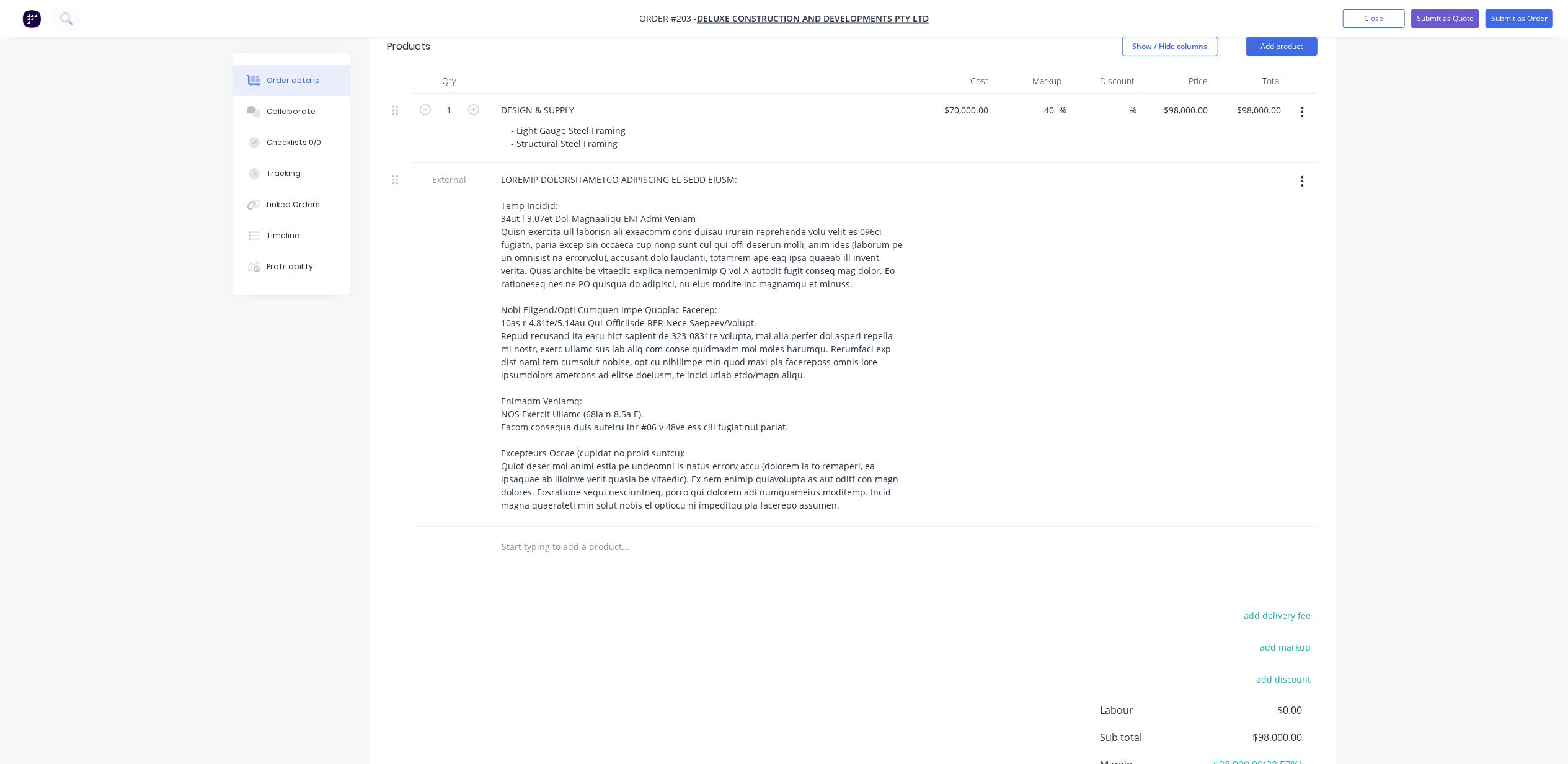
scroll to position [583, 0]
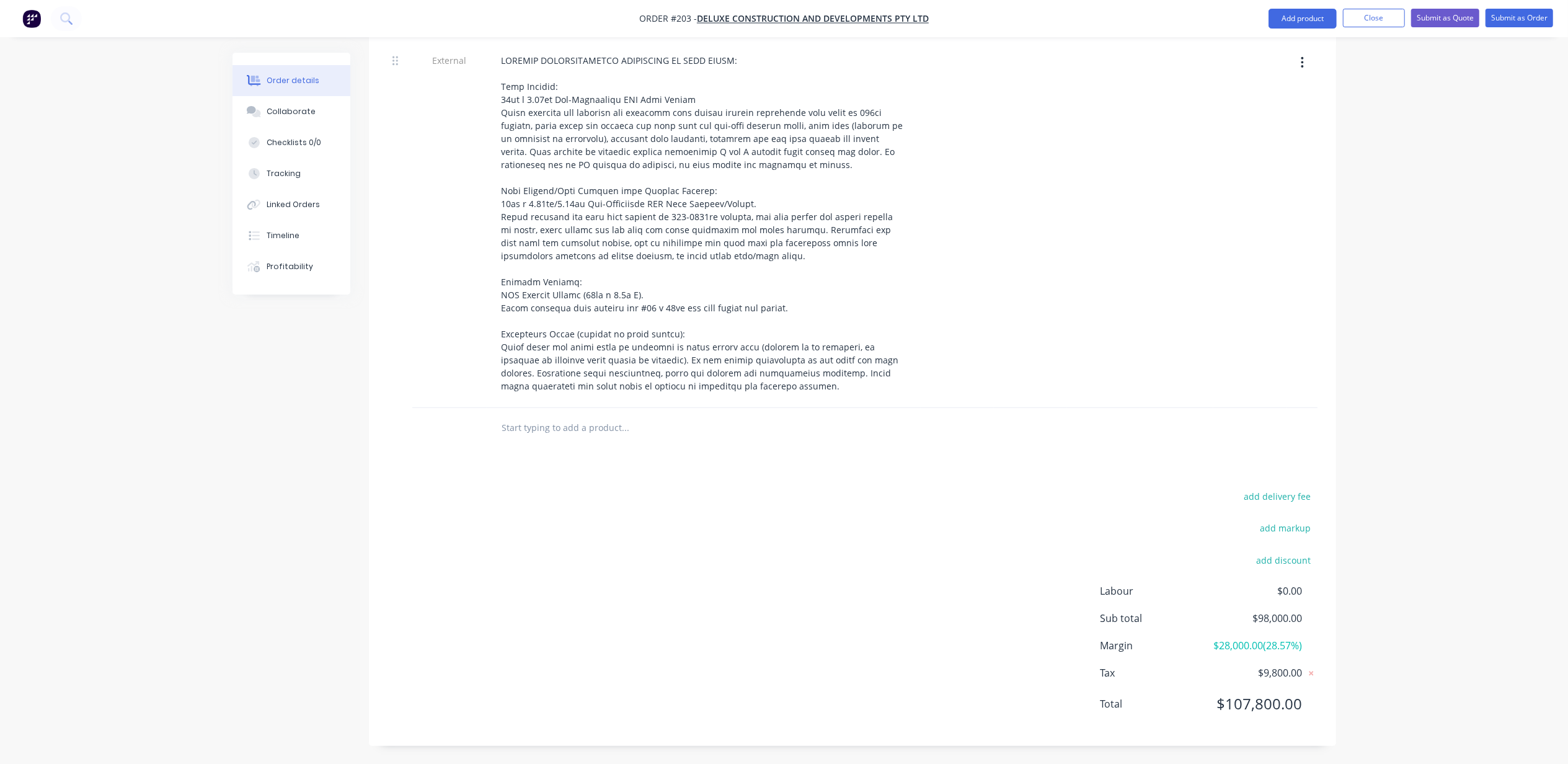
drag, startPoint x: 1412, startPoint y: 365, endPoint x: 1424, endPoint y: 361, distance: 12.6
click at [1422, 361] on div "Order details Collaborate Checklists 0/0 Tracking Linked Orders Timeline Profit…" at bounding box center [784, 90] width 1568 height 1348
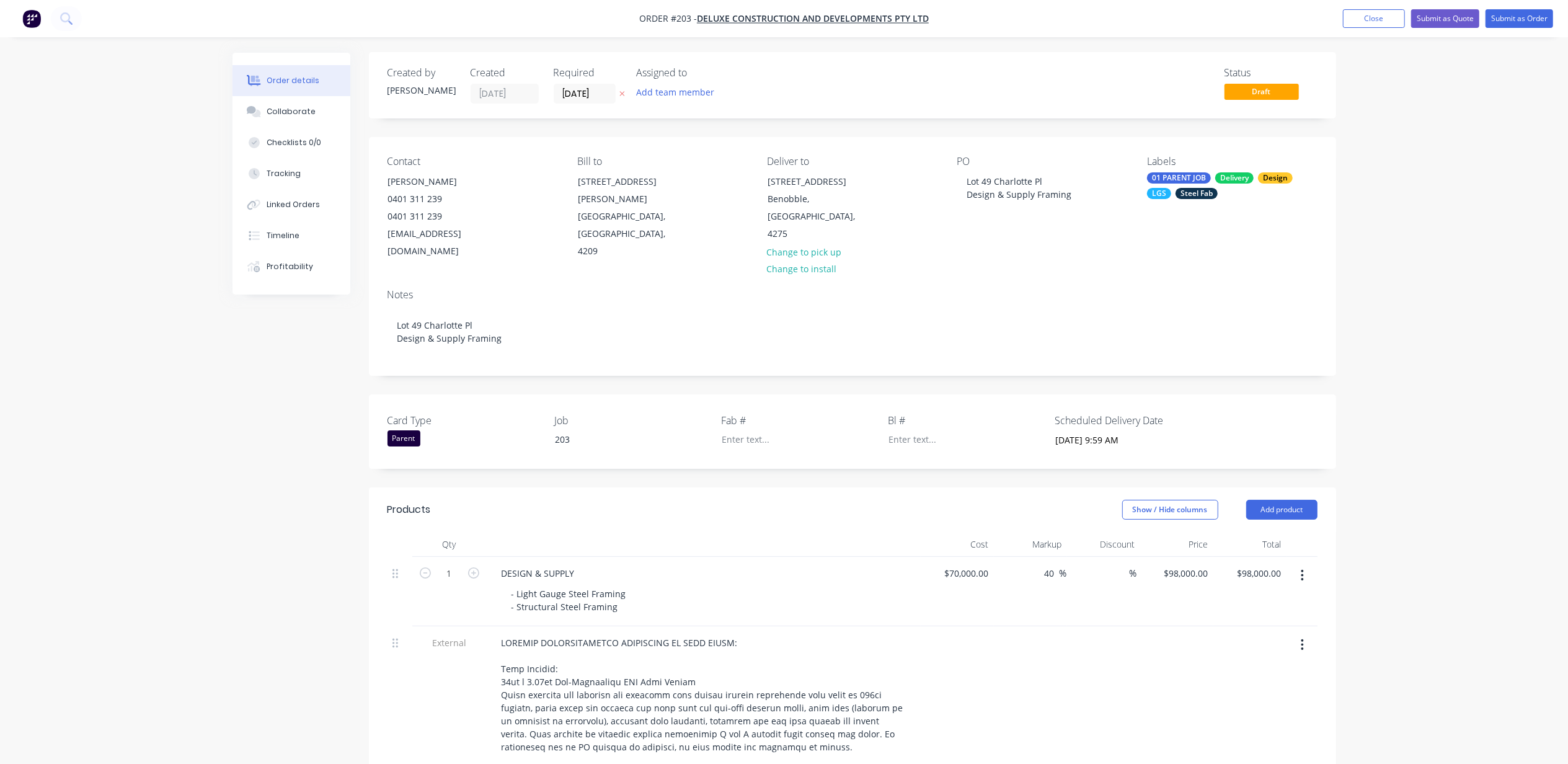
scroll to position [0, 0]
click at [663, 97] on button "Add team member" at bounding box center [675, 93] width 91 height 17
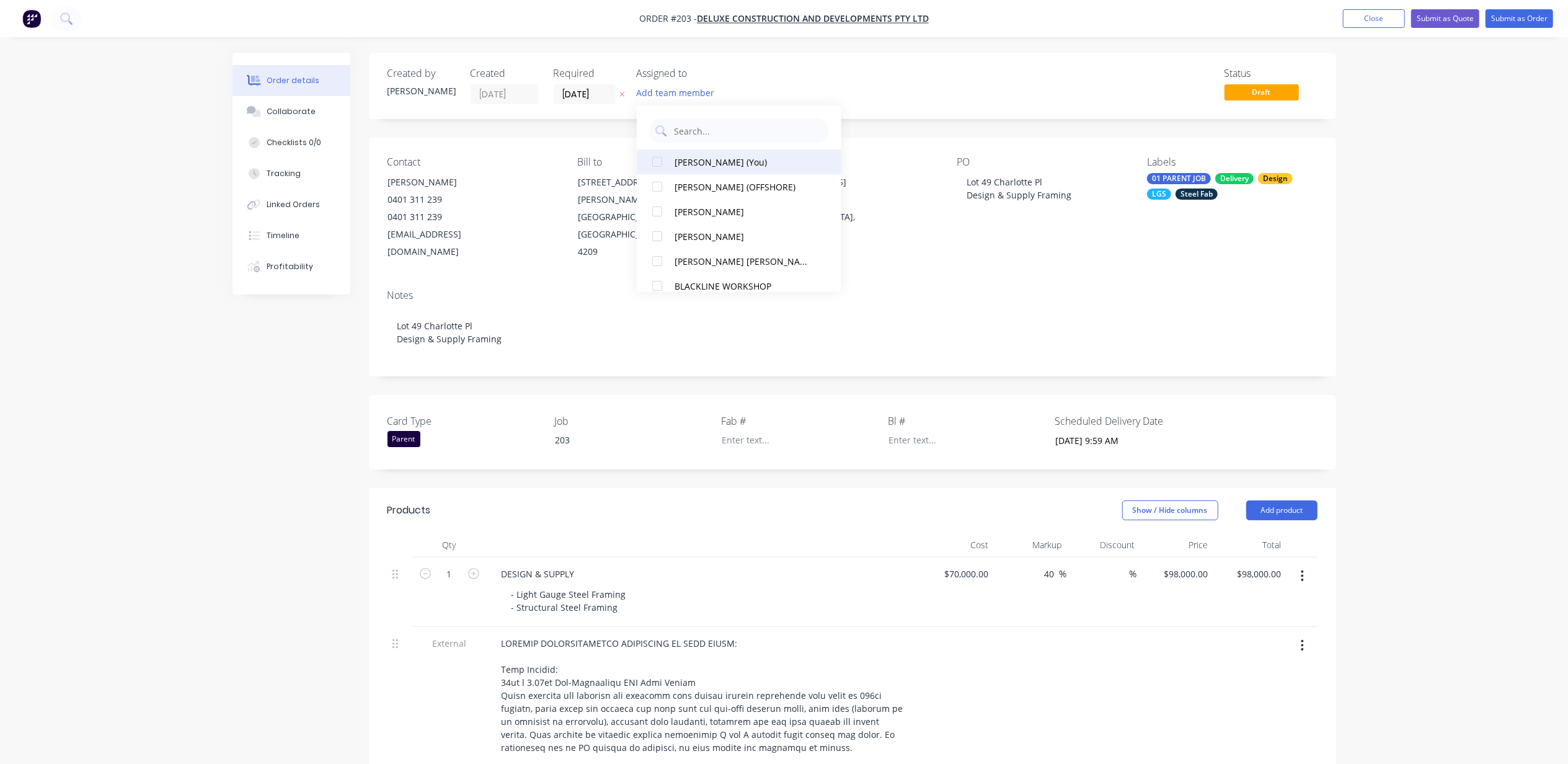
click at [698, 164] on div "[PERSON_NAME] (You)" at bounding box center [744, 161] width 139 height 13
click at [237, 477] on div "Created by [PERSON_NAME] Created [DATE] Required [DATE] Assigned to ME Status D…" at bounding box center [784, 700] width 1104 height 1295
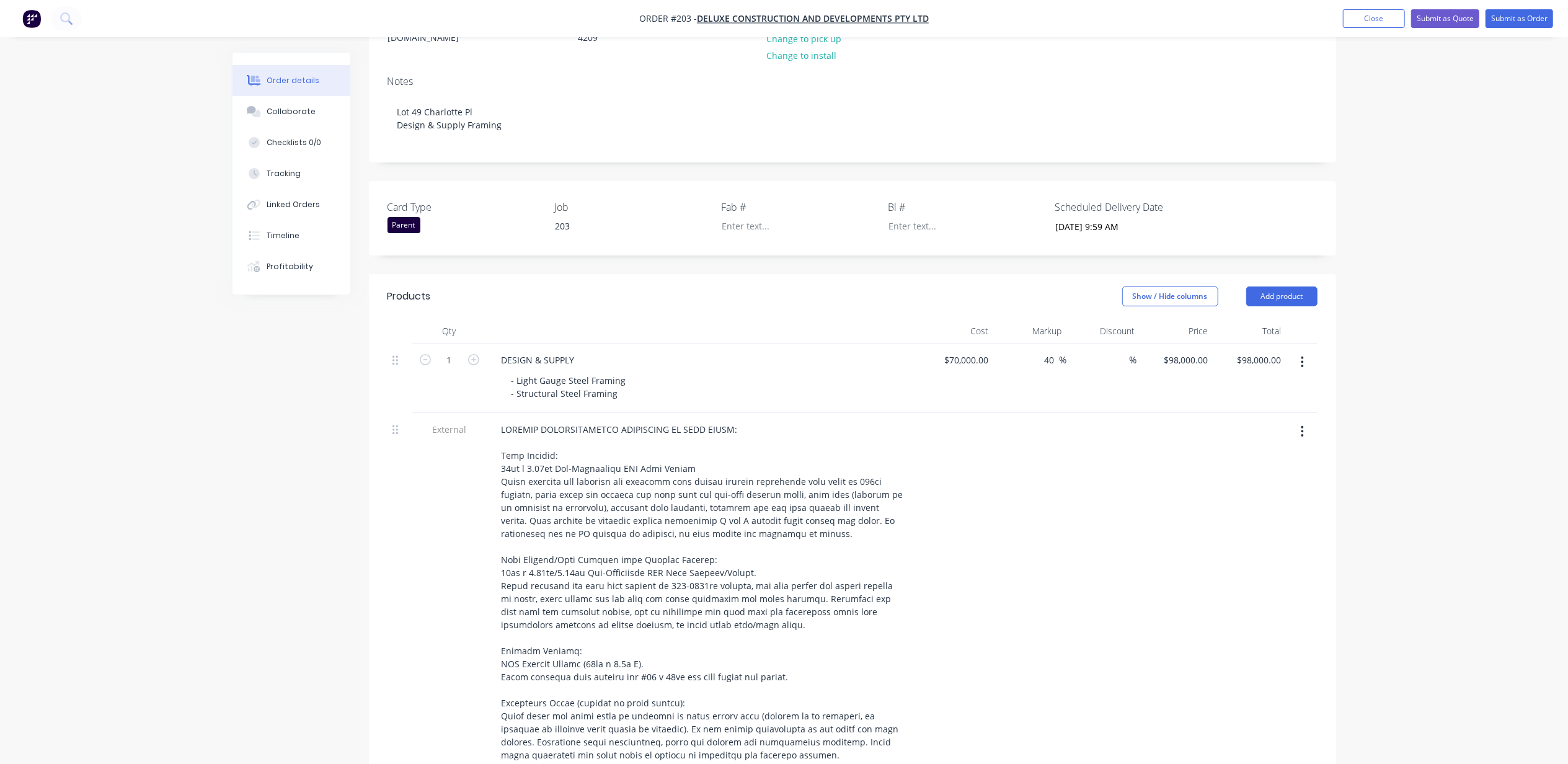
scroll to position [331, 0]
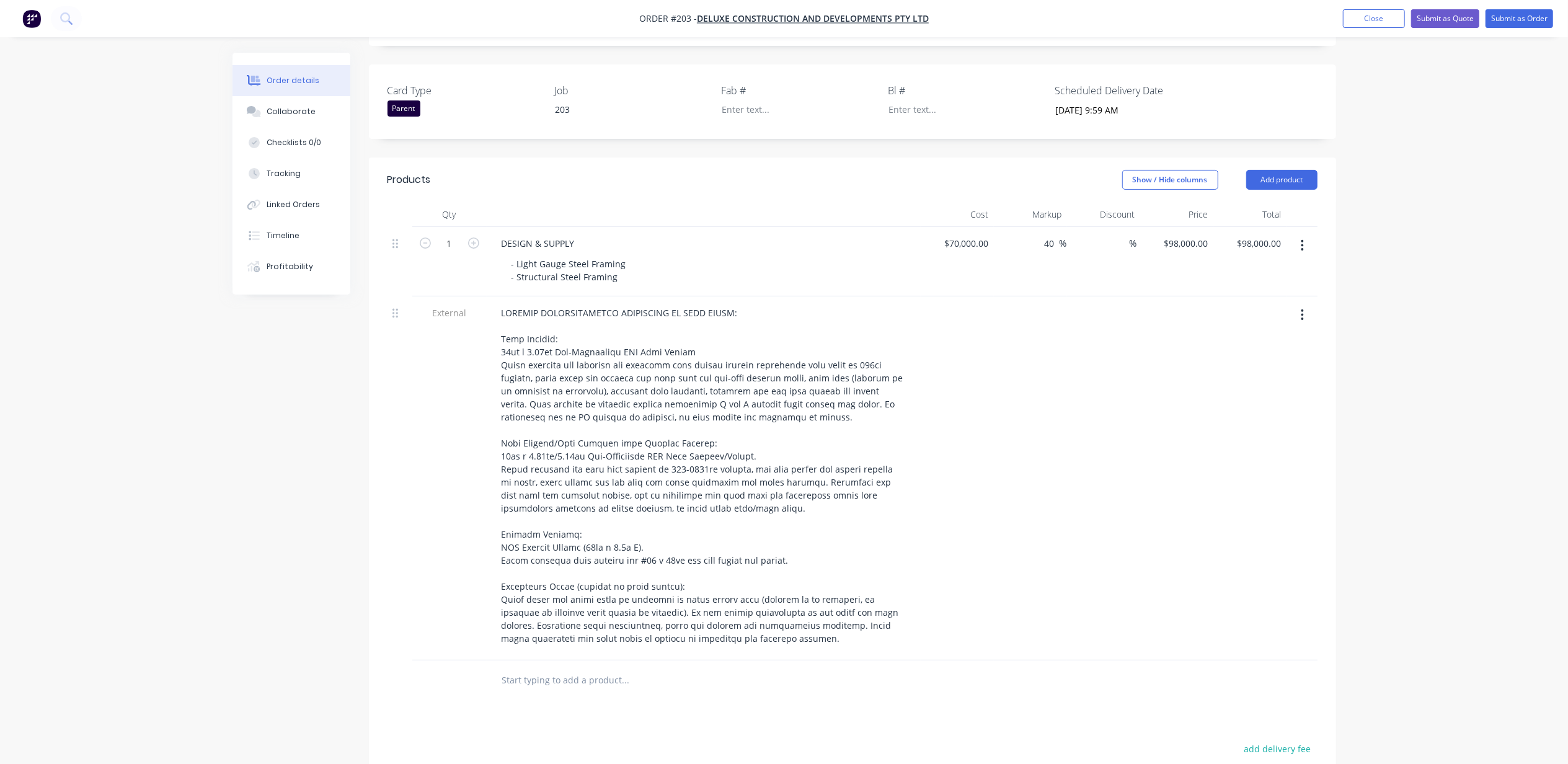
drag, startPoint x: 579, startPoint y: 670, endPoint x: 626, endPoint y: 669, distance: 47.0
click at [579, 670] on input "text" at bounding box center [625, 680] width 248 height 25
click at [1294, 170] on button "Add product" at bounding box center [1282, 180] width 71 height 20
click at [1270, 376] on div "Notes (External)" at bounding box center [1259, 384] width 95 height 18
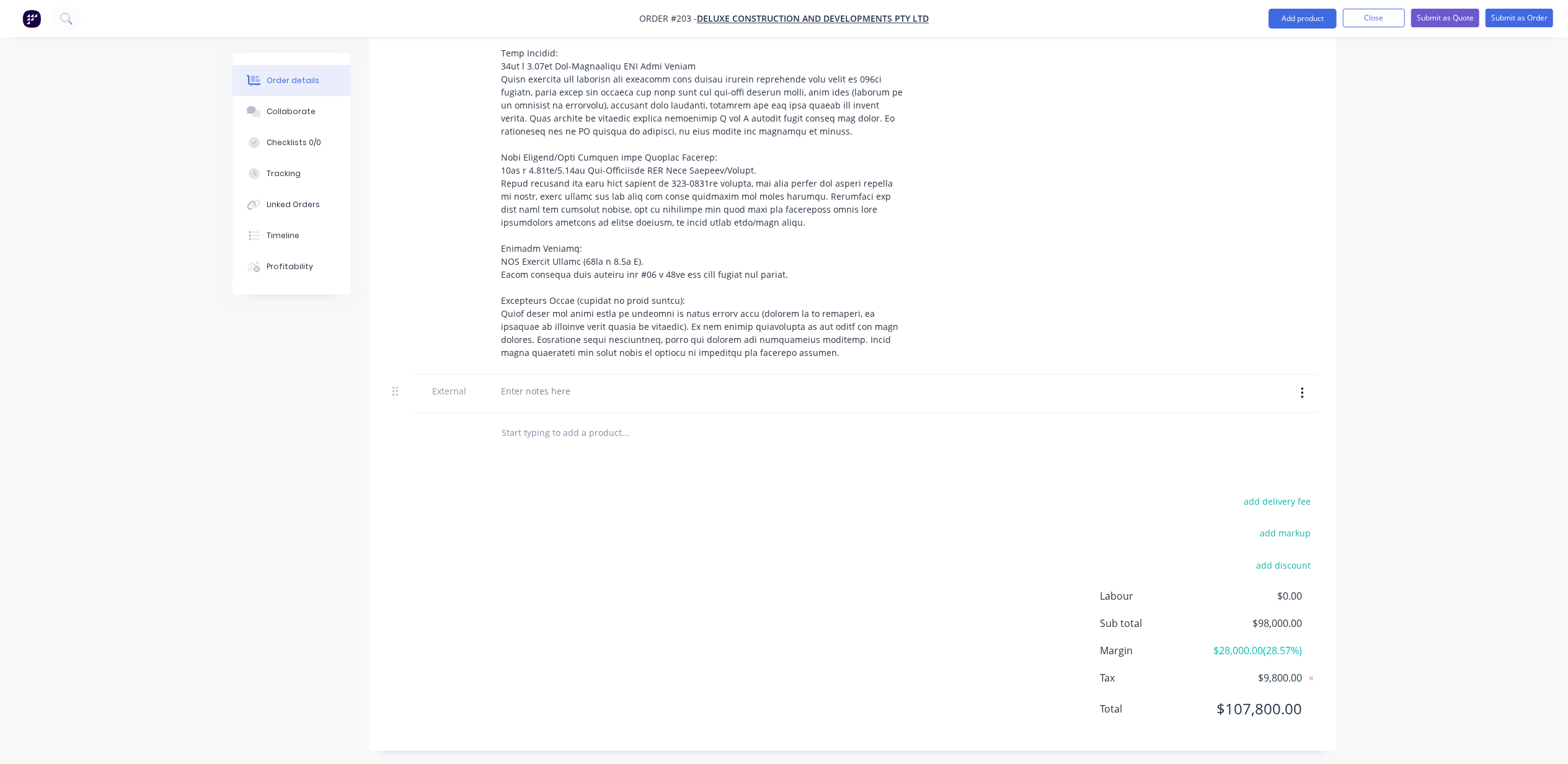
scroll to position [622, 0]
click at [528, 377] on div at bounding box center [536, 386] width 90 height 18
paste div
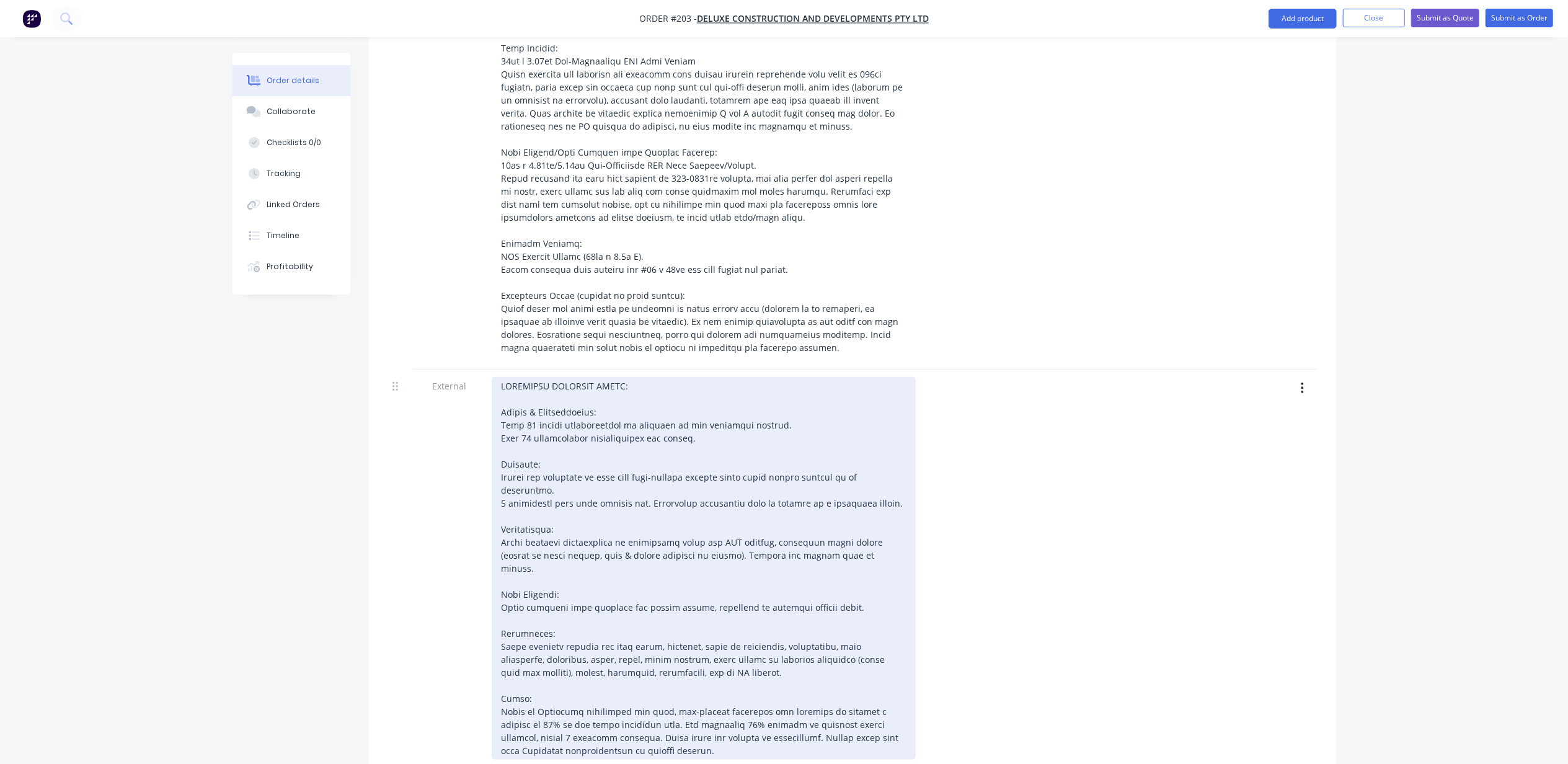
click at [550, 423] on div at bounding box center [703, 568] width 424 height 383
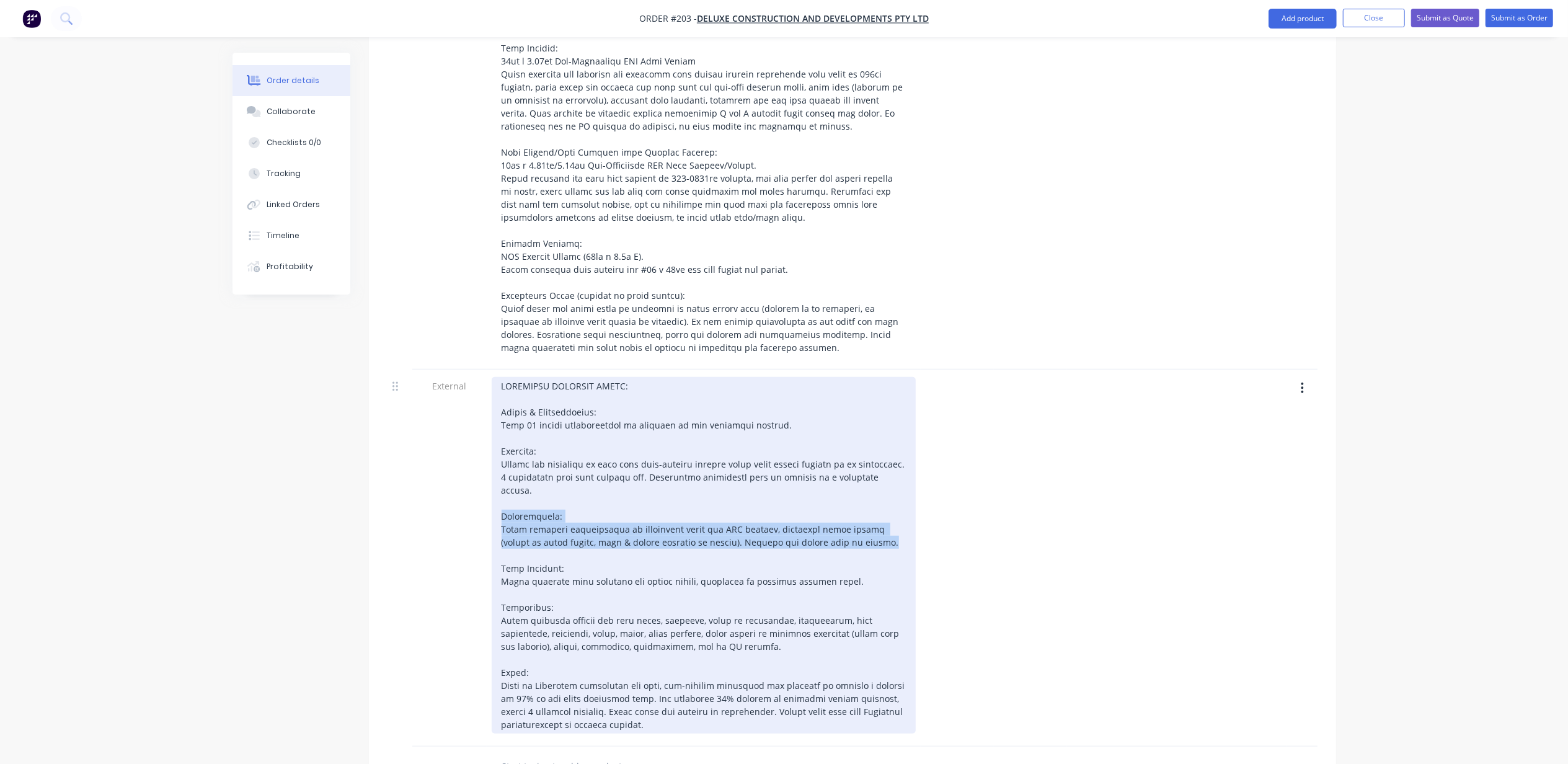
drag, startPoint x: 822, startPoint y: 515, endPoint x: 489, endPoint y: 484, distance: 334.4
click at [489, 484] on div at bounding box center [703, 558] width 434 height 377
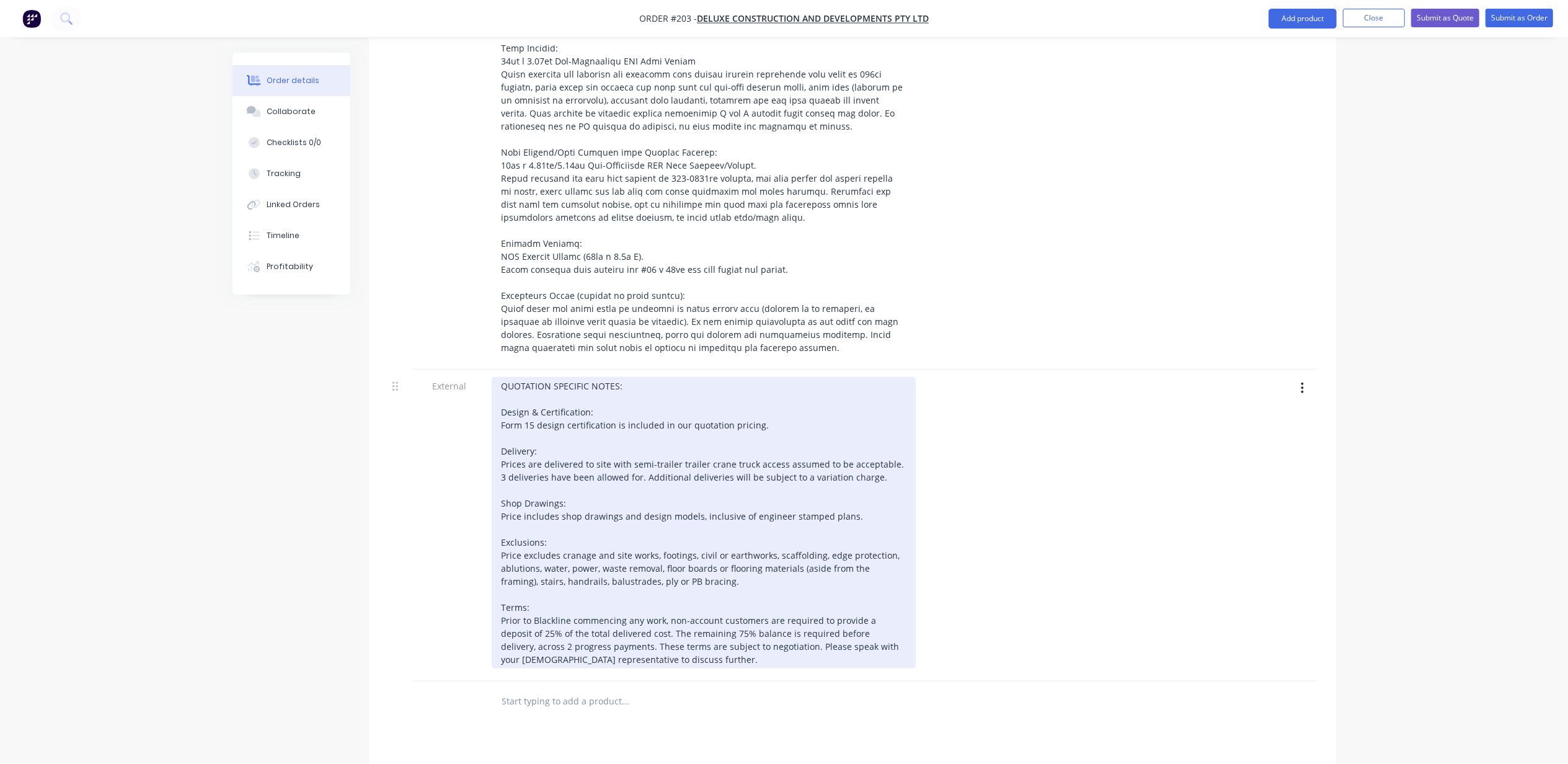
click at [560, 539] on div "QUOTATION SPECIFIC NOTES: Design & Certification: Form 15 design certification …" at bounding box center [703, 523] width 424 height 292
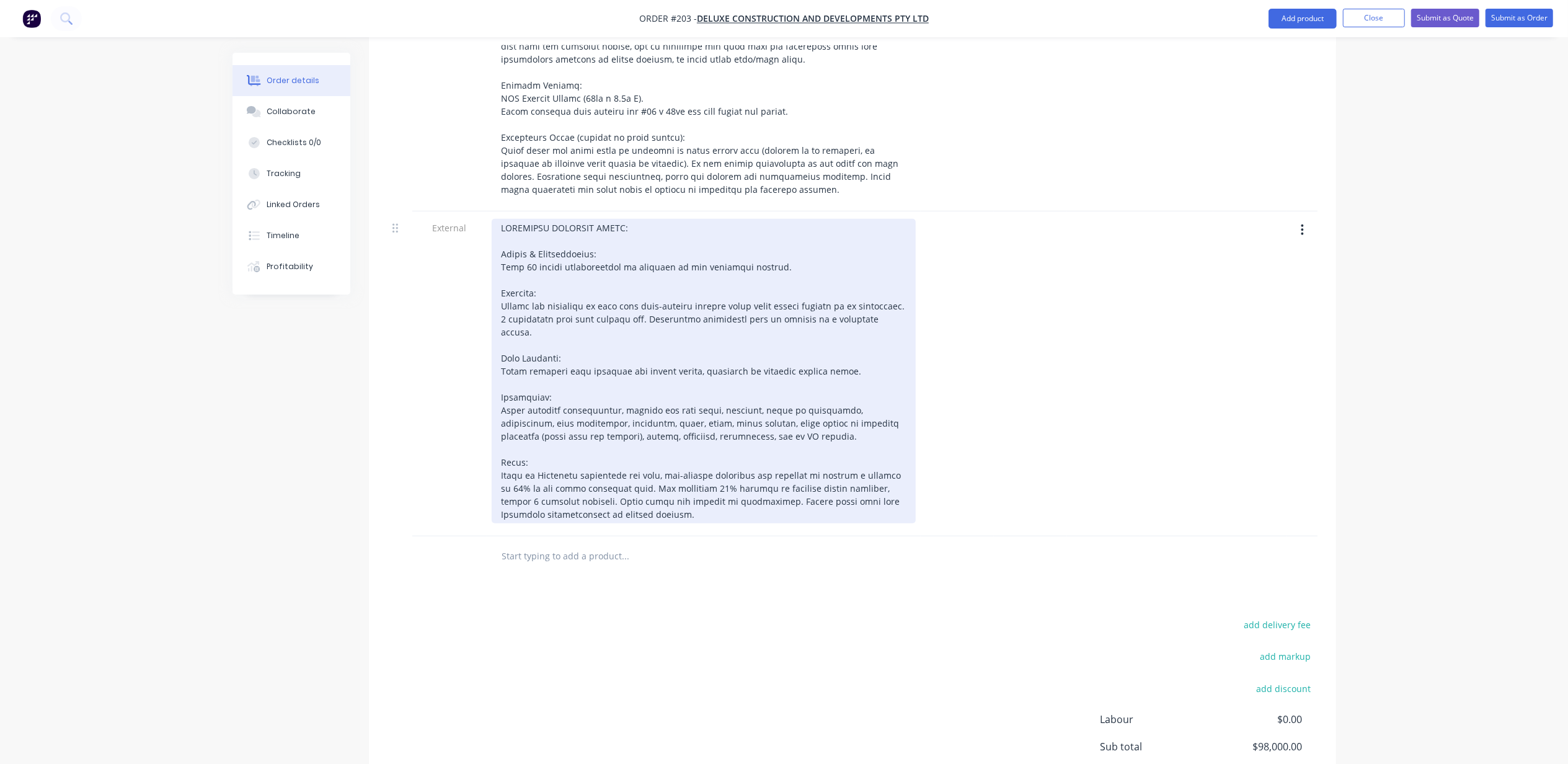
scroll to position [787, 0]
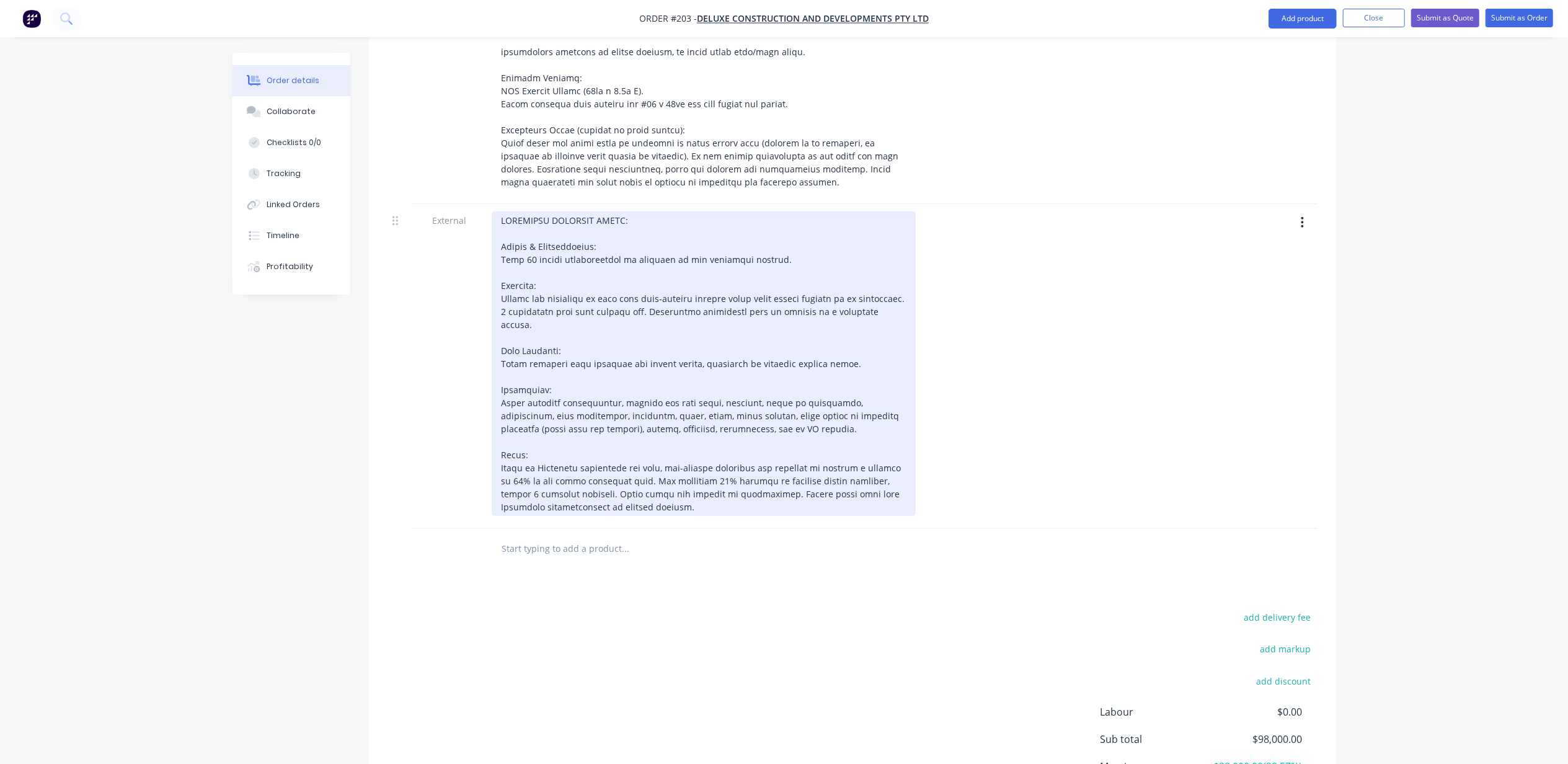
drag, startPoint x: 517, startPoint y: 448, endPoint x: 509, endPoint y: 442, distance: 10.0
click at [518, 448] on div at bounding box center [703, 364] width 424 height 304
click at [703, 452] on div at bounding box center [703, 364] width 424 height 304
drag, startPoint x: 858, startPoint y: 450, endPoint x: 747, endPoint y: 474, distance: 113.6
click at [747, 474] on div at bounding box center [703, 364] width 424 height 304
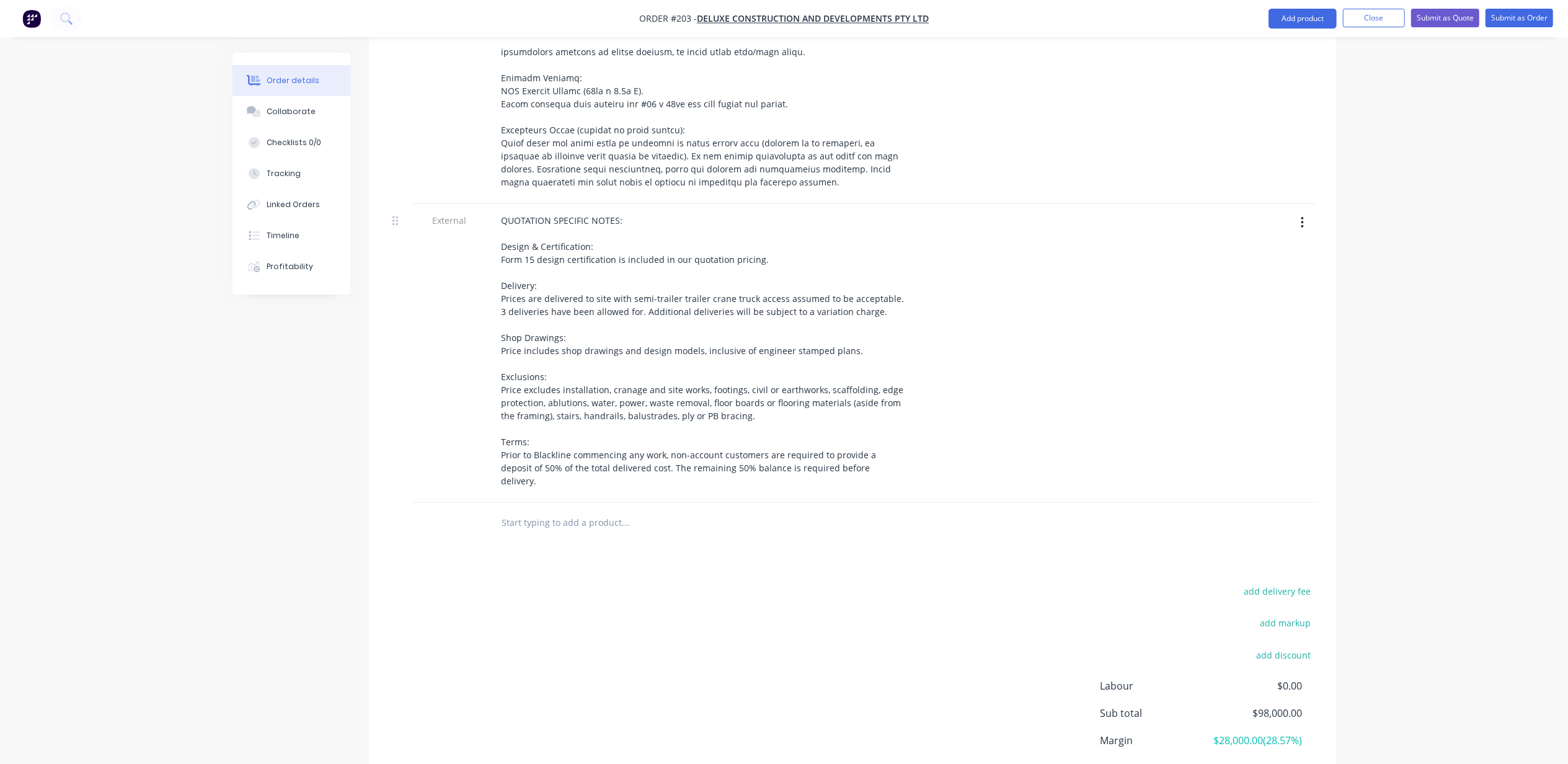
click at [363, 450] on div "Created by [PERSON_NAME] Created [DATE] Required [DATE] Assigned to ME Status D…" at bounding box center [784, 63] width 1104 height 1594
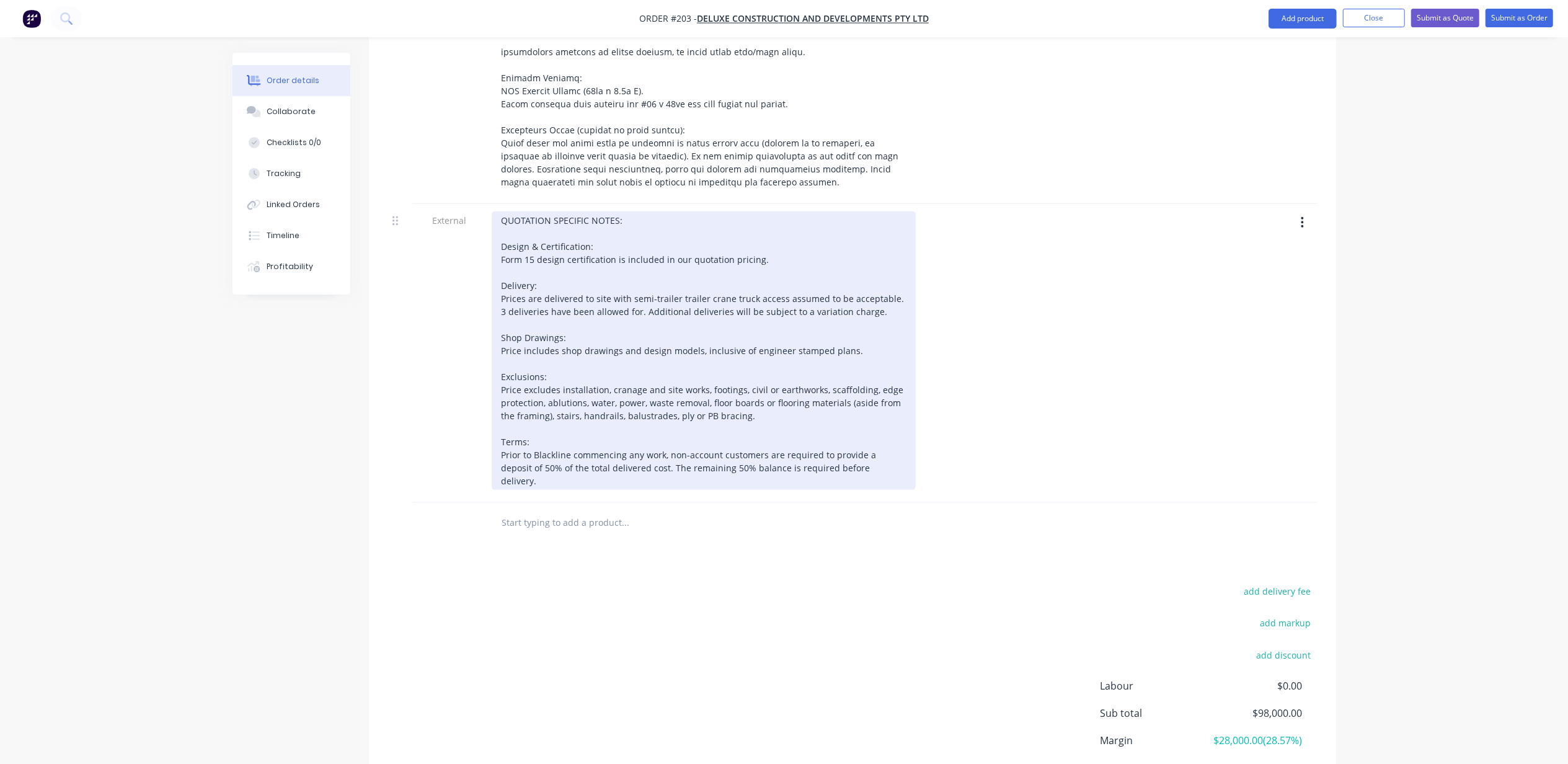
click at [871, 453] on div "QUOTATION SPECIFIC NOTES: Design & Certification: Form 15 design certification …" at bounding box center [703, 350] width 424 height 278
click at [863, 447] on div "QUOTATION SPECIFIC NOTES: Design & Certification: Form 15 design certification …" at bounding box center [703, 350] width 424 height 278
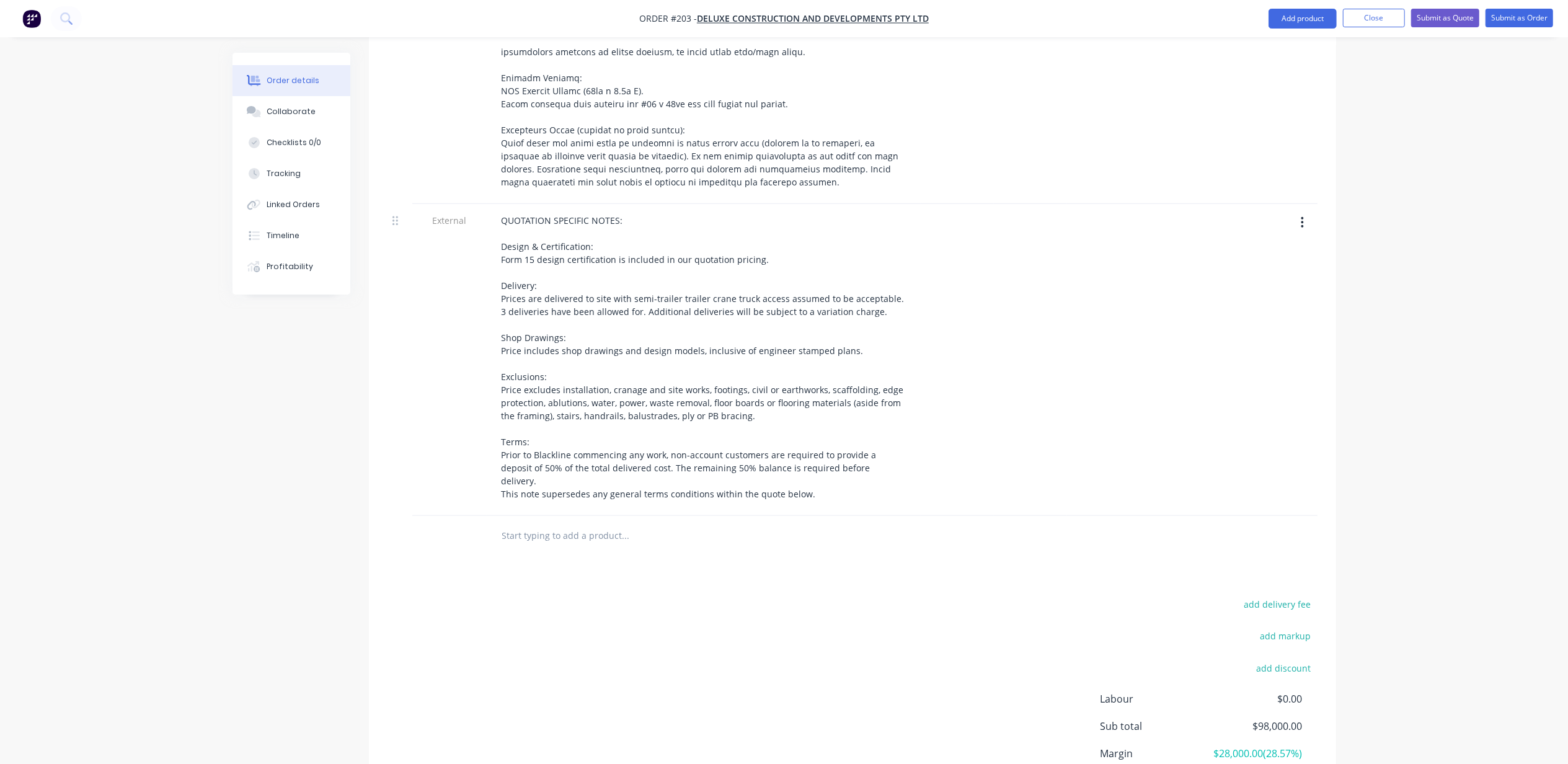
click at [162, 555] on div "Order details Collaborate Checklists 0/0 Tracking Linked Orders Timeline Profit…" at bounding box center [784, 43] width 1568 height 1660
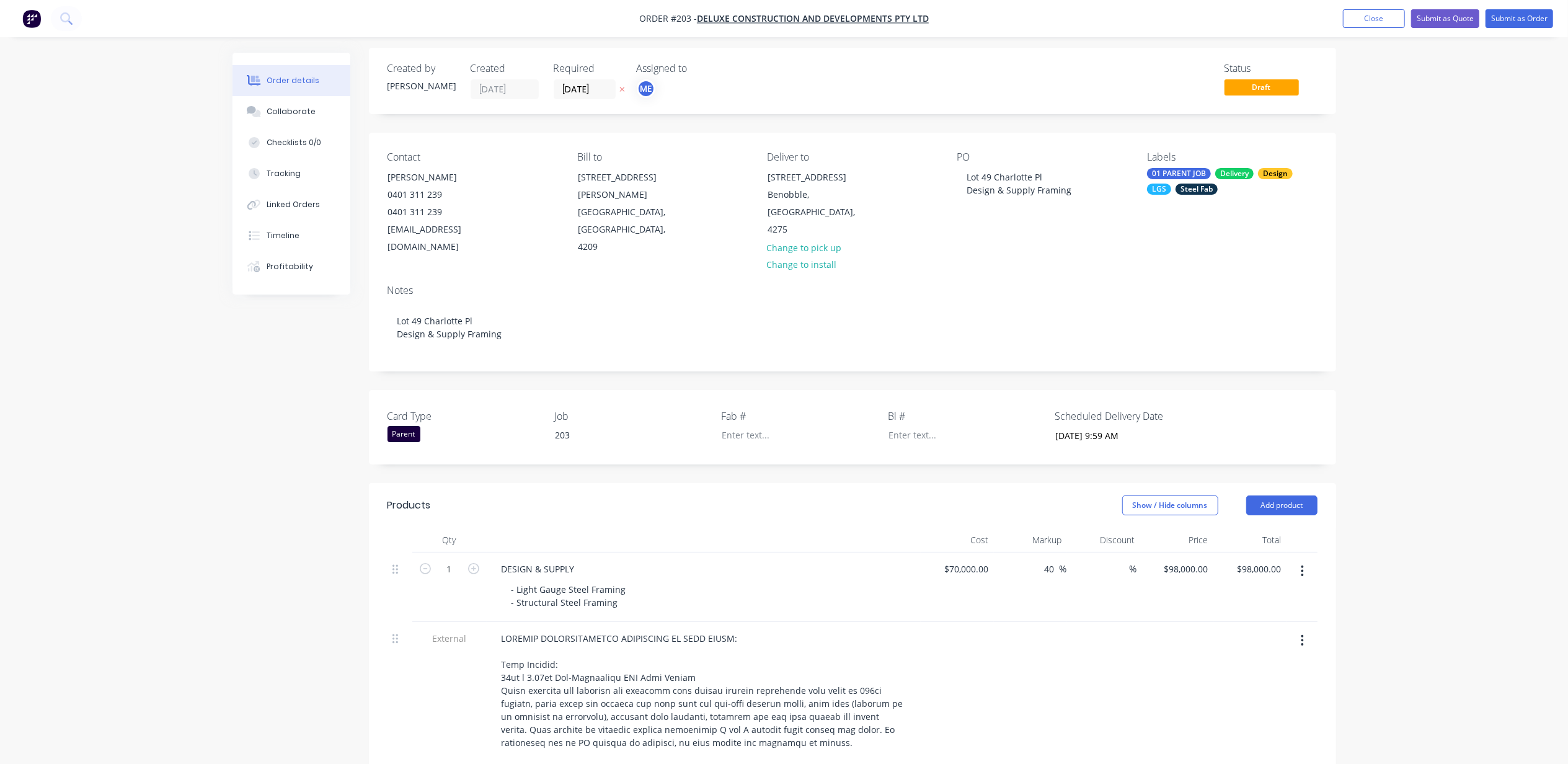
scroll to position [0, 0]
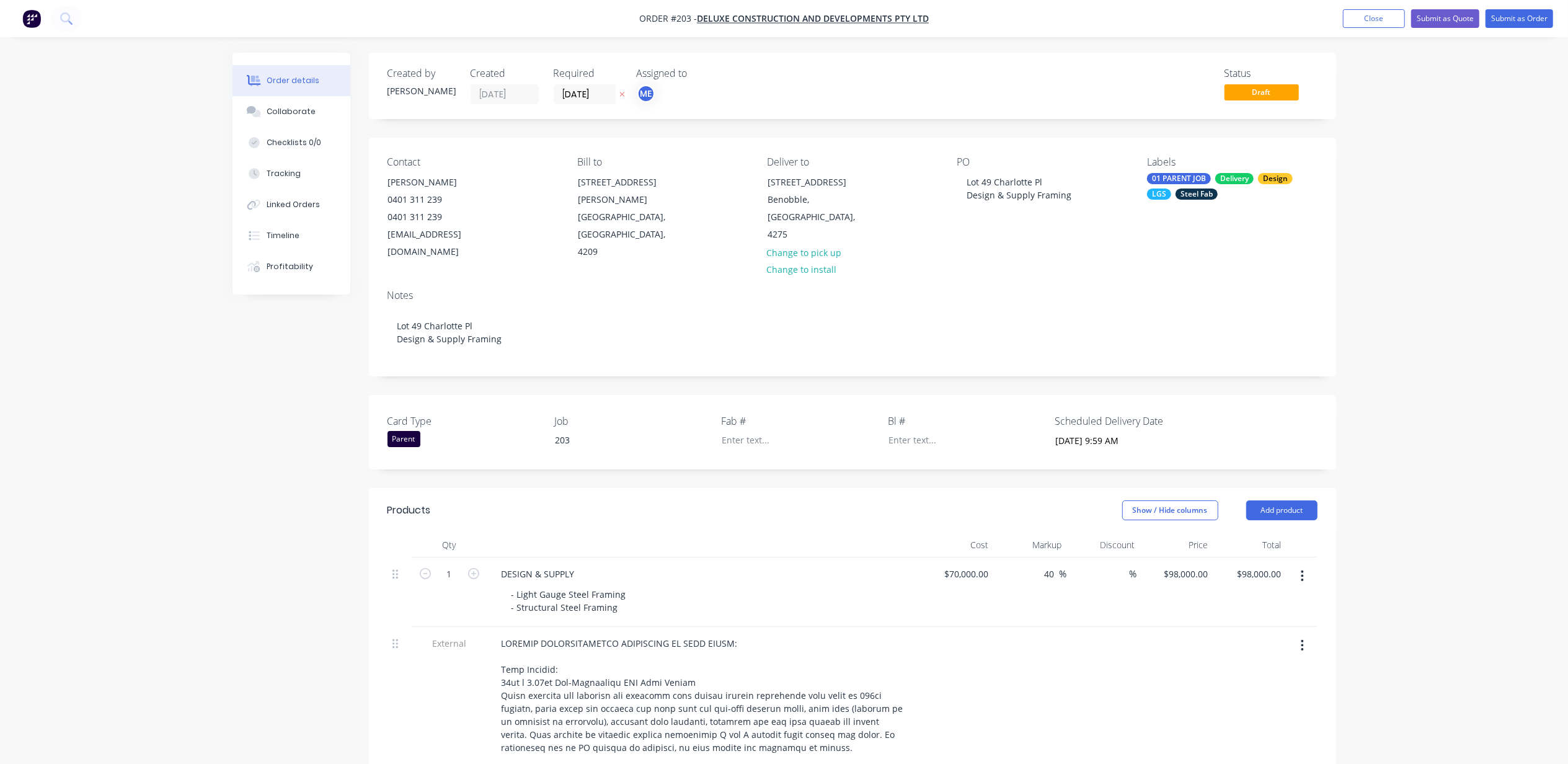
click at [469, 234] on div "[EMAIL_ADDRESS][DOMAIN_NAME]" at bounding box center [439, 243] width 103 height 35
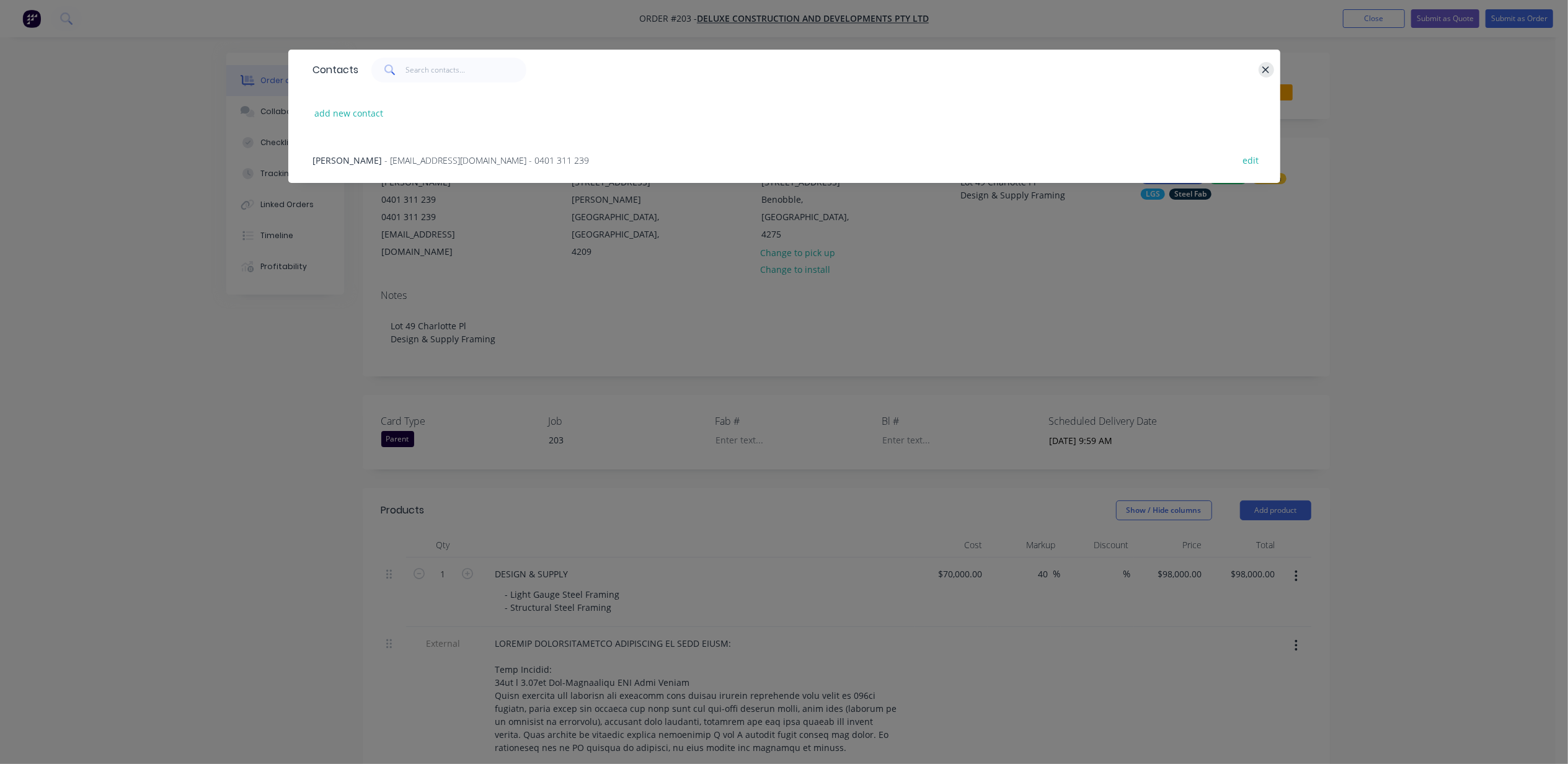
click at [1264, 73] on icon "button" at bounding box center [1265, 70] width 8 height 11
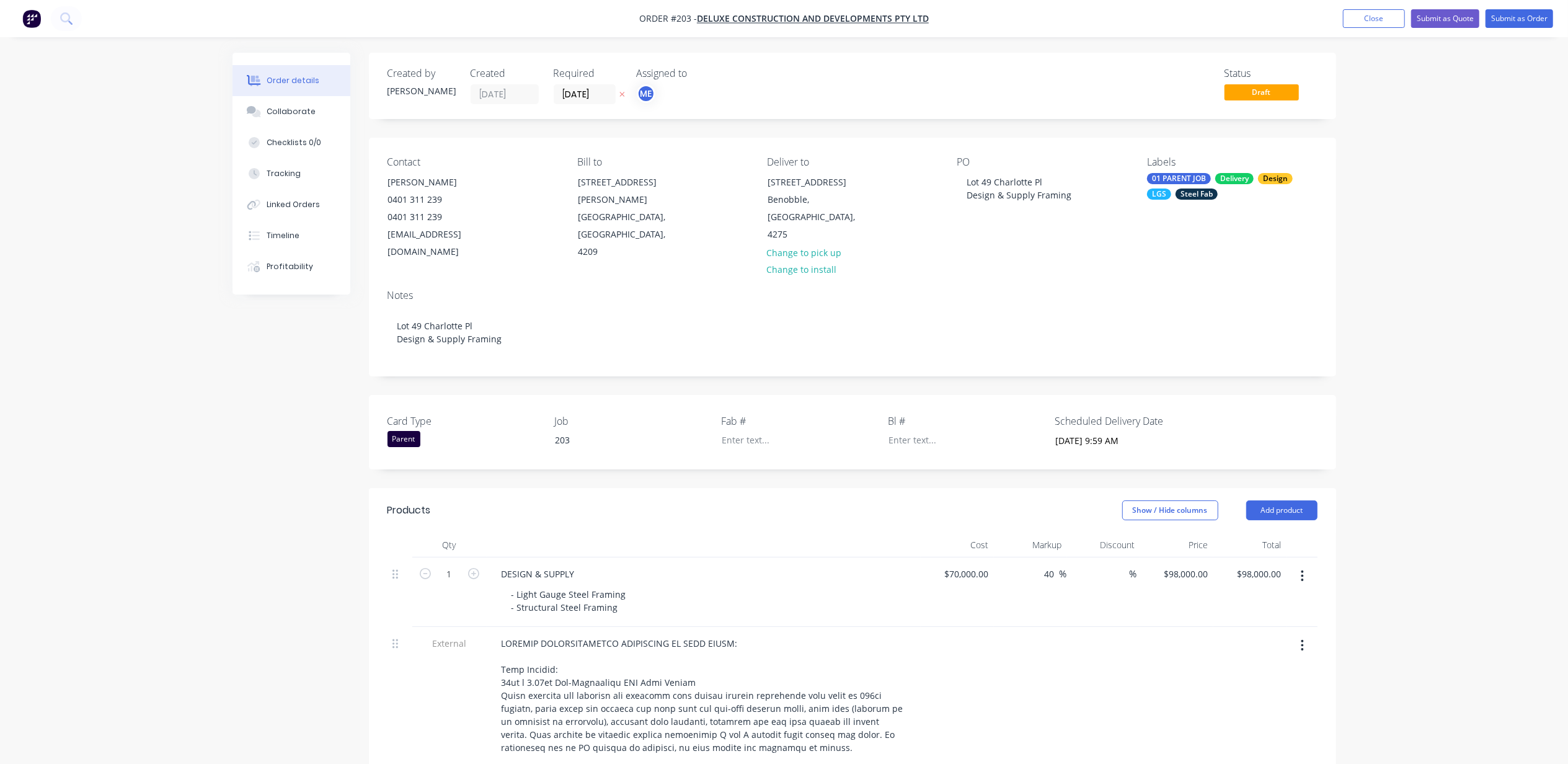
click at [1446, 16] on button "Submit as Quote" at bounding box center [1446, 18] width 68 height 18
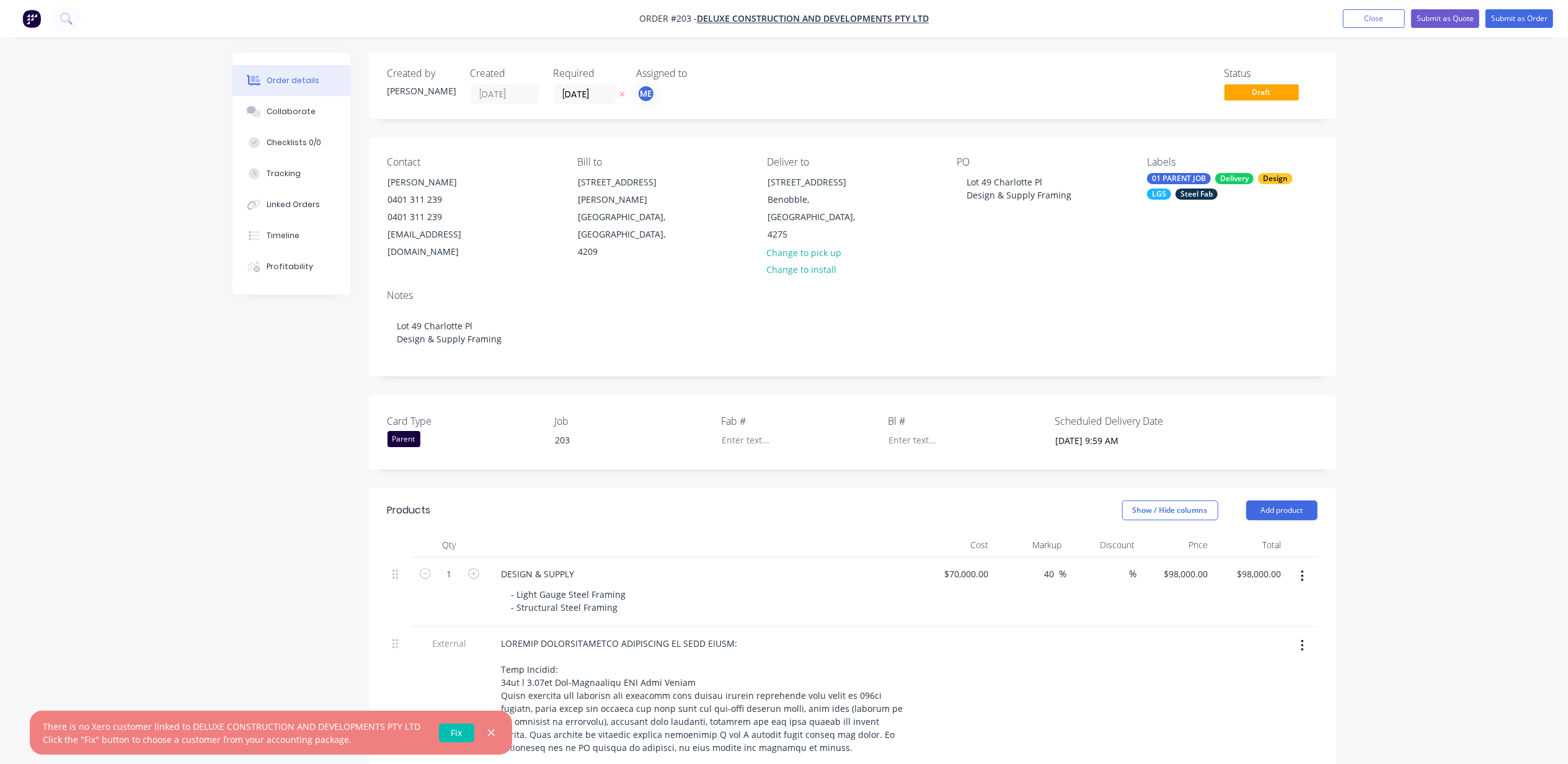
click at [454, 735] on link "Fix" at bounding box center [457, 733] width 36 height 18
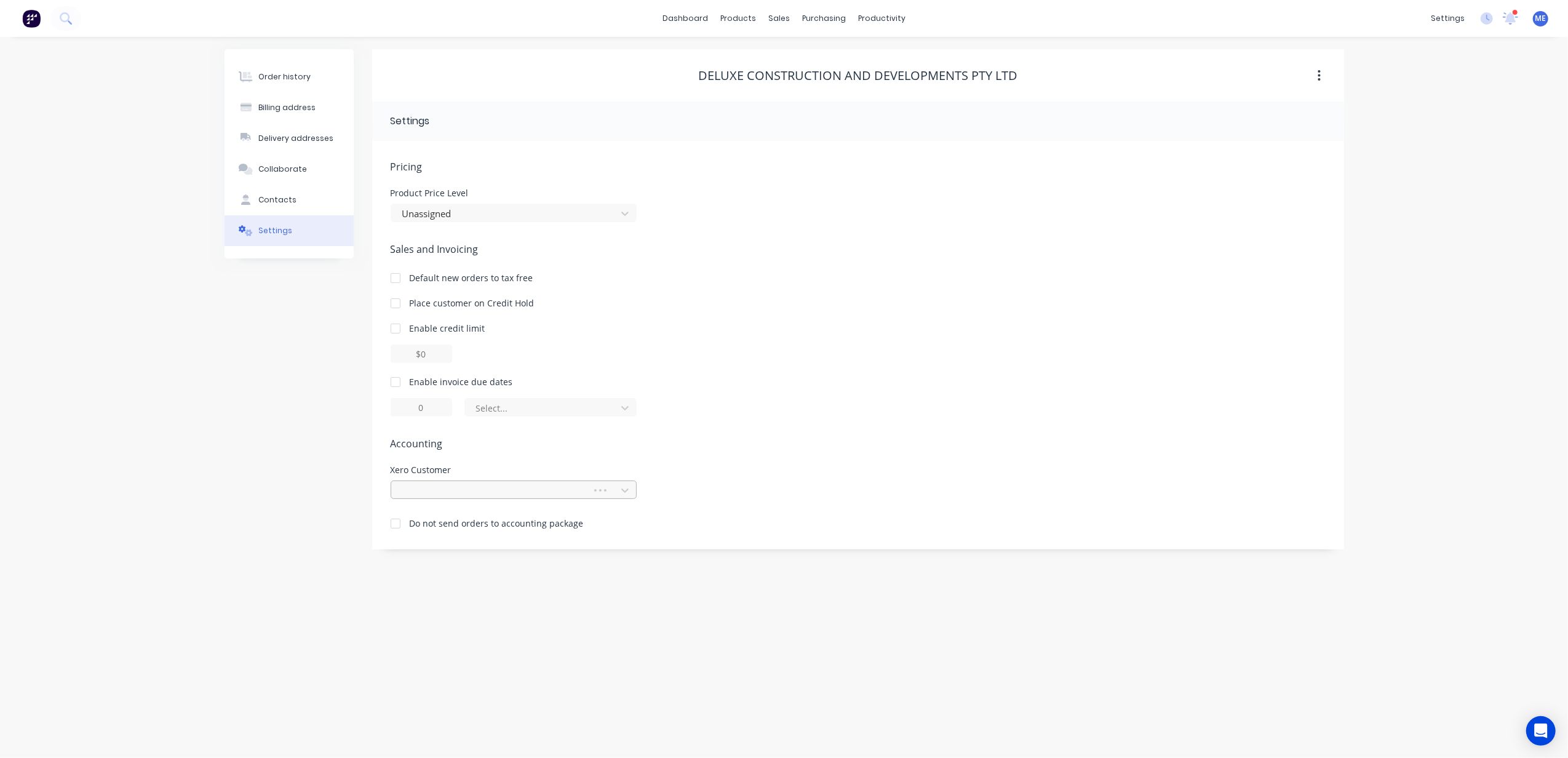
click at [471, 493] on div at bounding box center [494, 491] width 185 height 16
type input "delu"
click at [480, 515] on div "DELUXE CONSTRUCTION AND DEVELOPMENTS PTY LTD" at bounding box center [513, 518] width 246 height 23
click at [286, 74] on div "Order history" at bounding box center [284, 77] width 52 height 11
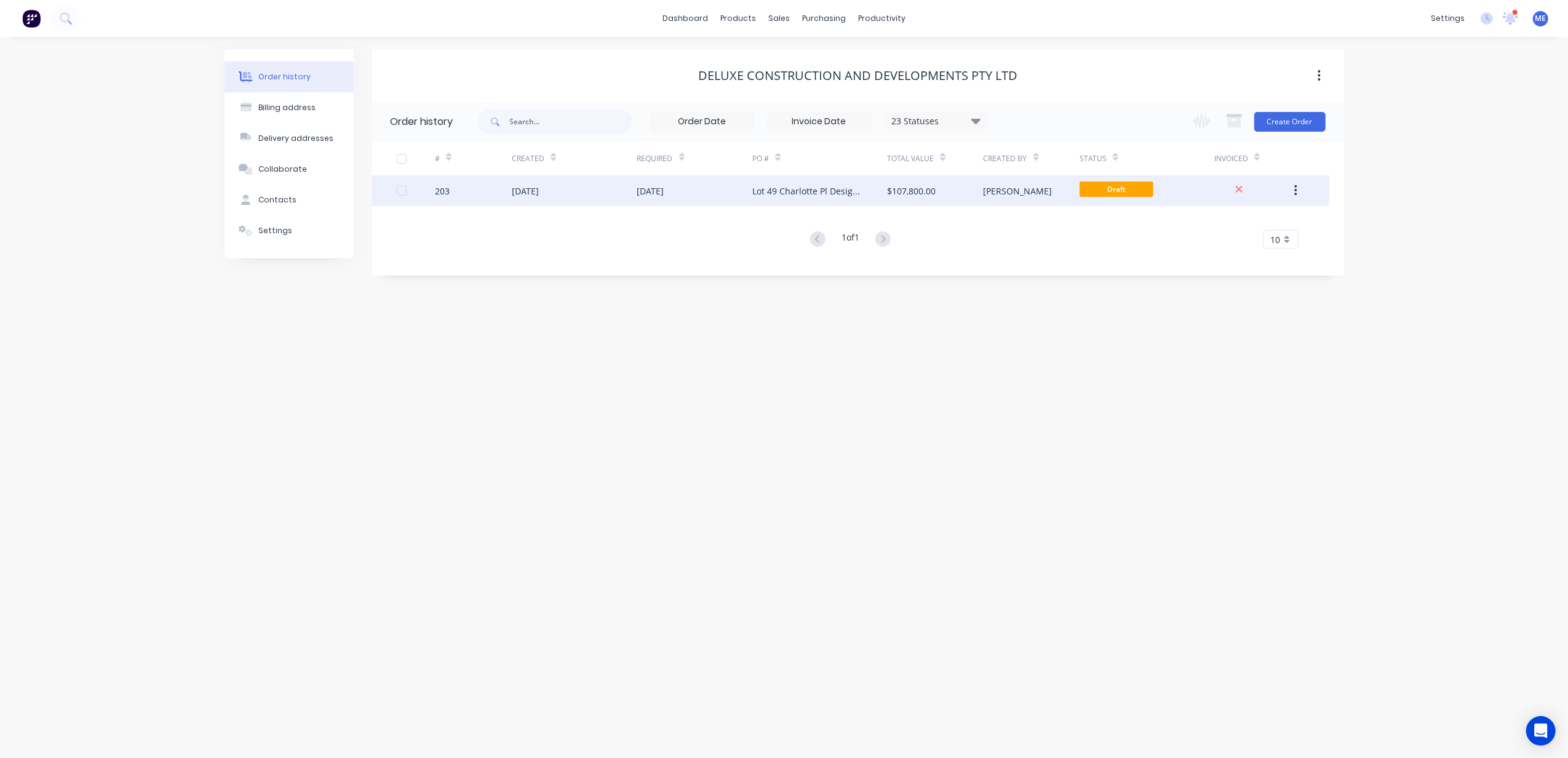
click at [746, 193] on div "[DATE]" at bounding box center [695, 191] width 116 height 31
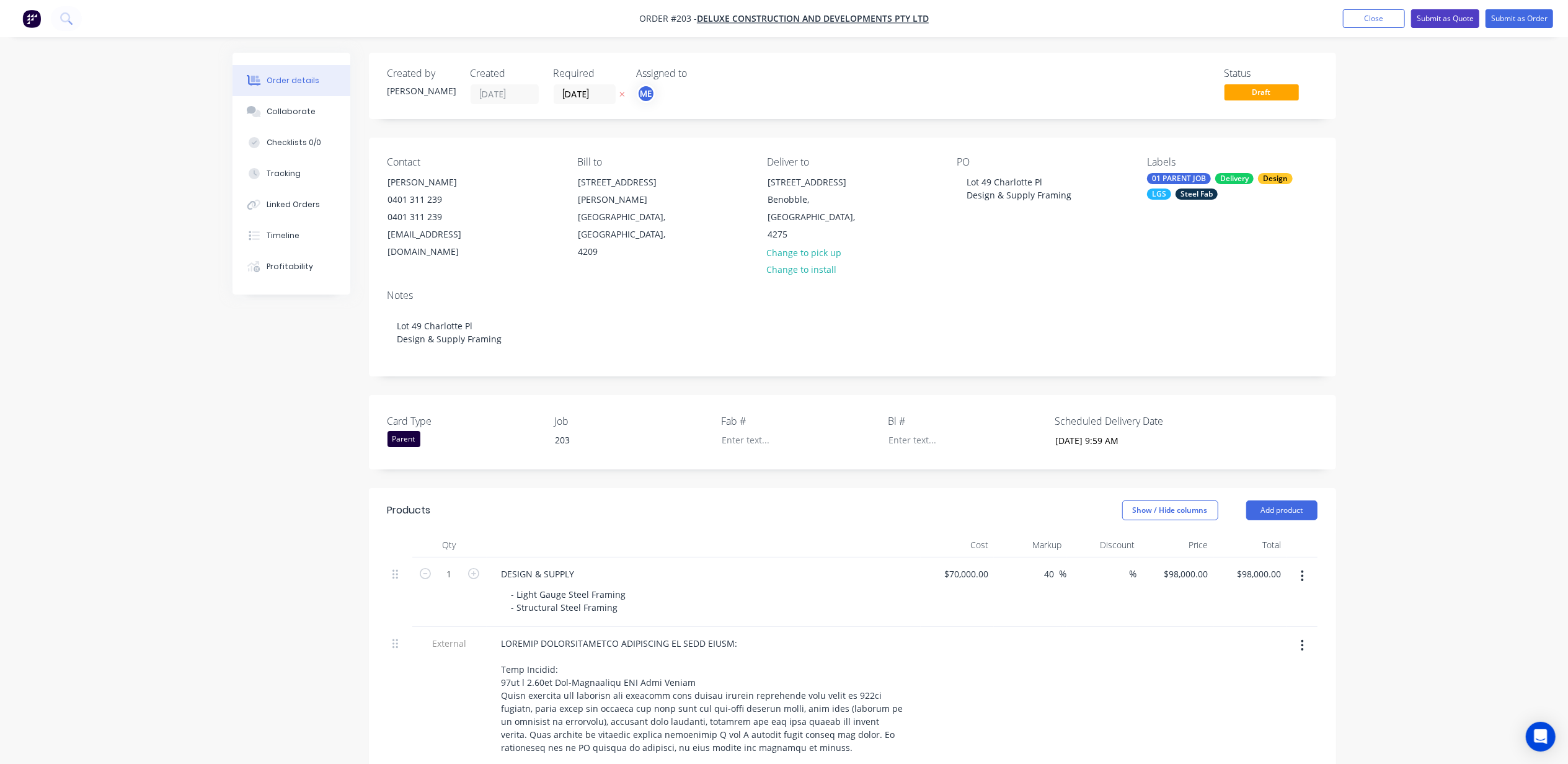
click at [1446, 16] on button "Submit as Quote" at bounding box center [1446, 18] width 68 height 18
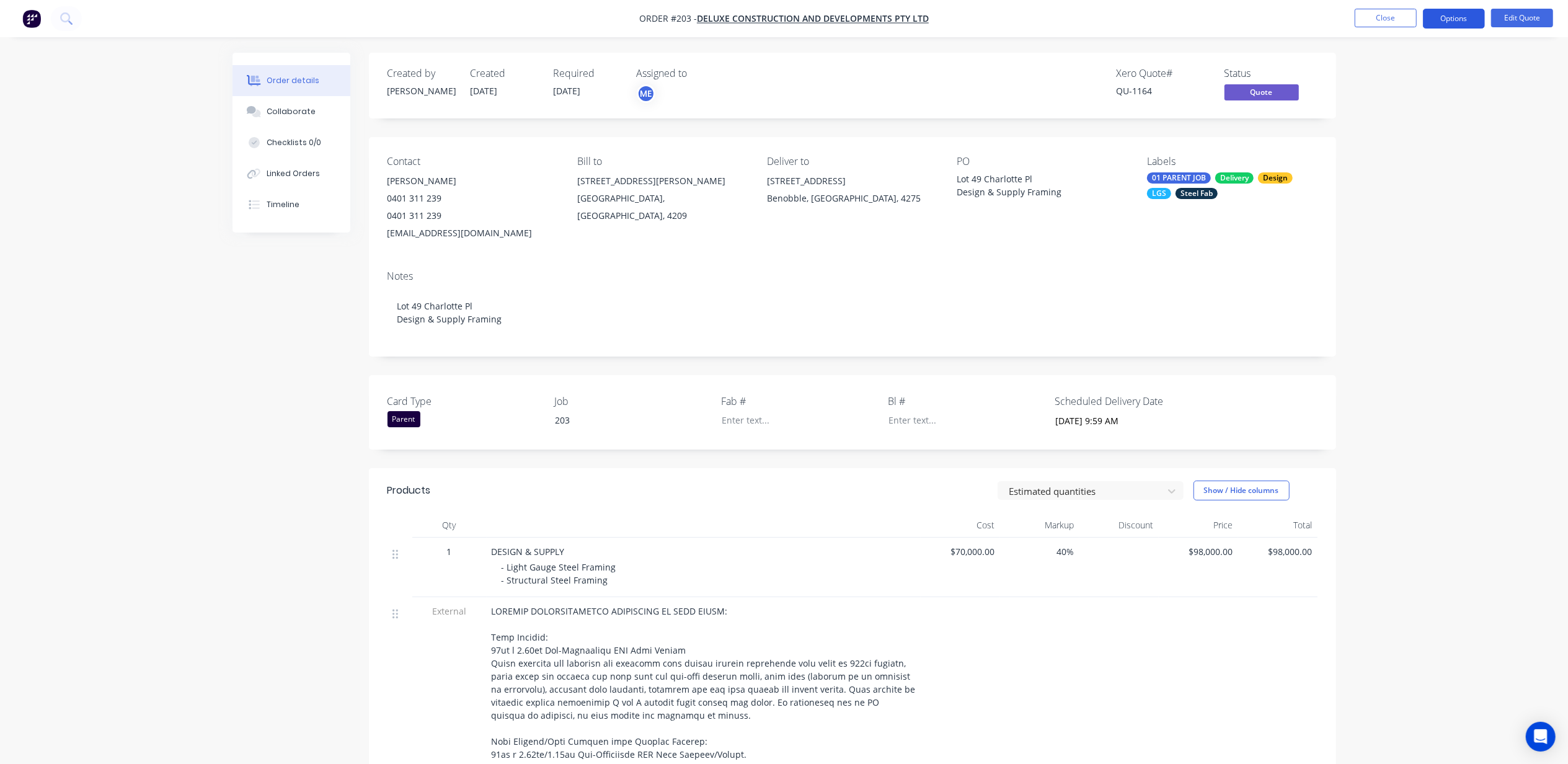
click at [1444, 17] on button "Options" at bounding box center [1454, 18] width 62 height 20
click at [1407, 73] on div "Quote" at bounding box center [1417, 75] width 114 height 18
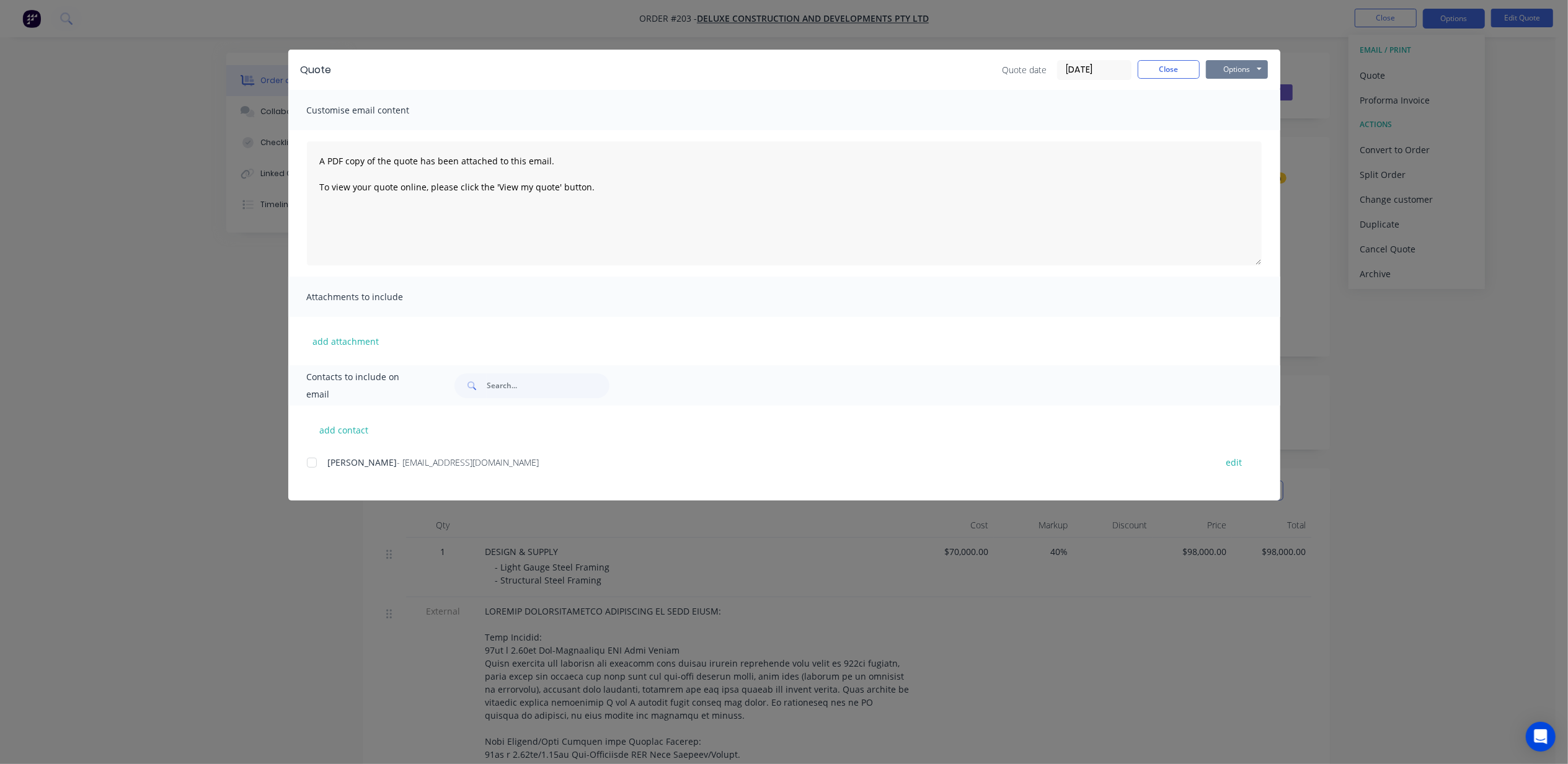
click at [1218, 70] on button "Options" at bounding box center [1237, 70] width 62 height 18
click at [1228, 110] on button "Print" at bounding box center [1246, 112] width 80 height 21
click at [1244, 65] on button "Options" at bounding box center [1237, 70] width 62 height 18
click at [1169, 70] on button "Close" at bounding box center [1168, 70] width 62 height 18
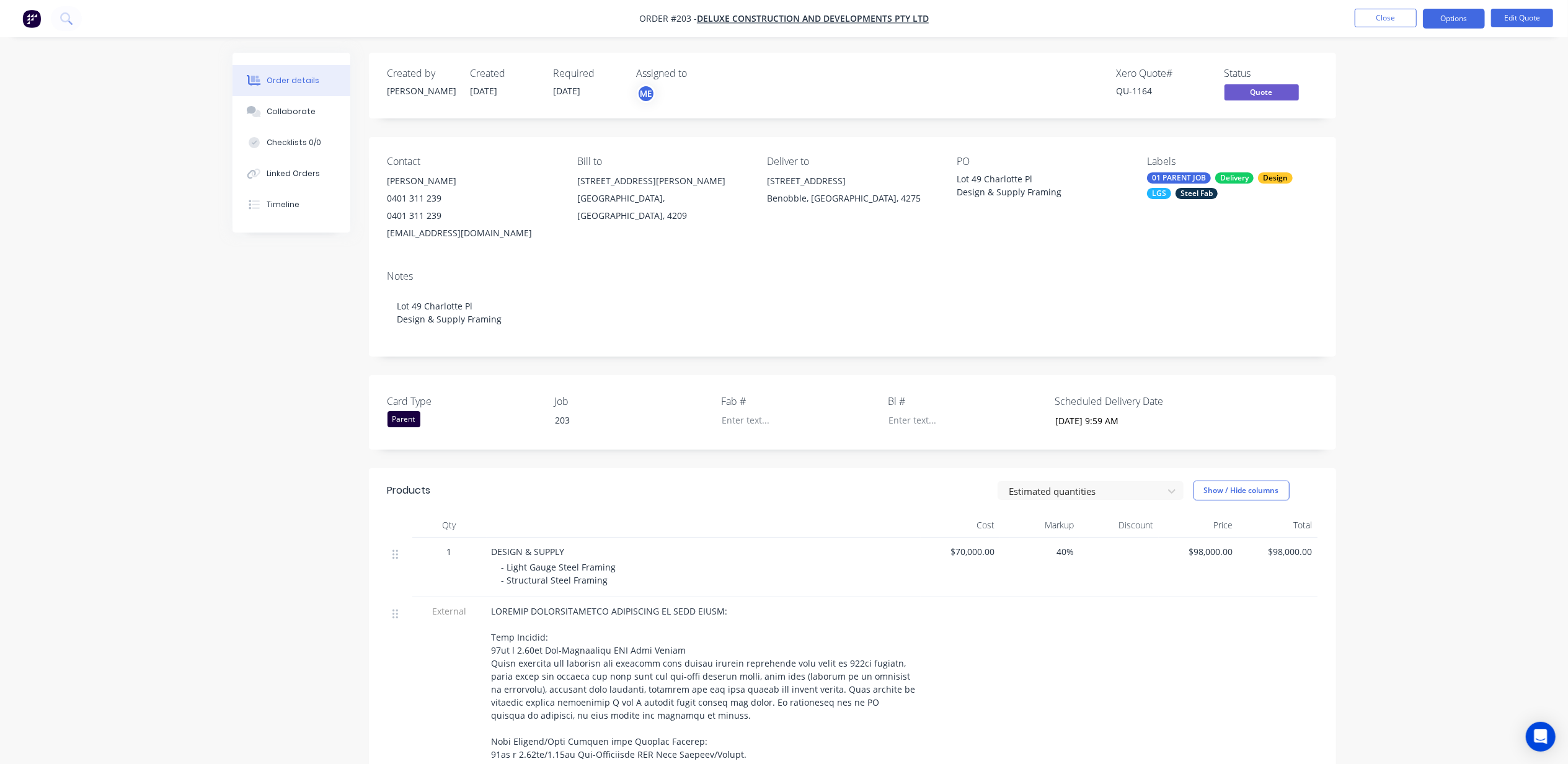
drag, startPoint x: 143, startPoint y: 469, endPoint x: 144, endPoint y: 460, distance: 9.1
click at [143, 467] on div "Order details Collaborate Checklists 0/0 Linked Orders Timeline Order details C…" at bounding box center [784, 736] width 1568 height 1471
click at [212, 363] on div "Order details Collaborate Checklists 0/0 Linked Orders Timeline Order details C…" at bounding box center [784, 736] width 1568 height 1471
